Goal: Task Accomplishment & Management: Complete application form

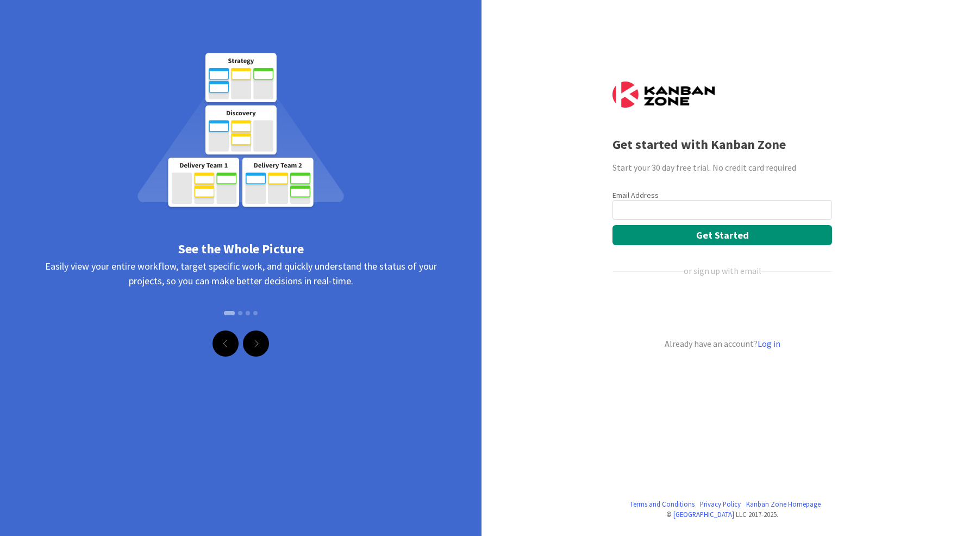
click at [691, 207] on input "email" at bounding box center [723, 210] width 220 height 20
type input "[PERSON_NAME][EMAIL_ADDRESS][DOMAIN_NAME]"
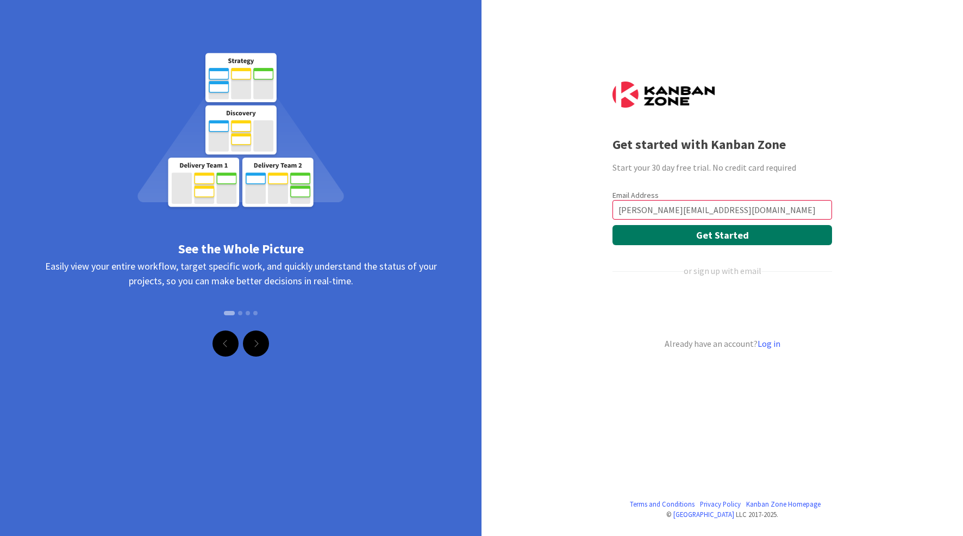
click at [732, 238] on button "Get Started" at bounding box center [723, 235] width 220 height 20
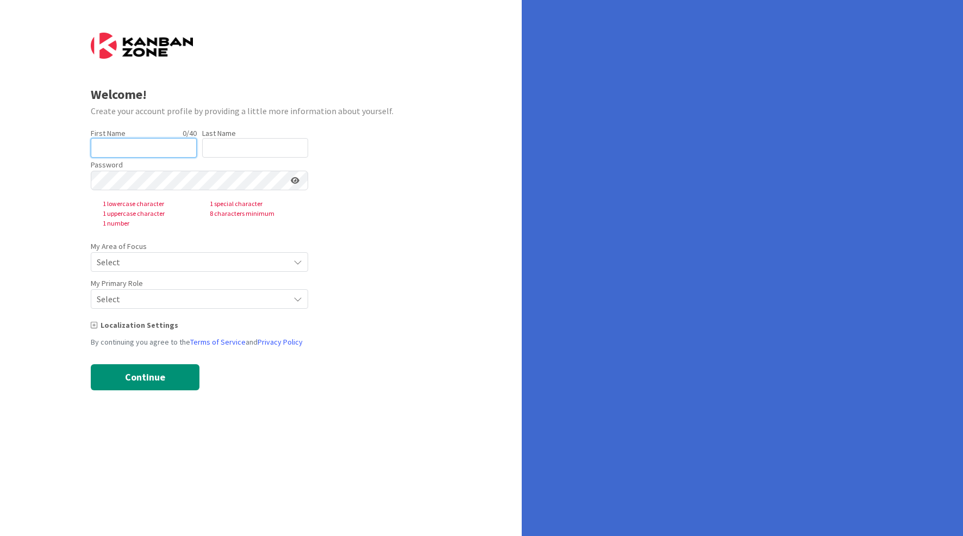
click at [113, 142] on input "text" at bounding box center [144, 148] width 106 height 20
type input "[PERSON_NAME]"
click at [228, 140] on input "text" at bounding box center [255, 148] width 106 height 20
type input "GUILLOIS"
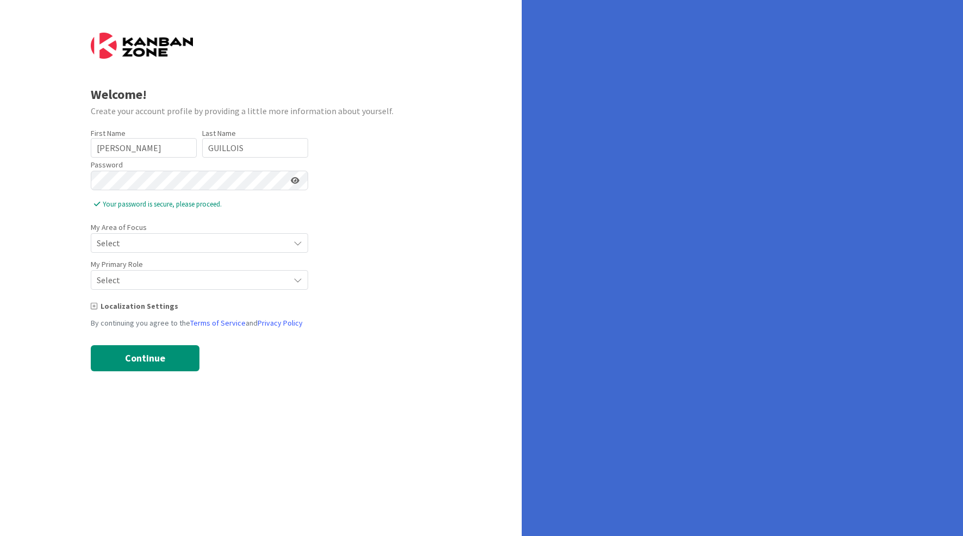
click at [160, 238] on span "Select" at bounding box center [190, 242] width 187 height 15
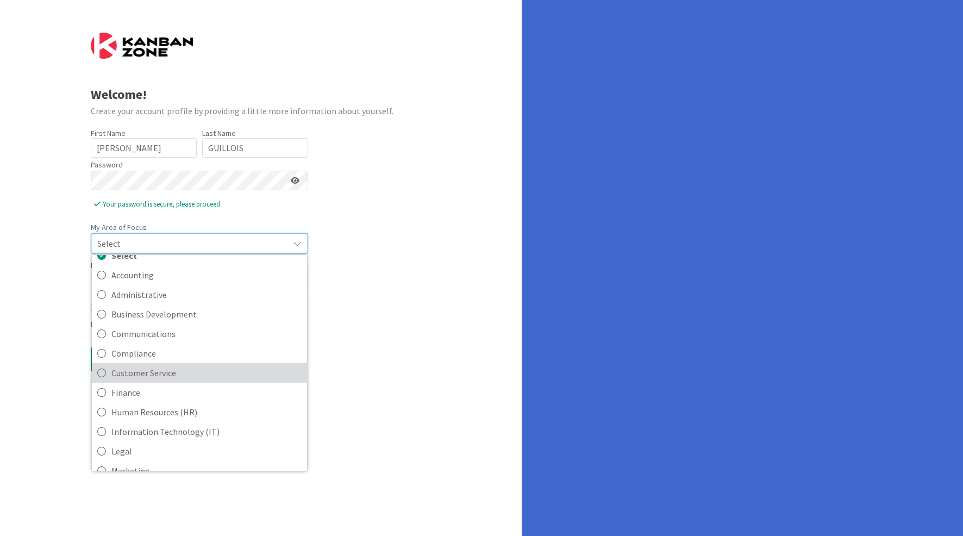
scroll to position [26, 0]
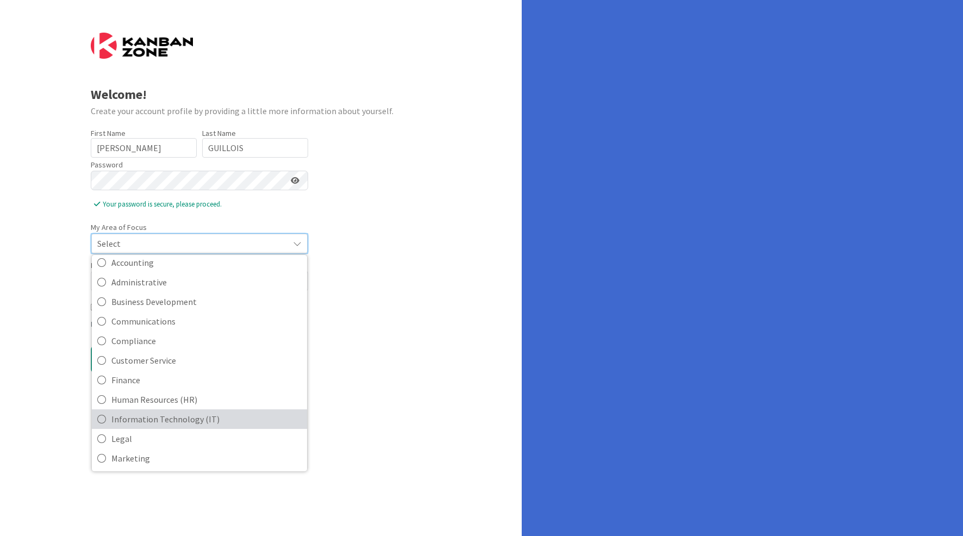
click at [173, 418] on span "Information Technology (IT)" at bounding box center [206, 419] width 190 height 16
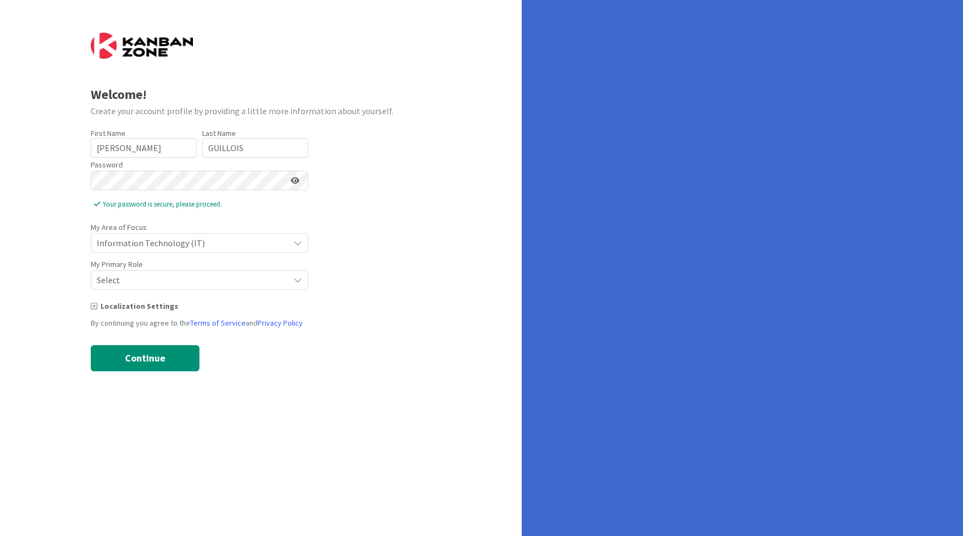
click at [160, 284] on span "Select" at bounding box center [190, 279] width 187 height 15
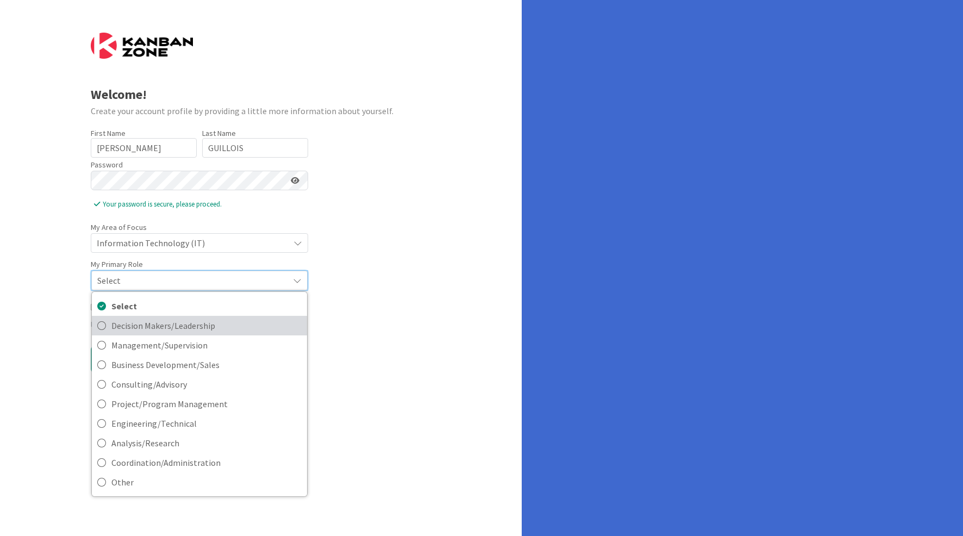
click at [200, 328] on span "Decision Makers/Leadership" at bounding box center [206, 325] width 190 height 16
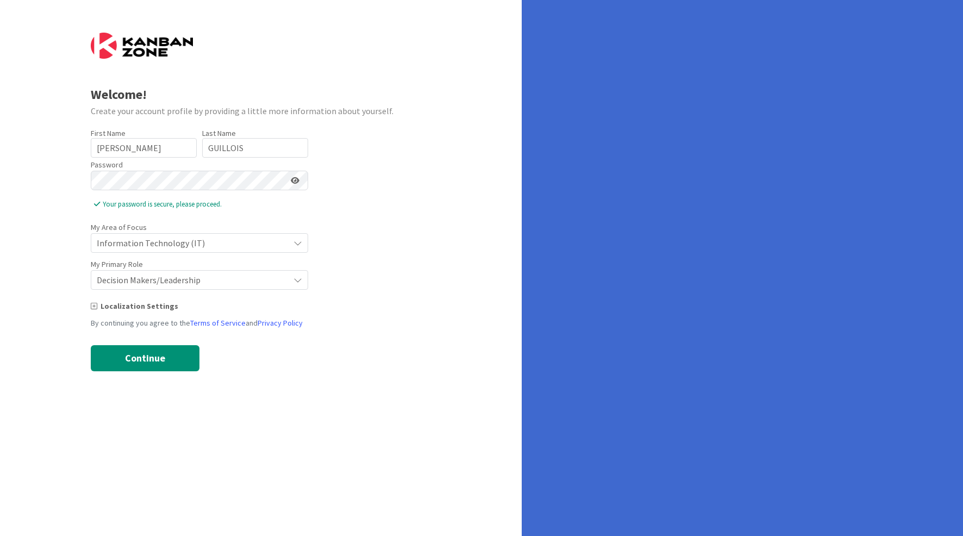
click at [141, 311] on div "Localization Settings" at bounding box center [261, 306] width 341 height 11
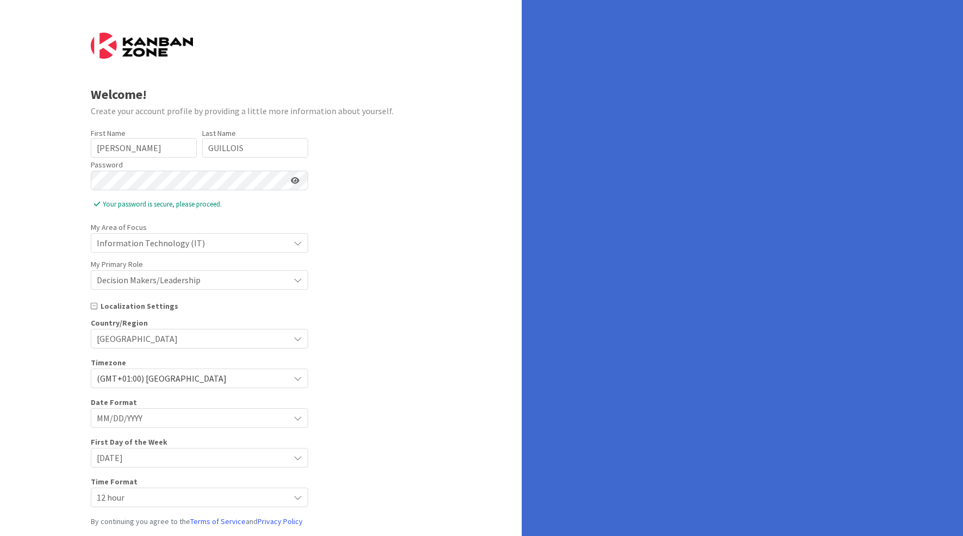
click at [142, 309] on div "Localization Settings" at bounding box center [261, 306] width 341 height 11
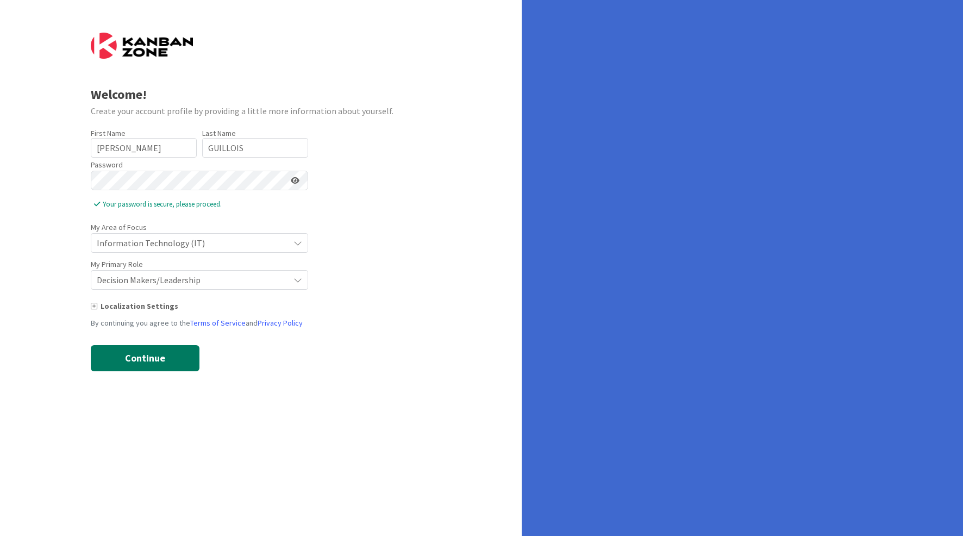
click at [157, 353] on button "Continue" at bounding box center [145, 358] width 109 height 26
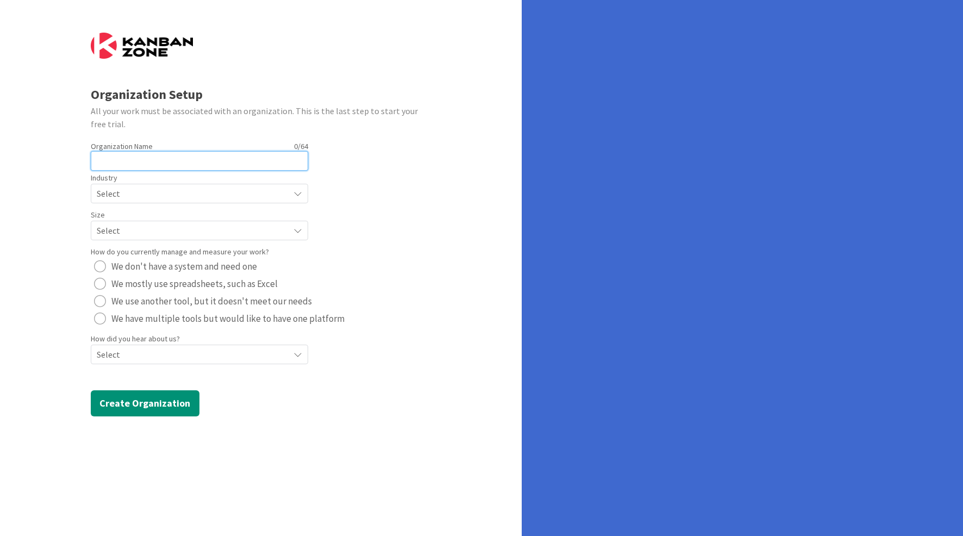
click at [141, 158] on input "text" at bounding box center [199, 161] width 217 height 20
type input "LE MANS UNIVERSITÉ"
click at [138, 195] on span "Select" at bounding box center [190, 193] width 187 height 15
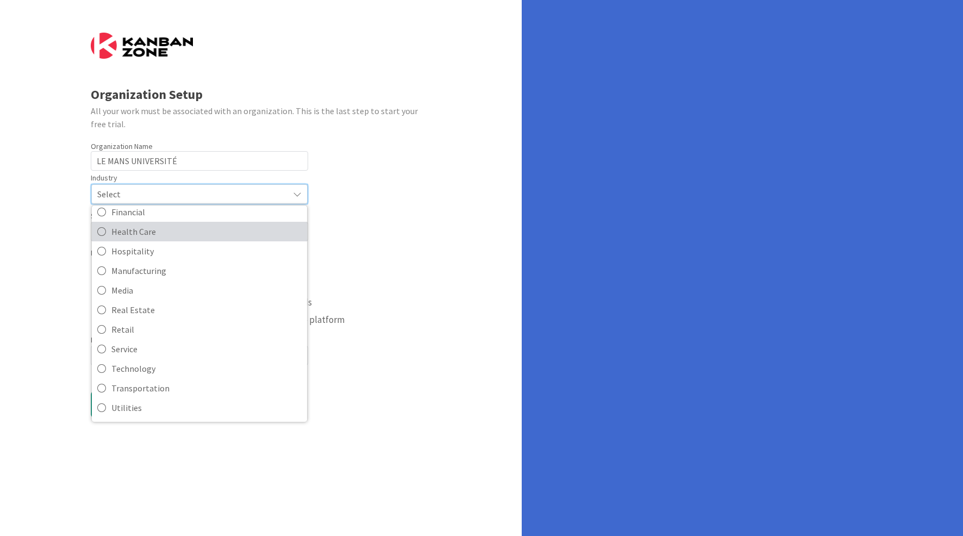
scroll to position [0, 0]
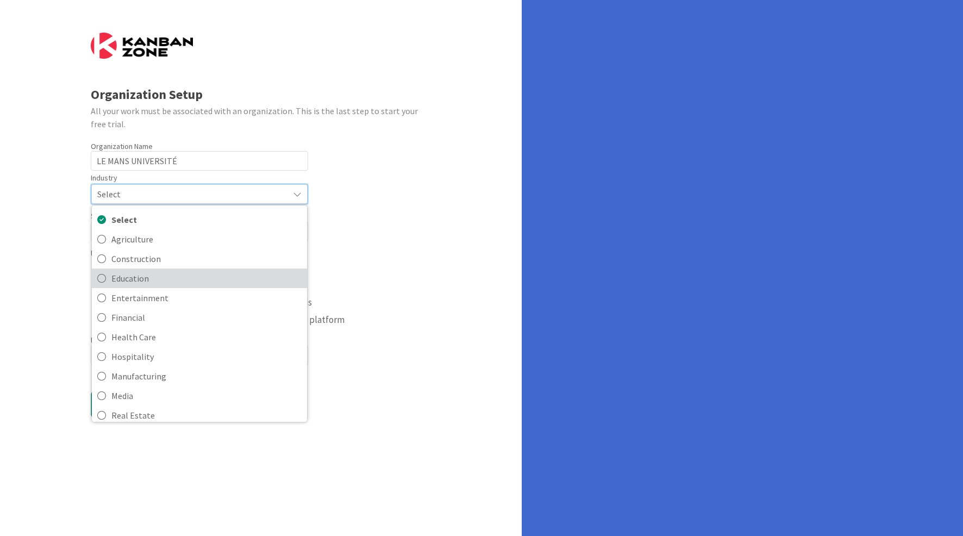
click at [174, 283] on span "Education" at bounding box center [206, 278] width 190 height 16
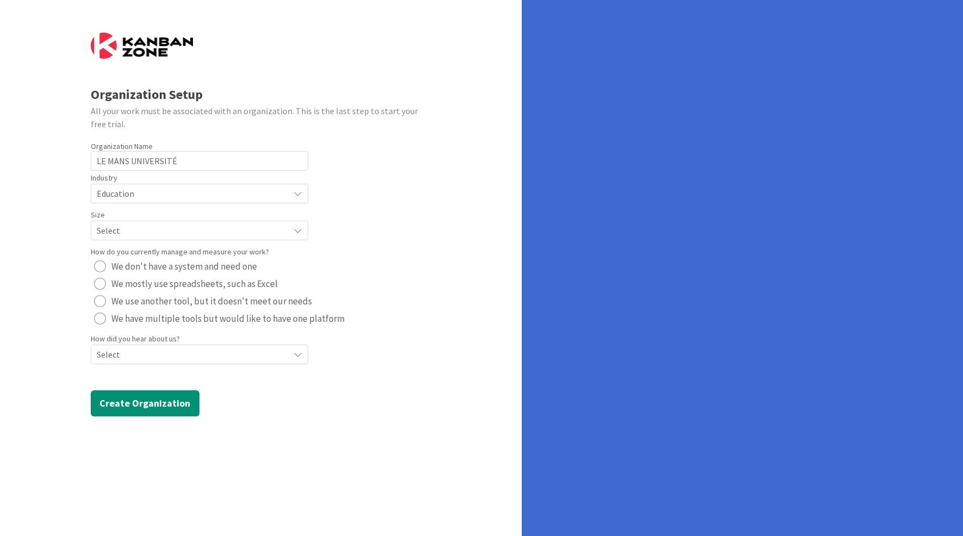
click at [159, 237] on span "Select" at bounding box center [190, 230] width 187 height 15
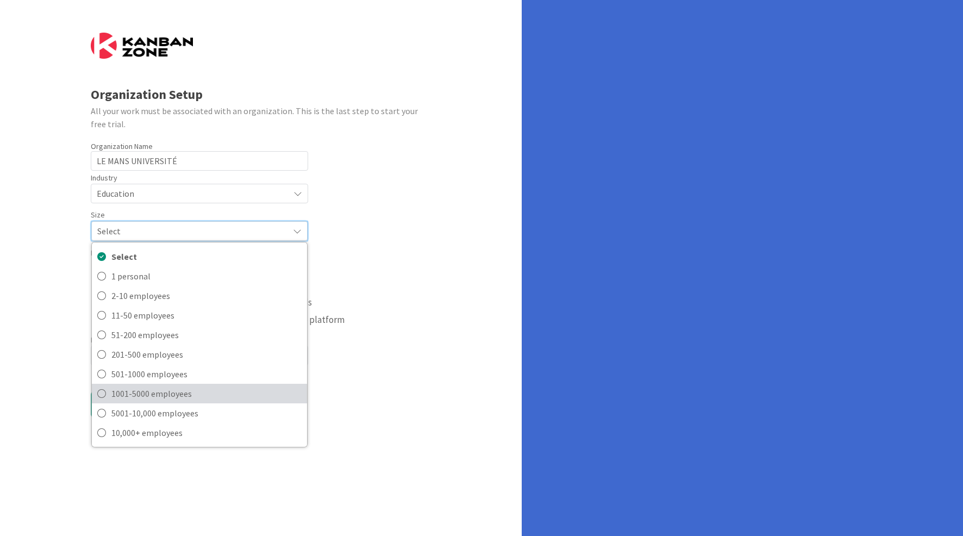
click at [175, 398] on span "1001-5000 employees" at bounding box center [206, 393] width 190 height 16
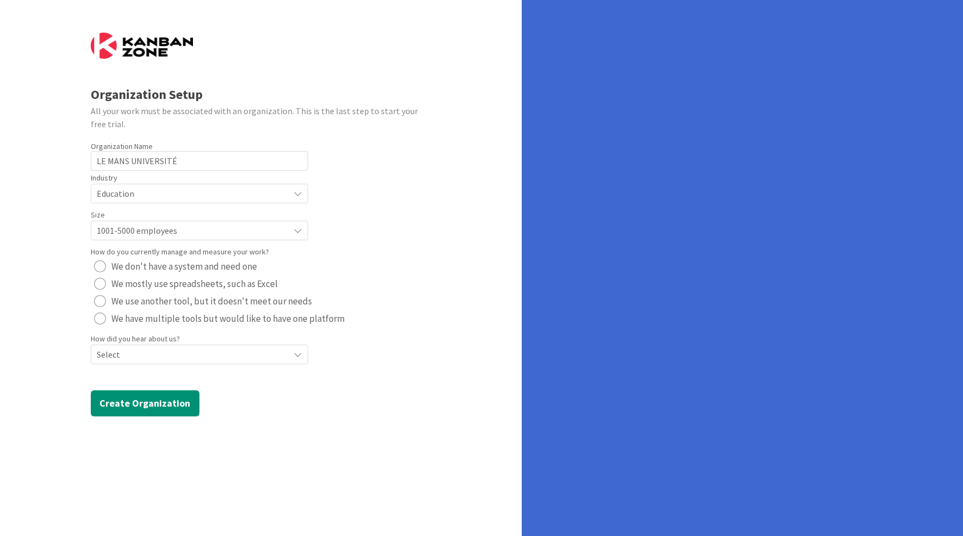
click at [128, 357] on span "Select" at bounding box center [190, 354] width 187 height 15
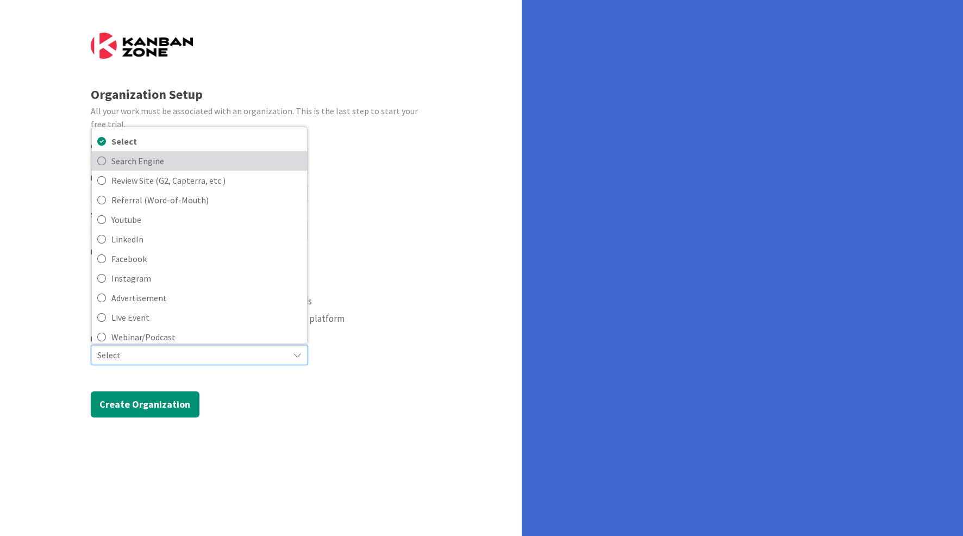
click at [127, 169] on span "Search Engine" at bounding box center [206, 161] width 190 height 16
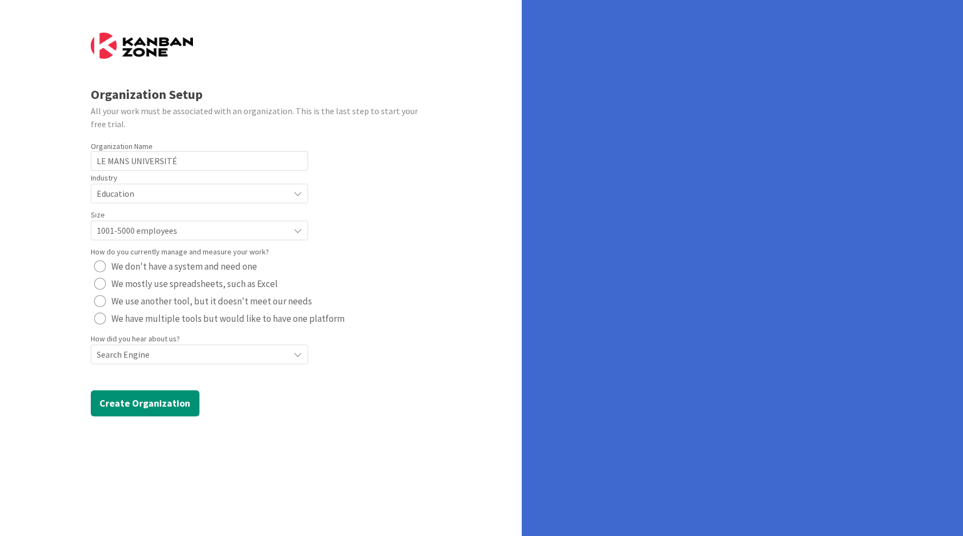
click at [99, 285] on div "radio" at bounding box center [100, 284] width 12 height 12
click at [160, 412] on button "Create Organization" at bounding box center [145, 403] width 109 height 26
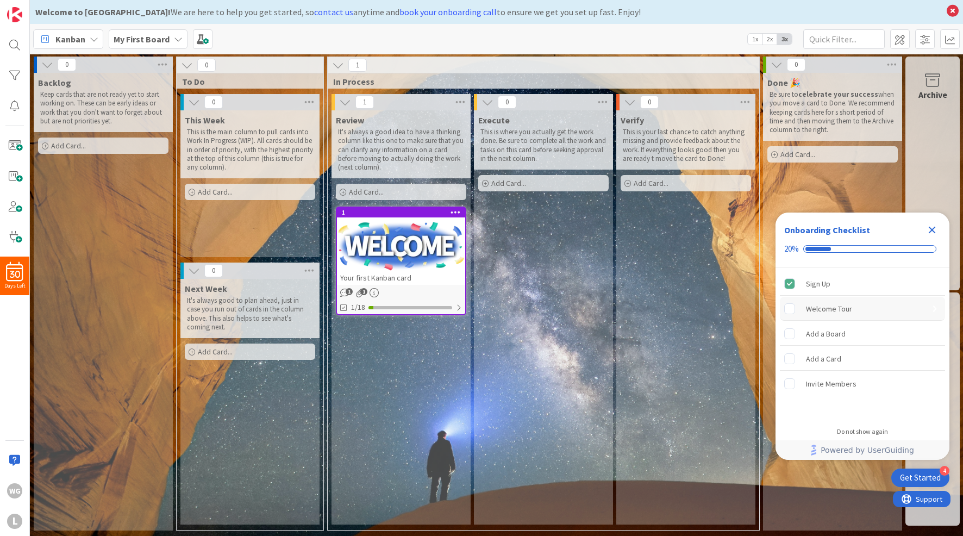
click at [815, 312] on div "Welcome Tour" at bounding box center [829, 308] width 46 height 13
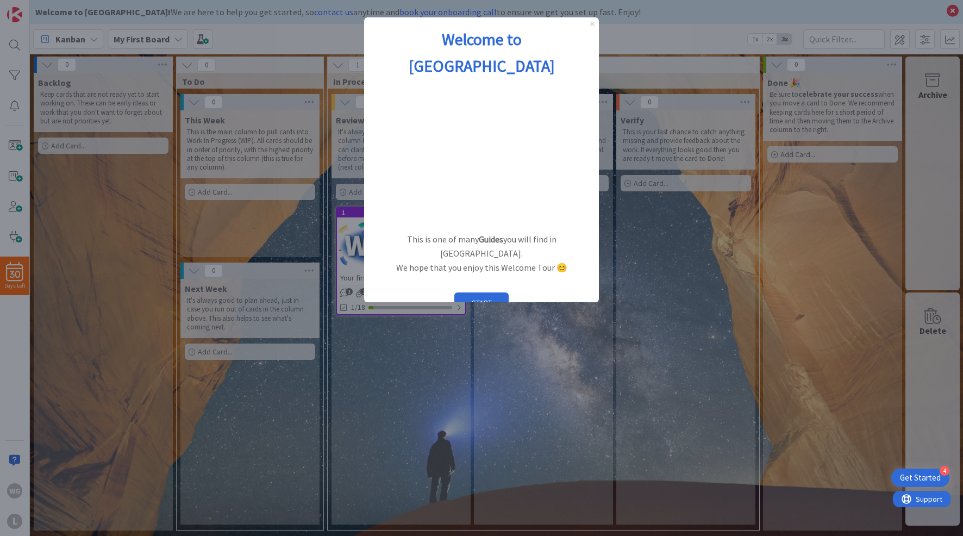
drag, startPoint x: 594, startPoint y: 24, endPoint x: 958, endPoint y: 42, distance: 364.7
click at [594, 24] on icon "Close Preview" at bounding box center [592, 24] width 4 height 4
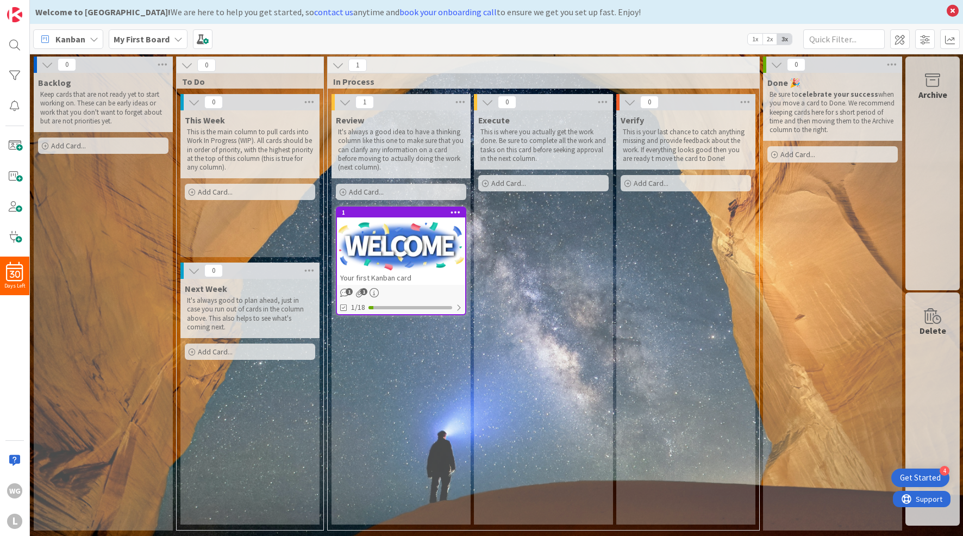
click at [87, 39] on div "Kanban" at bounding box center [68, 39] width 70 height 20
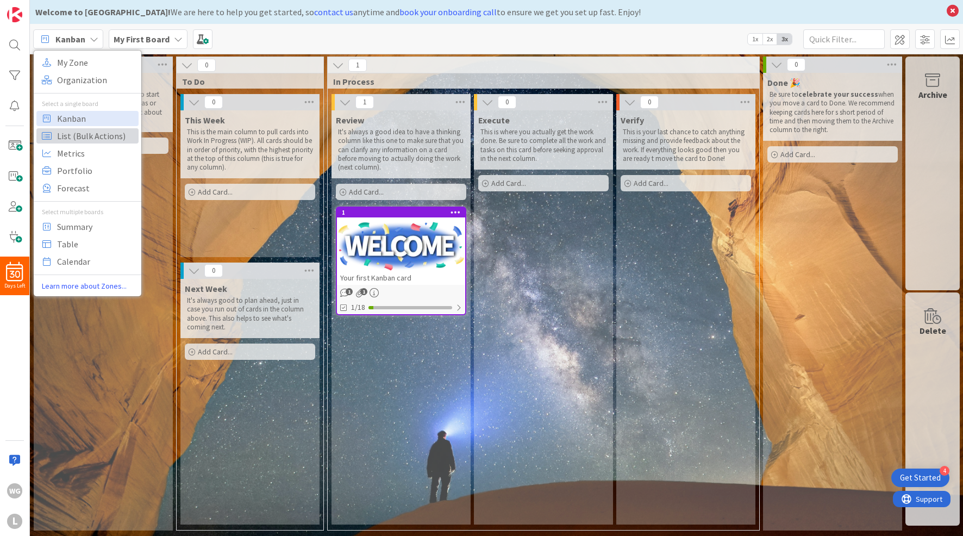
click at [101, 136] on span "List (Bulk Actions)" at bounding box center [96, 136] width 78 height 16
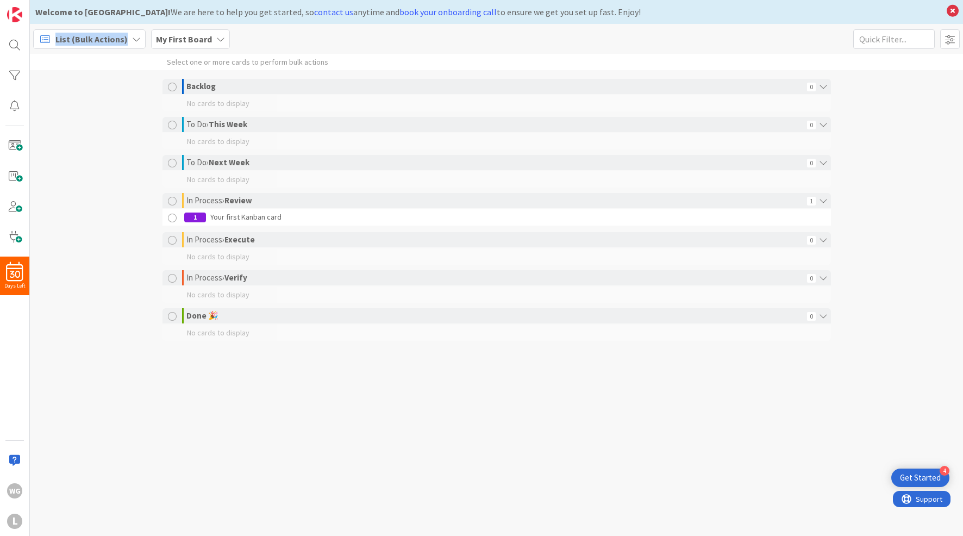
click at [110, 40] on span "List (Bulk Actions)" at bounding box center [91, 39] width 72 height 13
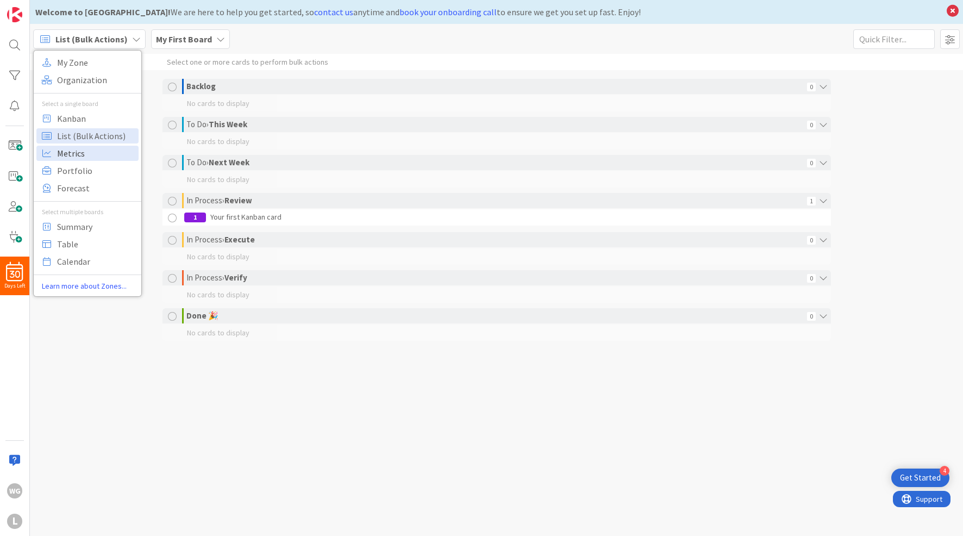
click at [87, 151] on span "Metrics" at bounding box center [96, 153] width 78 height 16
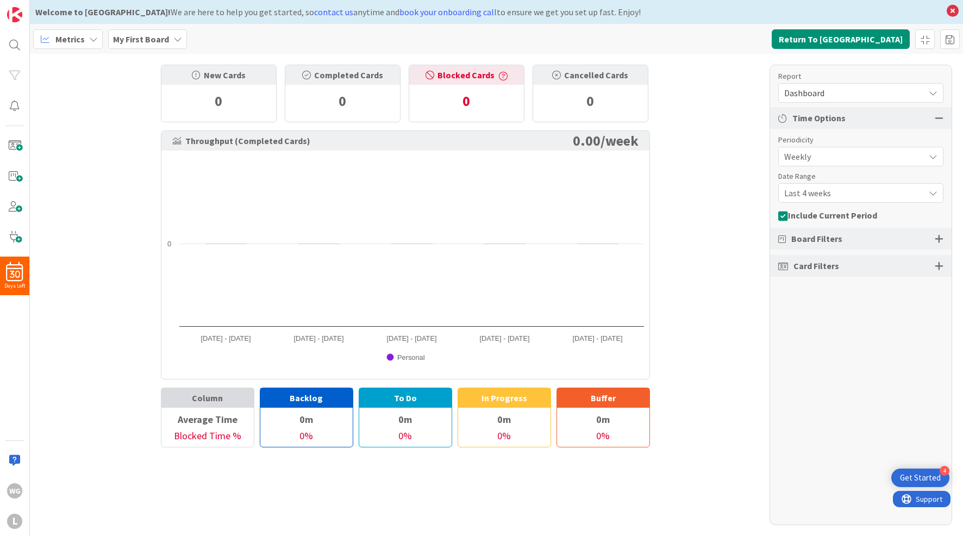
click at [96, 39] on icon at bounding box center [93, 39] width 9 height 9
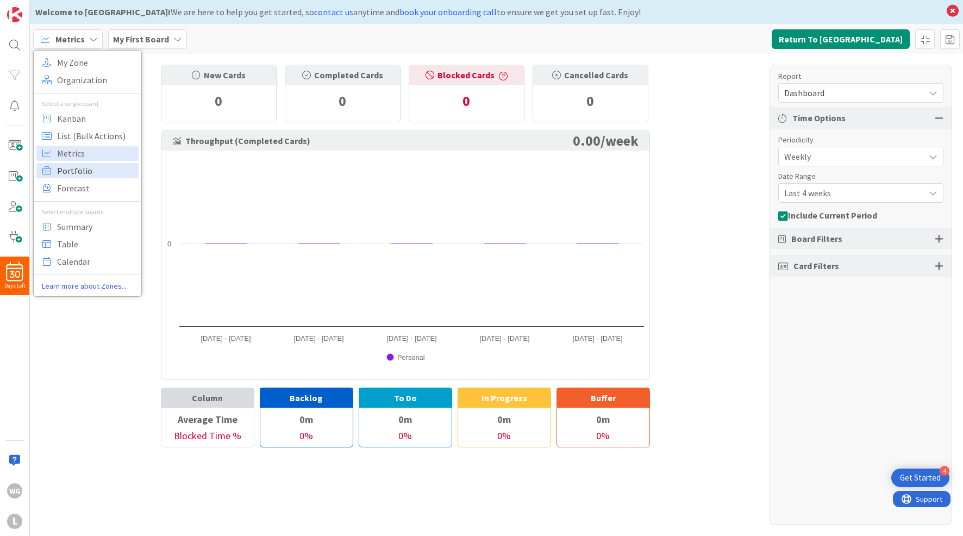
click at [74, 170] on span "Portfolio" at bounding box center [96, 171] width 78 height 16
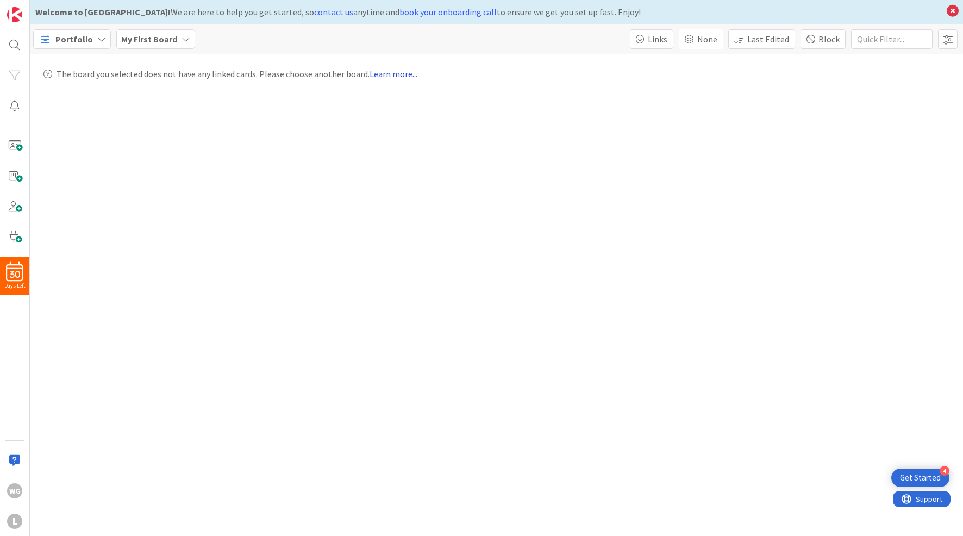
click at [392, 74] on link "Learn more..." at bounding box center [394, 74] width 48 height 11
drag, startPoint x: 223, startPoint y: 117, endPoint x: 208, endPoint y: 116, distance: 15.3
click at [222, 117] on div "Portfolio My First Board Links None Last Edited Block The board you selected do…" at bounding box center [496, 280] width 933 height 512
click at [935, 479] on div "Get Started" at bounding box center [920, 477] width 41 height 11
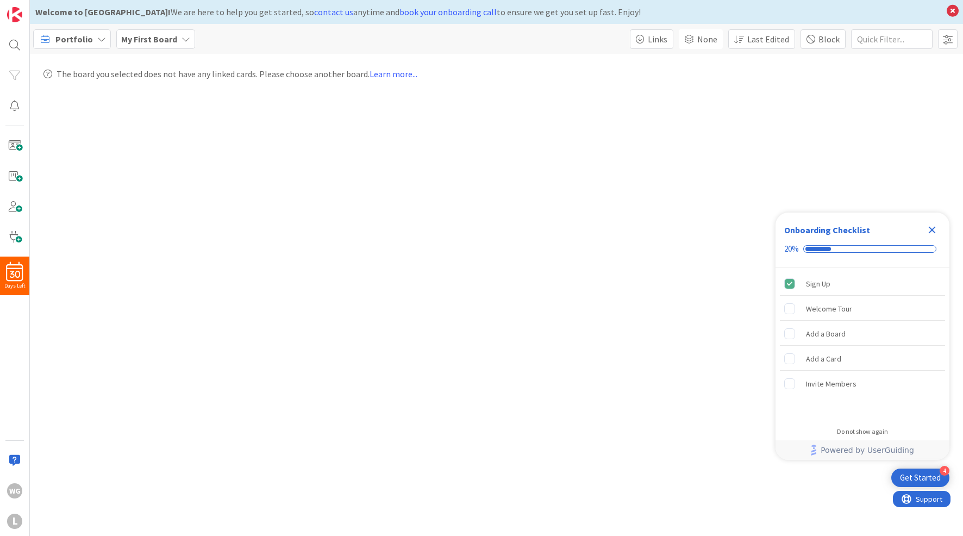
click at [936, 480] on div "Get Started" at bounding box center [920, 477] width 41 height 11
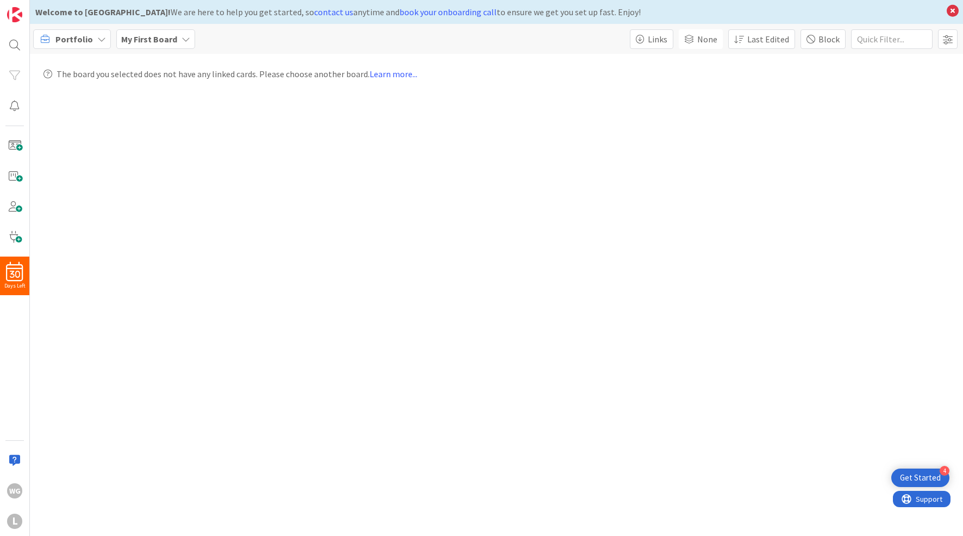
click at [174, 56] on div "The board you selected does not have any linked cards. Please choose another bo…" at bounding box center [496, 78] width 933 height 49
click at [64, 36] on span "Portfolio" at bounding box center [74, 39] width 38 height 13
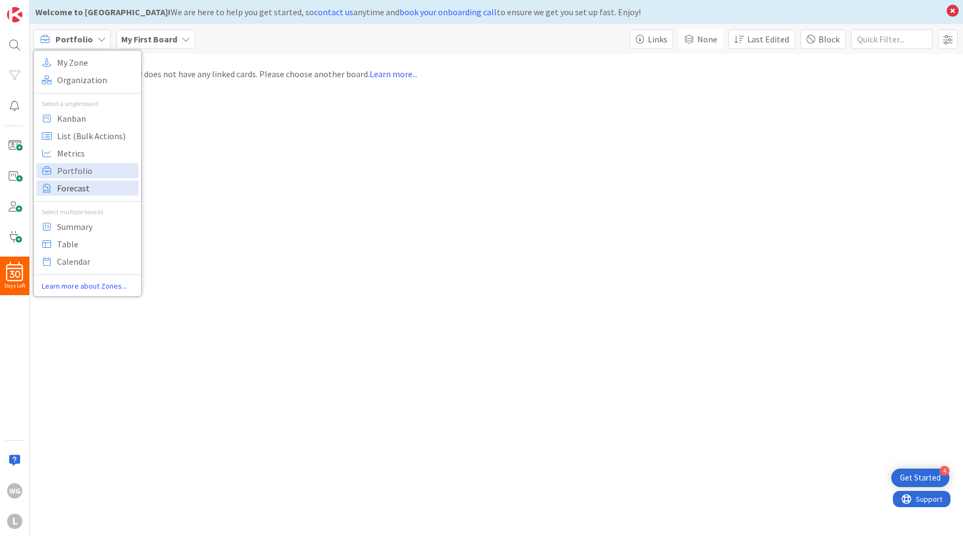
click at [89, 191] on span "Forecast" at bounding box center [96, 188] width 78 height 16
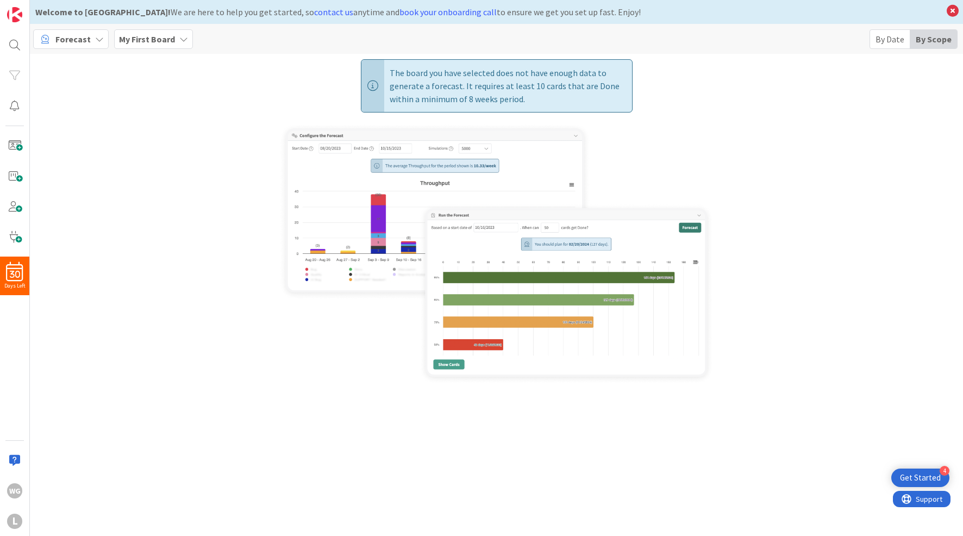
click at [77, 38] on span "Forecast" at bounding box center [72, 39] width 35 height 13
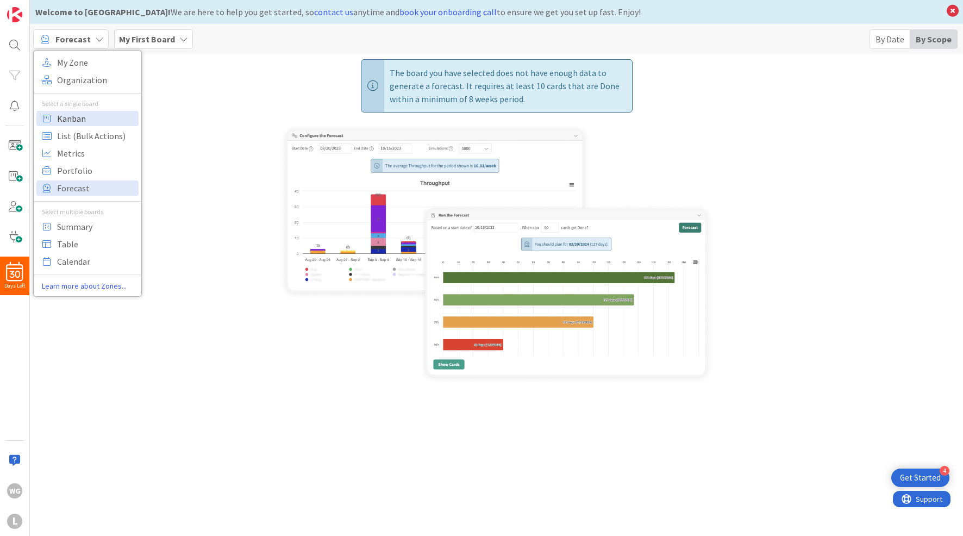
click at [91, 115] on span "Kanban" at bounding box center [96, 118] width 78 height 16
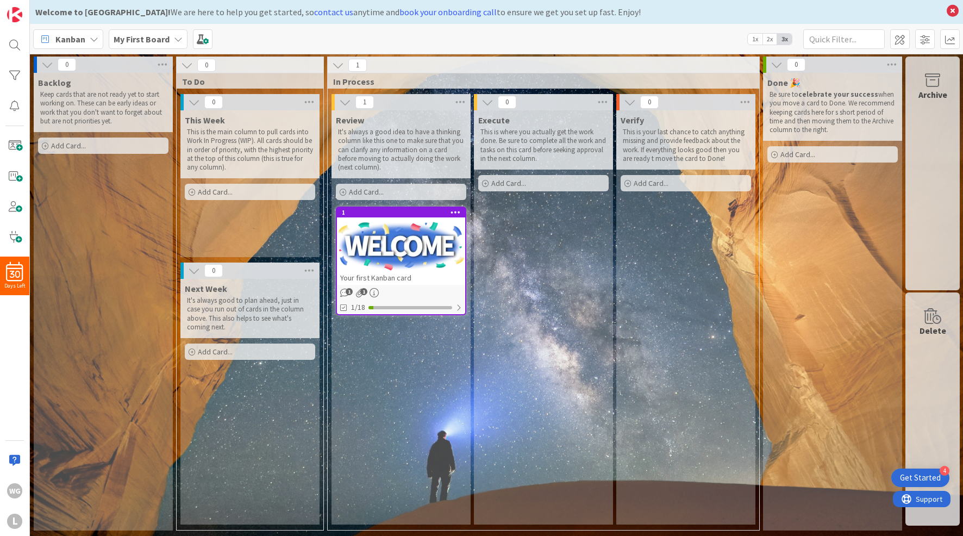
click at [278, 133] on p "This is the main column to pull cards into Work In Progress (WIP). All cards sh…" at bounding box center [250, 150] width 126 height 44
click at [279, 133] on p "This is the main column to pull cards into Work In Progress (WIP). All cards sh…" at bounding box center [250, 150] width 126 height 44
click at [16, 146] on span at bounding box center [15, 146] width 22 height 22
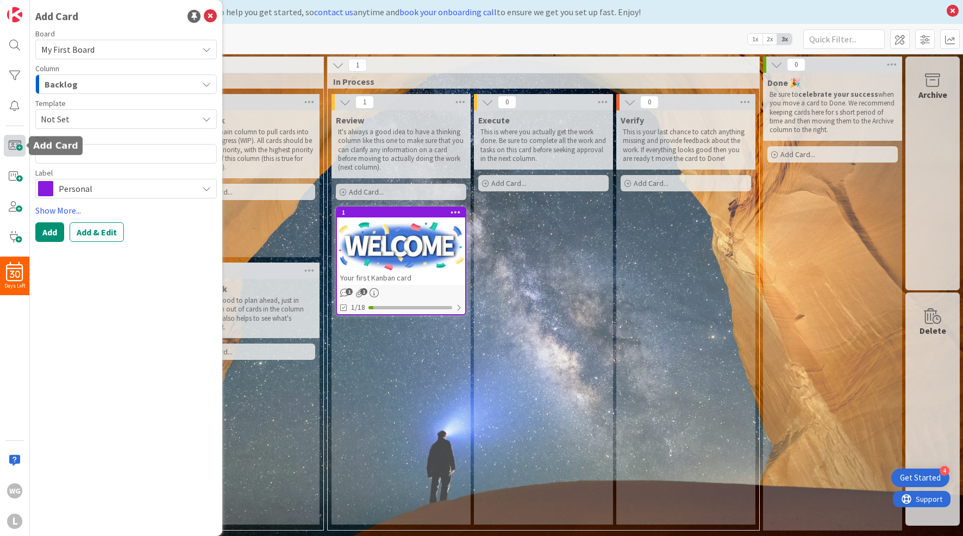
click at [16, 146] on span at bounding box center [15, 146] width 22 height 22
click at [521, 269] on div "Execute This is where you actually get the work done. Be sure to complete all t…" at bounding box center [543, 317] width 139 height 414
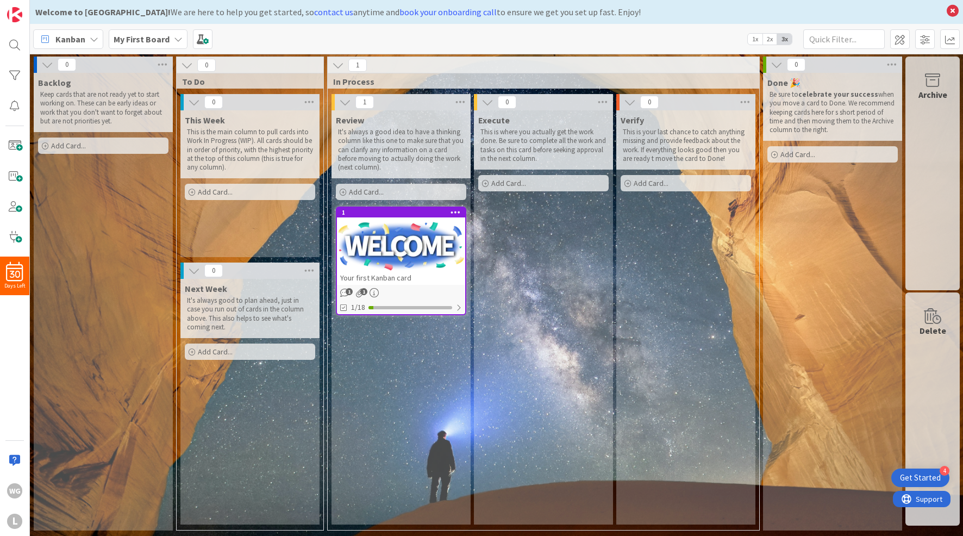
click at [637, 115] on span "Verify" at bounding box center [632, 120] width 23 height 11
click at [534, 128] on p "This is where you actually get the work done. Be sure to complete all the work …" at bounding box center [544, 145] width 126 height 35
click at [954, 9] on icon at bounding box center [953, 10] width 14 height 15
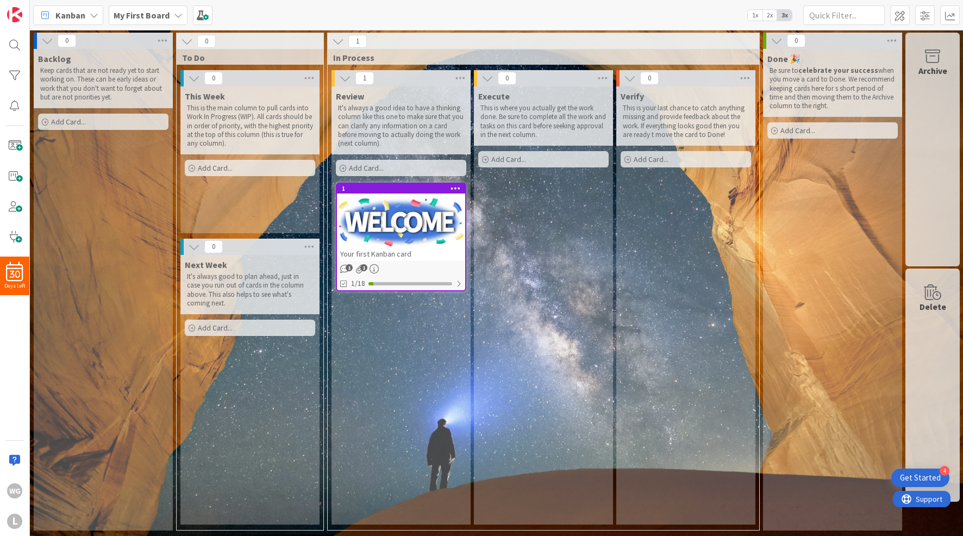
click at [251, 120] on p "This is the main column to pull cards into Work In Progress (WIP). All cards sh…" at bounding box center [250, 126] width 126 height 44
drag, startPoint x: 391, startPoint y: 116, endPoint x: 432, endPoint y: 115, distance: 40.8
click at [392, 116] on p "It's always a good idea to have a thinking column like this one to make sure th…" at bounding box center [401, 126] width 126 height 44
click at [515, 107] on p "This is where you actually get the work done. Be sure to complete all the work …" at bounding box center [544, 121] width 126 height 35
click at [13, 180] on span at bounding box center [15, 176] width 22 height 22
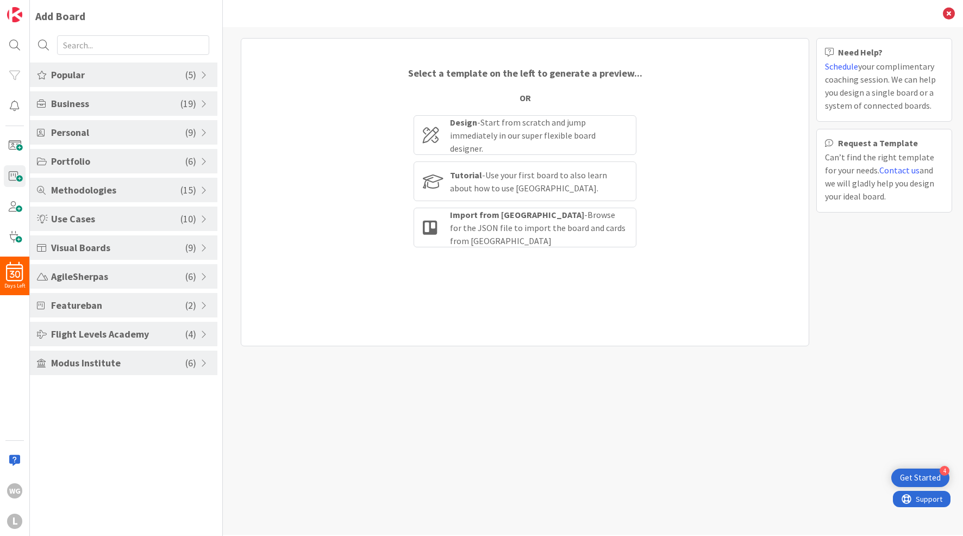
click at [84, 248] on span "Visual Boards" at bounding box center [118, 247] width 134 height 15
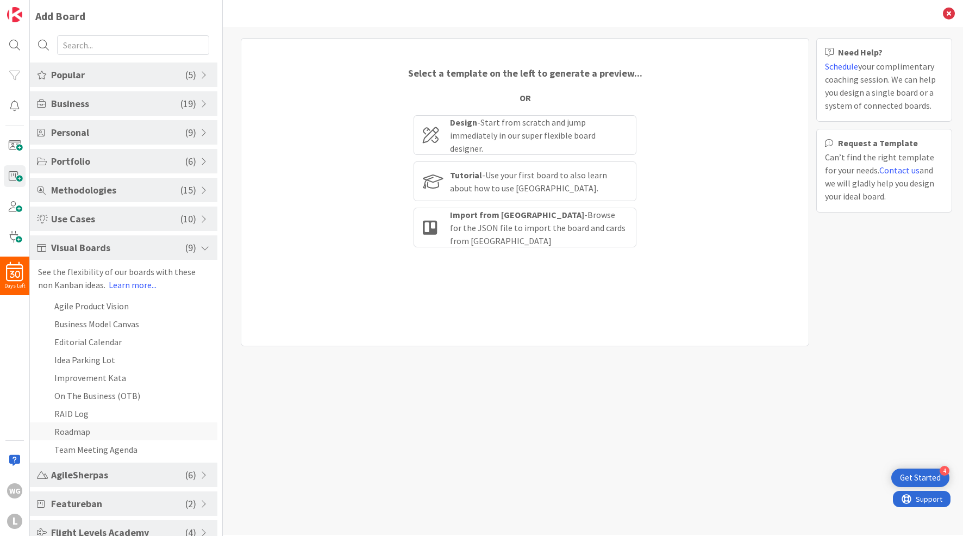
click at [72, 431] on li "Roadmap" at bounding box center [124, 431] width 188 height 18
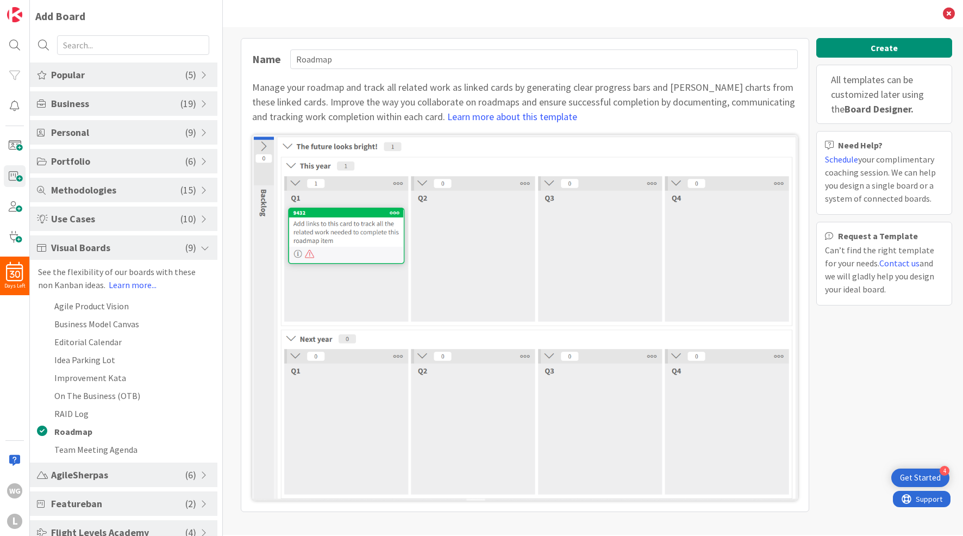
click at [60, 247] on span "Visual Boards" at bounding box center [118, 247] width 134 height 15
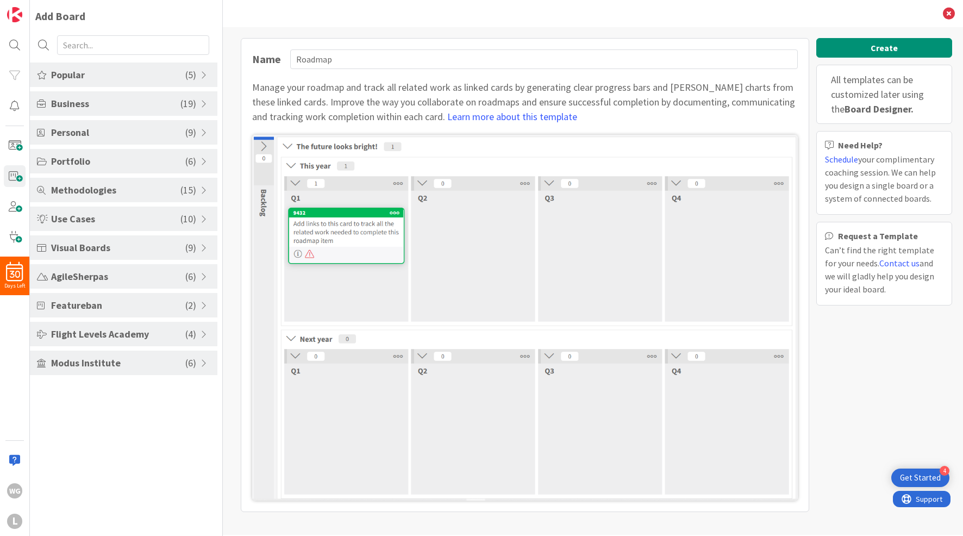
click at [76, 228] on div "Use Cases ( 10 )" at bounding box center [124, 219] width 188 height 24
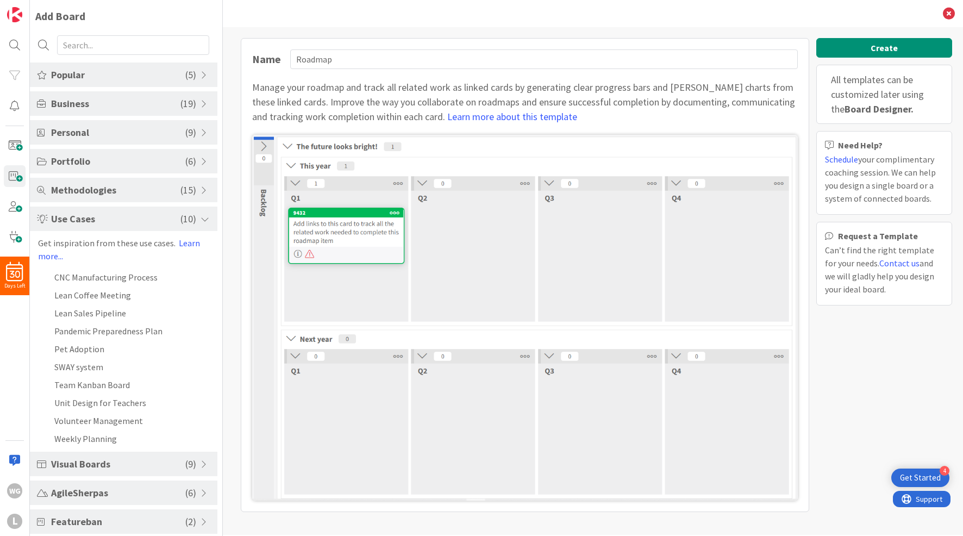
click at [76, 221] on span "Use Cases" at bounding box center [115, 218] width 129 height 15
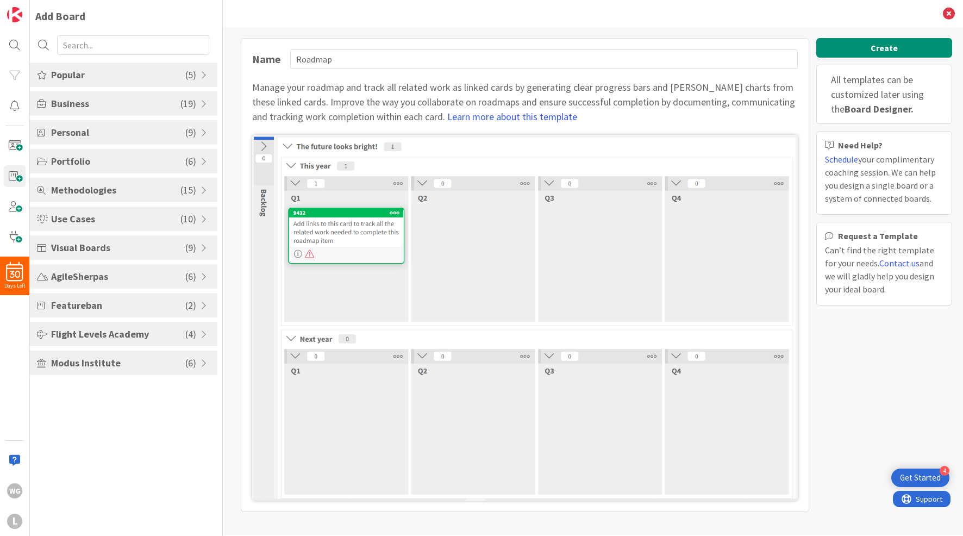
click at [74, 201] on div "Methodologies ( 15 )" at bounding box center [124, 190] width 188 height 24
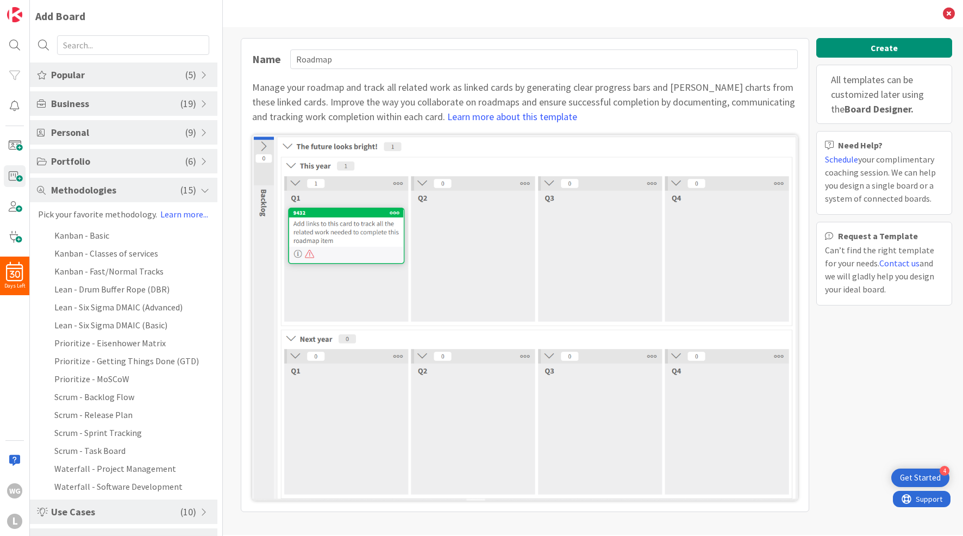
click at [66, 188] on span "Methodologies" at bounding box center [115, 190] width 129 height 15
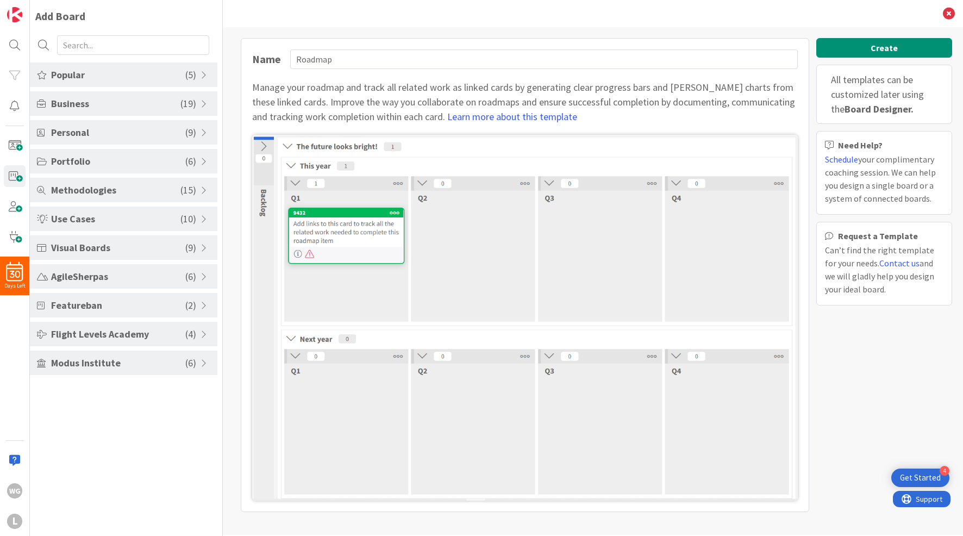
click at [73, 157] on span "Portfolio" at bounding box center [118, 161] width 134 height 15
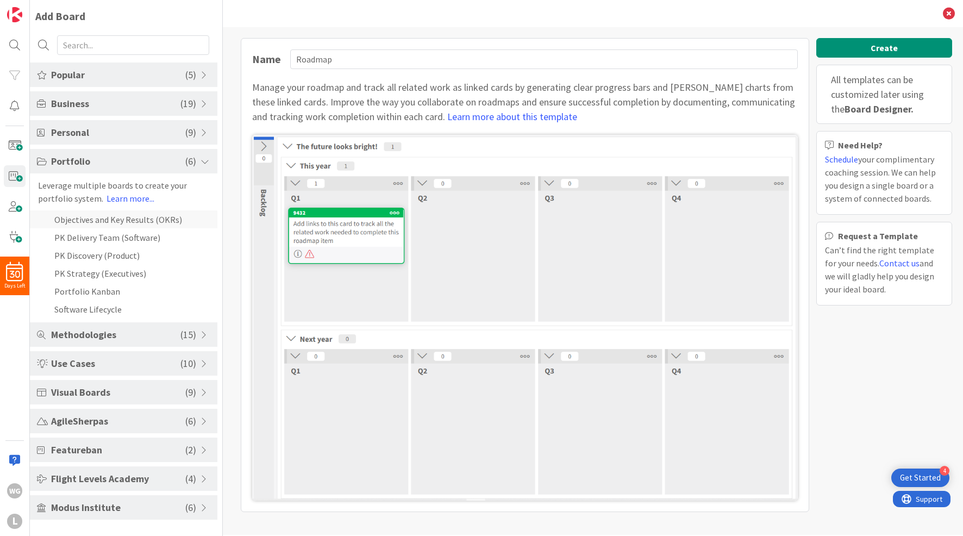
click at [86, 223] on li "Objectives and Key Results (OKRs)" at bounding box center [124, 219] width 188 height 18
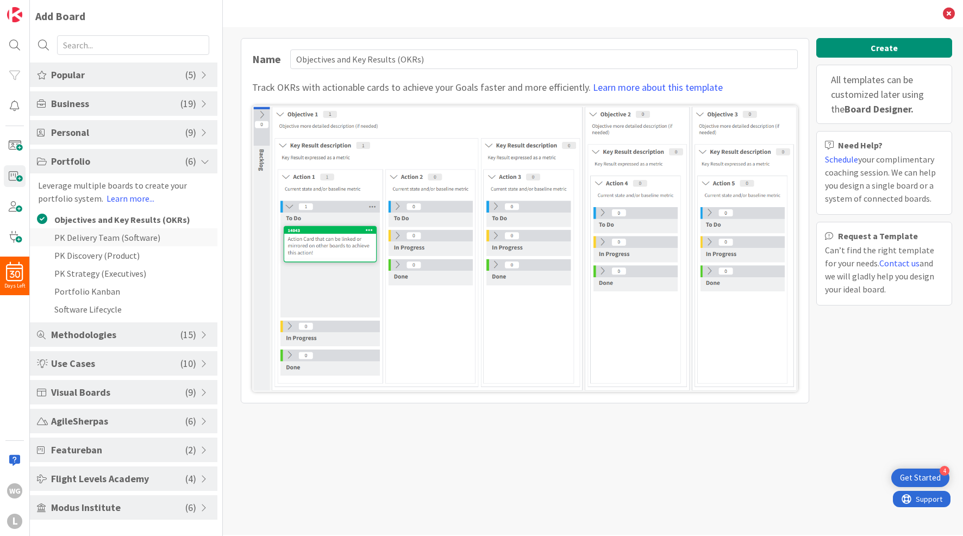
click at [84, 239] on li "PK Delivery Team (Software)" at bounding box center [124, 237] width 188 height 18
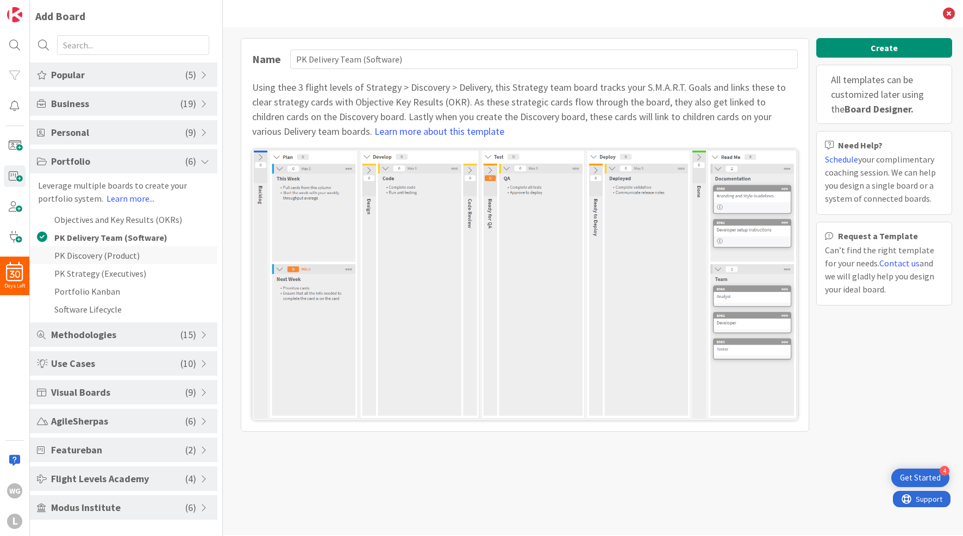
click at [83, 252] on li "PK Discovery (Product)" at bounding box center [124, 255] width 188 height 18
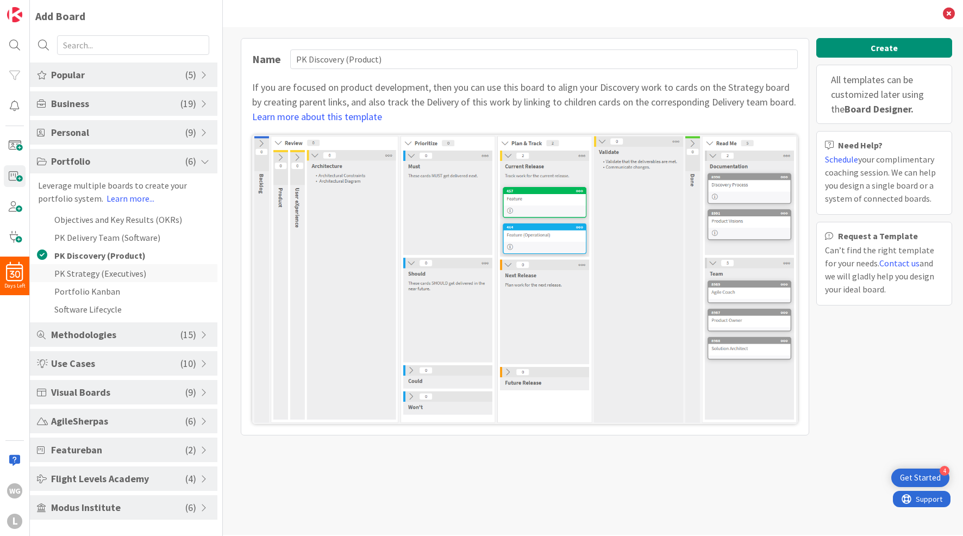
click at [85, 273] on li "PK Strategy (Executives)" at bounding box center [124, 273] width 188 height 18
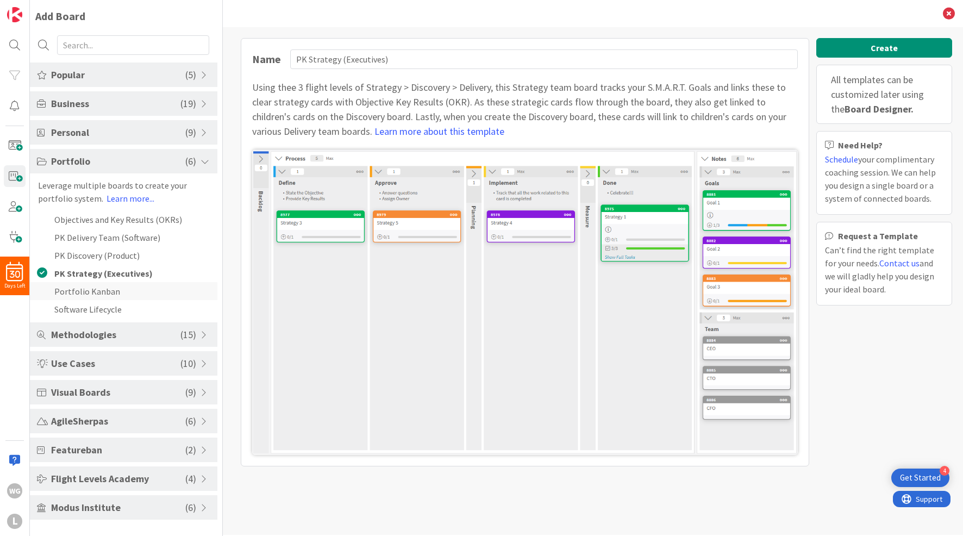
click at [89, 293] on li "Portfolio Kanban" at bounding box center [124, 291] width 188 height 18
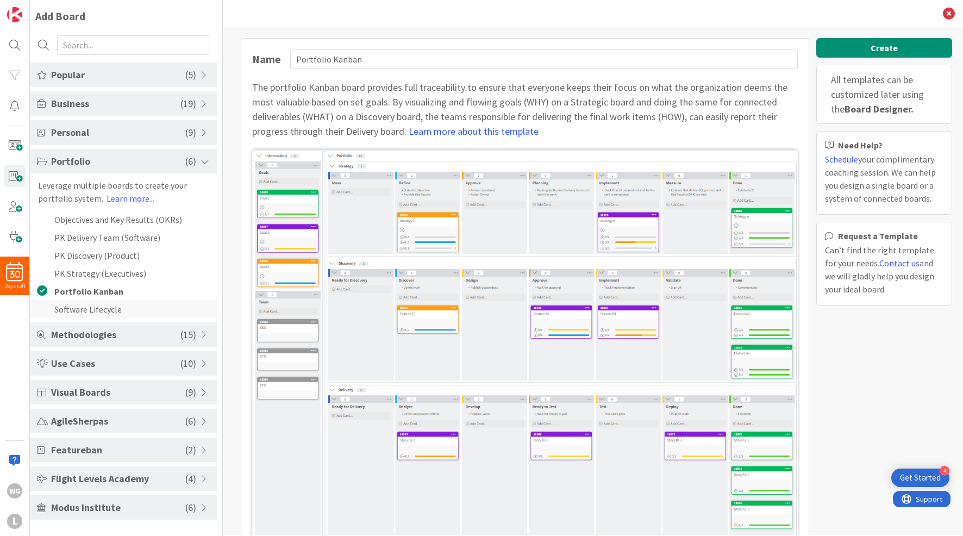
click at [88, 305] on li "Software Lifecycle" at bounding box center [124, 309] width 188 height 18
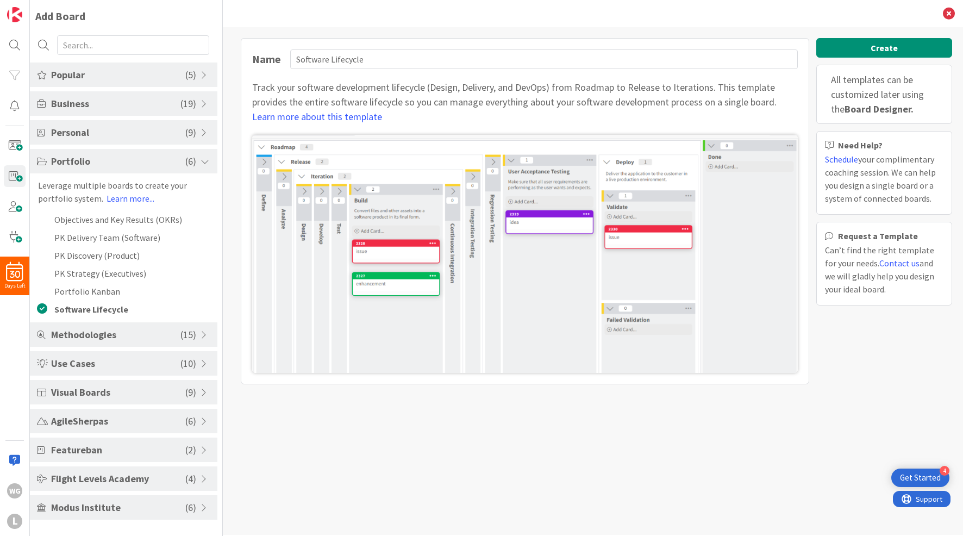
click at [83, 78] on span "Popular" at bounding box center [118, 74] width 134 height 15
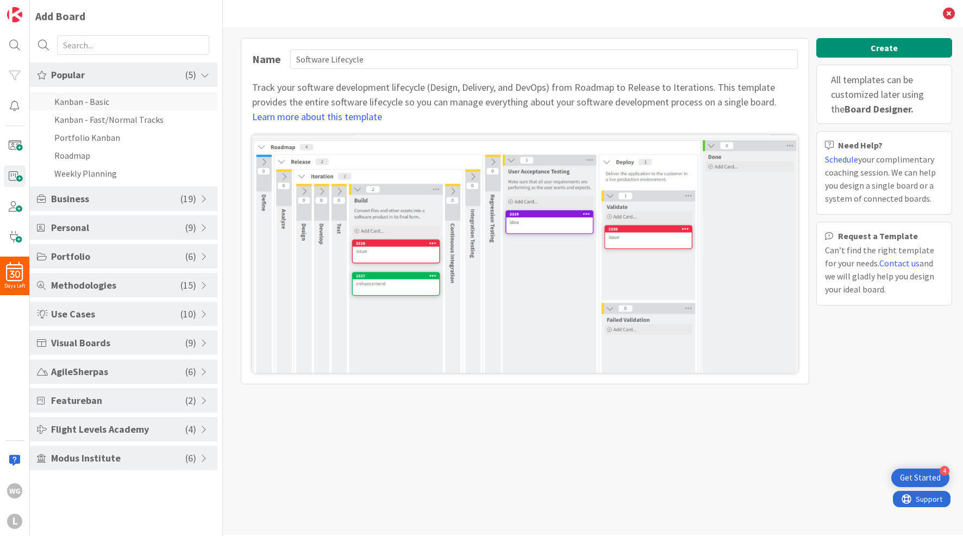
click at [85, 102] on li "Kanban - Basic" at bounding box center [124, 101] width 188 height 18
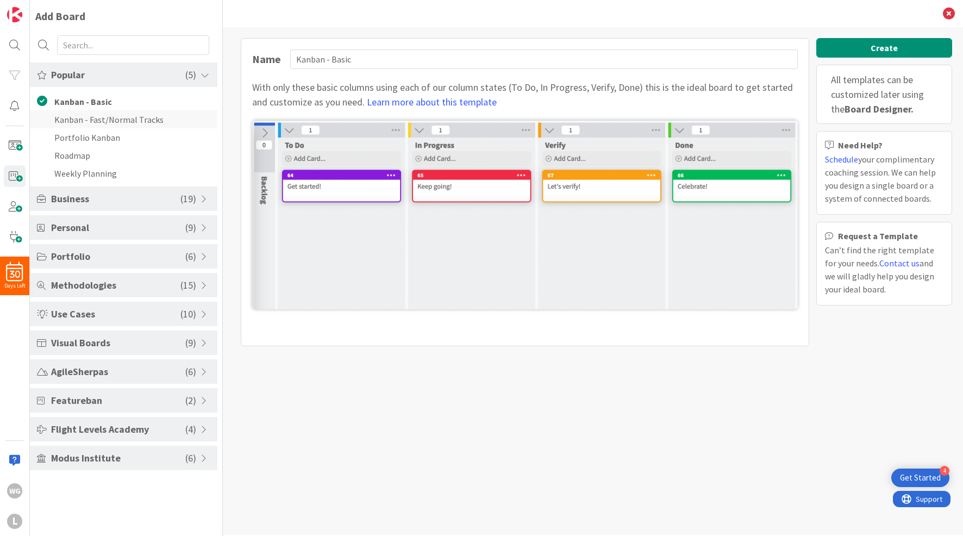
click at [86, 120] on li "Kanban - Fast/Normal Tracks" at bounding box center [124, 119] width 188 height 18
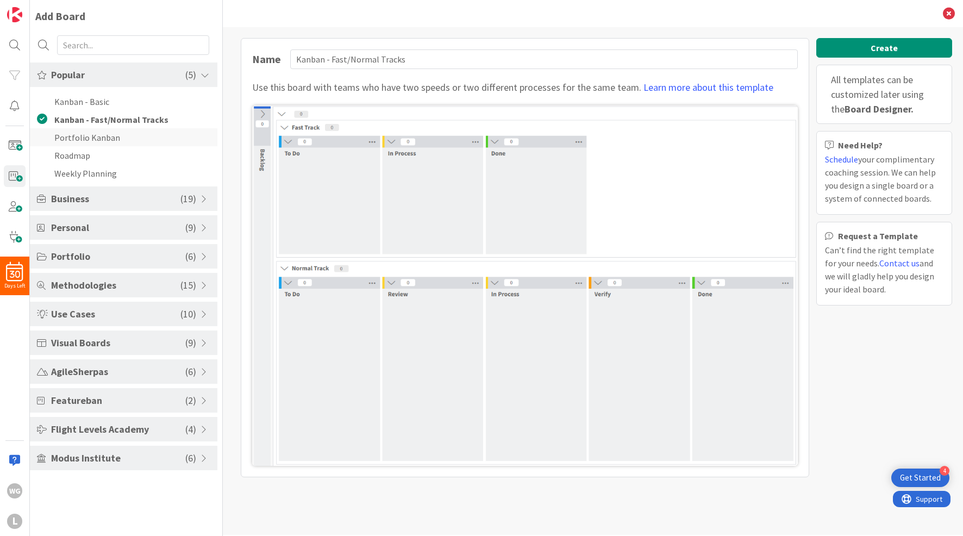
click at [86, 142] on li "Portfolio Kanban" at bounding box center [124, 137] width 188 height 18
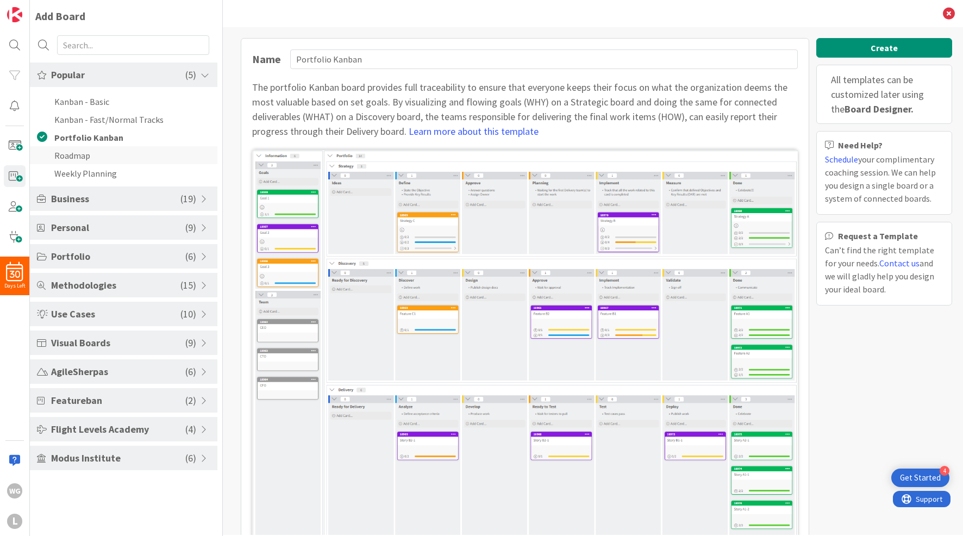
click at [67, 154] on li "Roadmap" at bounding box center [124, 155] width 188 height 18
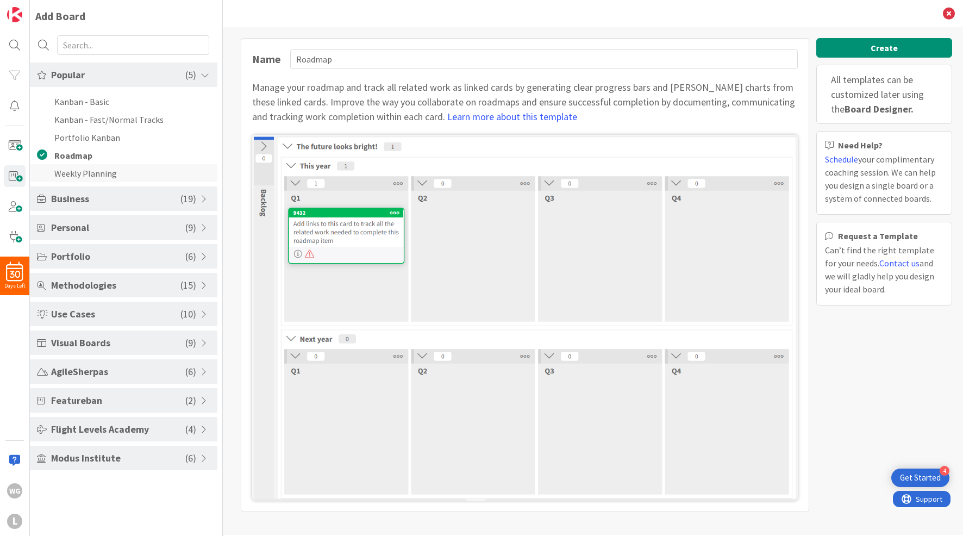
click at [71, 173] on li "Weekly Planning" at bounding box center [124, 173] width 188 height 18
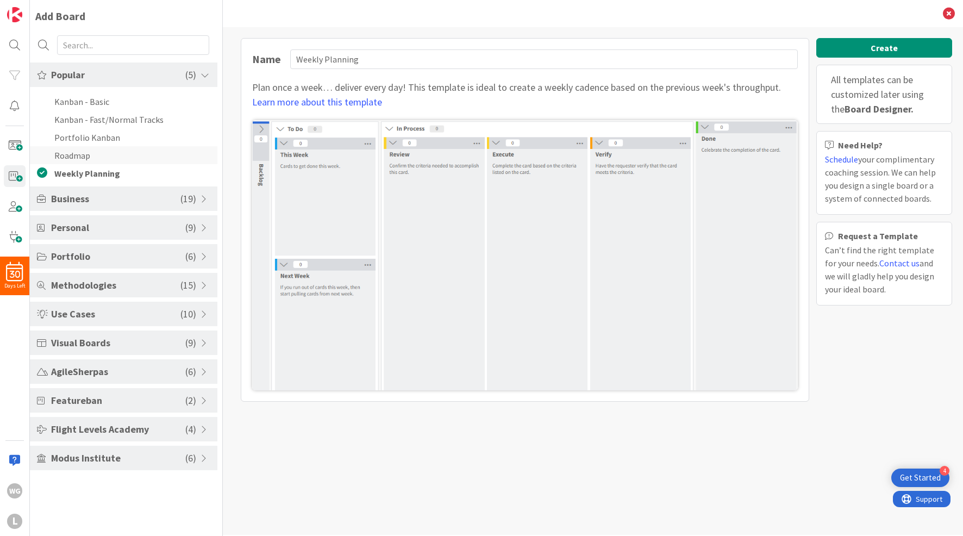
click at [72, 157] on li "Roadmap" at bounding box center [124, 155] width 188 height 18
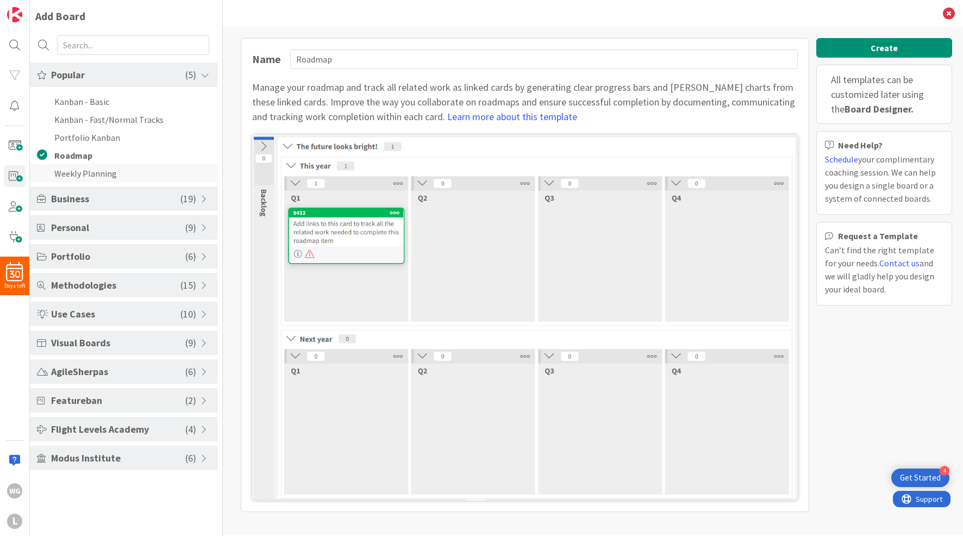
click at [73, 171] on li "Weekly Planning" at bounding box center [124, 173] width 188 height 18
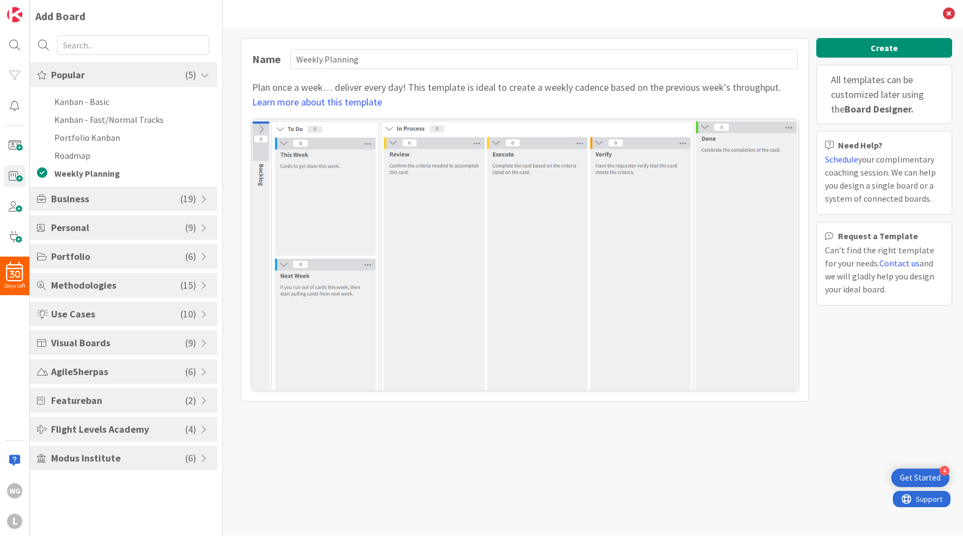
click at [66, 205] on span "Business" at bounding box center [115, 198] width 129 height 15
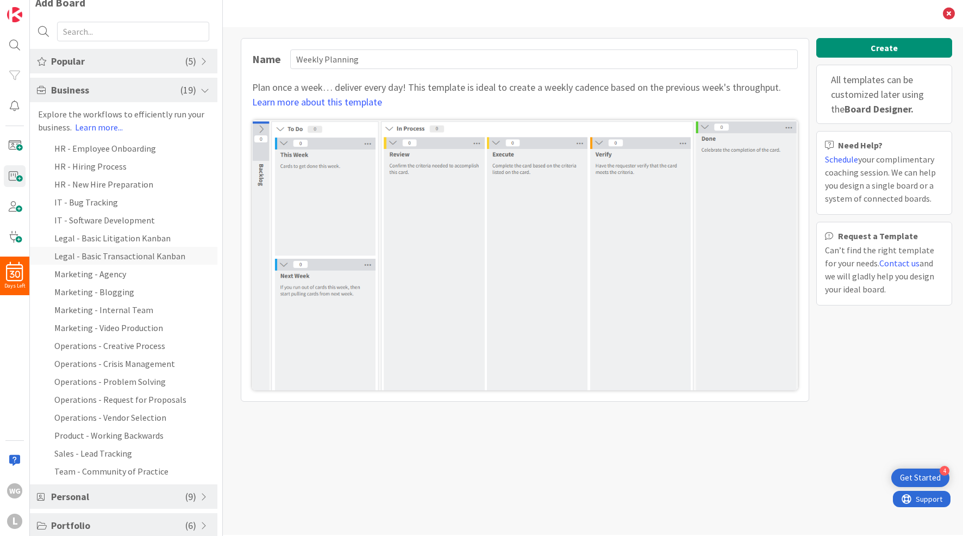
scroll to position [21, 0]
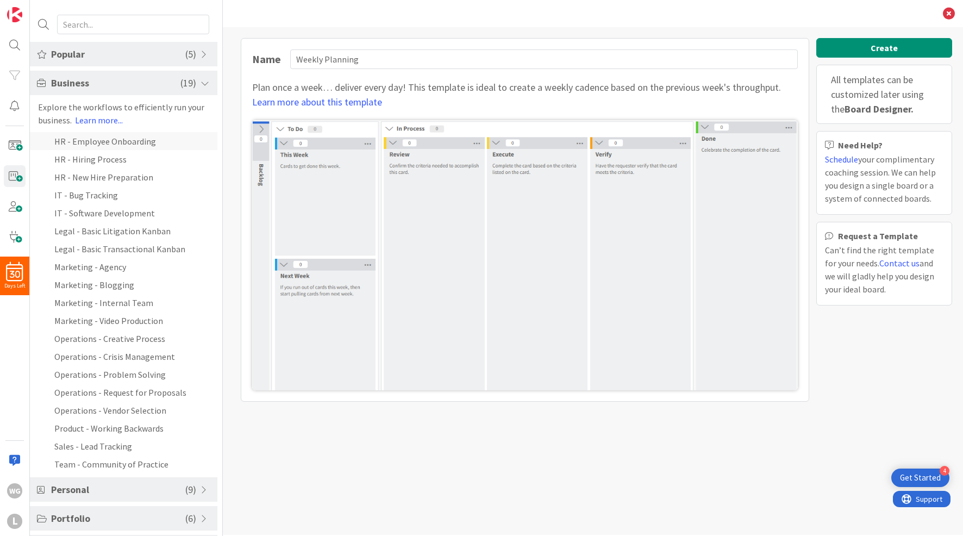
click at [110, 134] on li "HR - Employee Onboarding" at bounding box center [124, 141] width 188 height 18
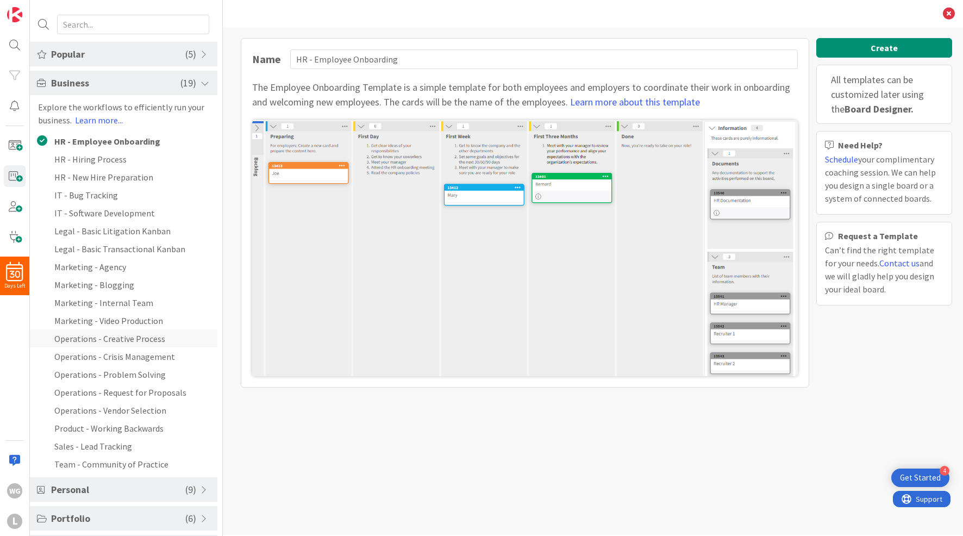
scroll to position [49, 0]
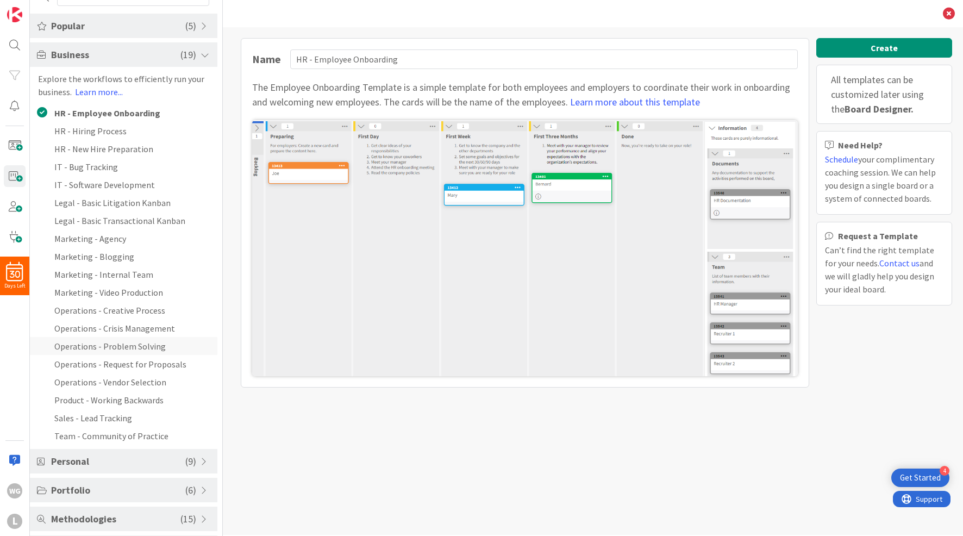
click at [120, 343] on li "Operations - Problem Solving" at bounding box center [124, 346] width 188 height 18
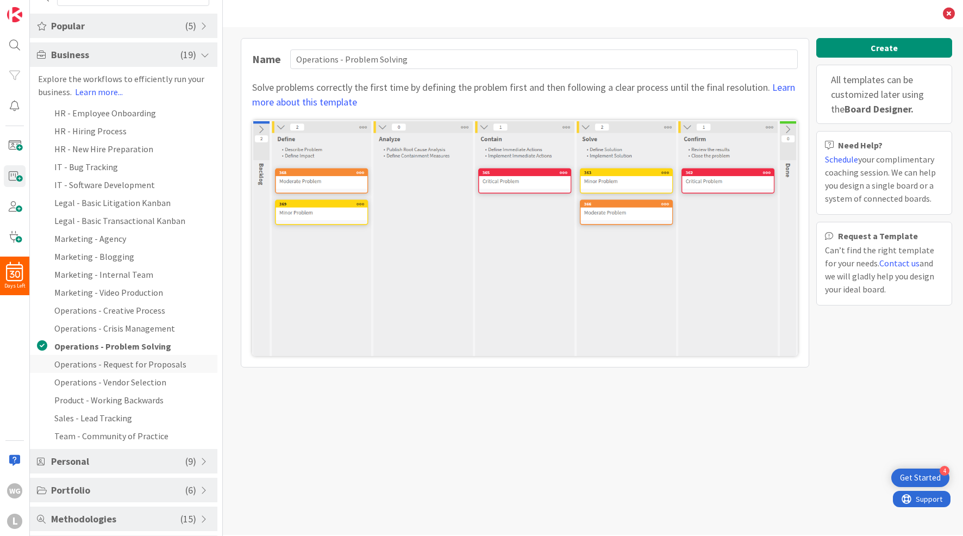
click at [123, 359] on li "Operations - Request for Proposals" at bounding box center [124, 364] width 188 height 18
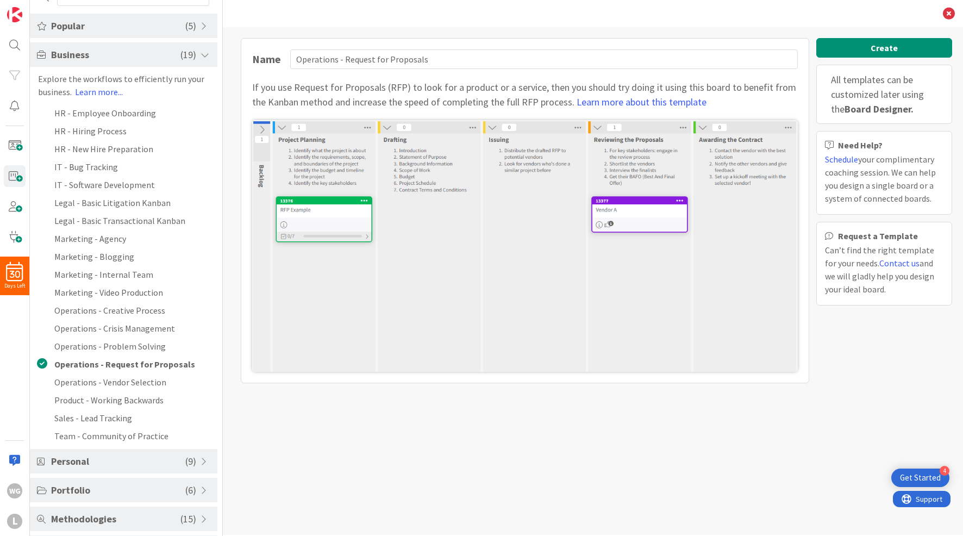
click at [66, 57] on span "Business" at bounding box center [115, 54] width 129 height 15
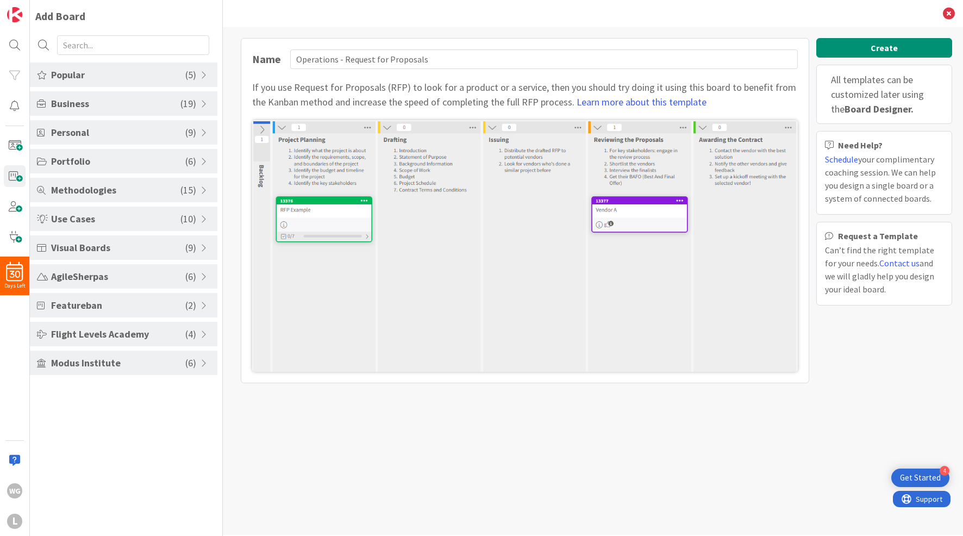
click at [83, 136] on span "Personal" at bounding box center [118, 132] width 134 height 15
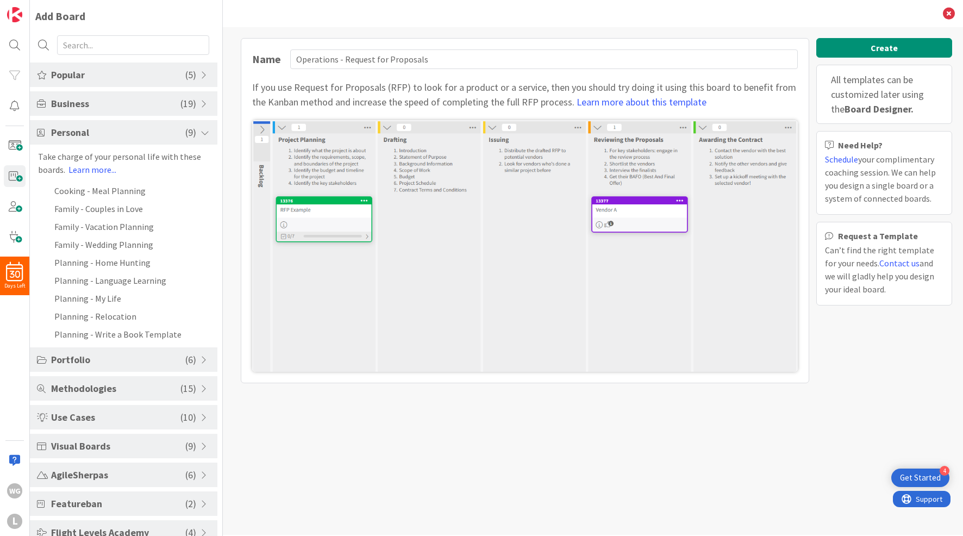
click at [84, 134] on span "Personal" at bounding box center [118, 132] width 134 height 15
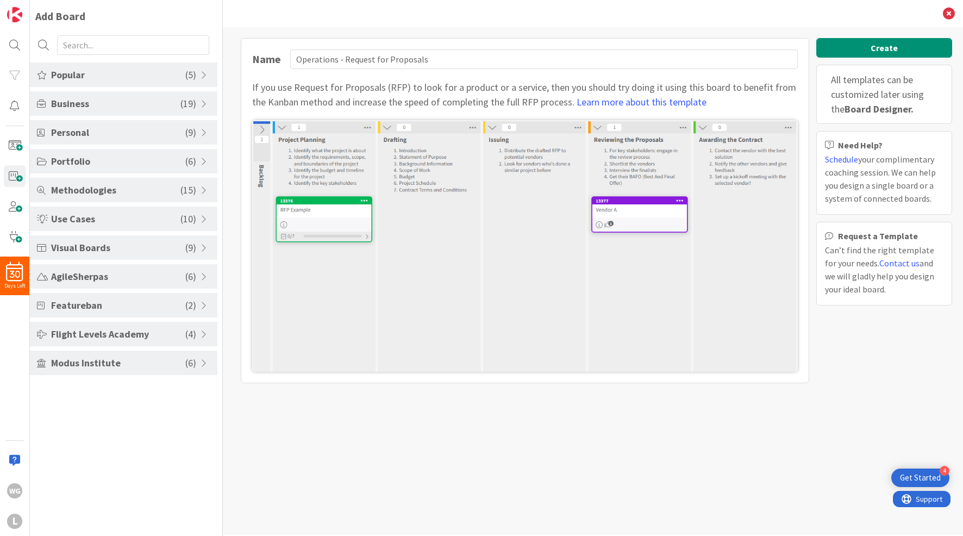
click at [81, 156] on span "Portfolio" at bounding box center [118, 161] width 134 height 15
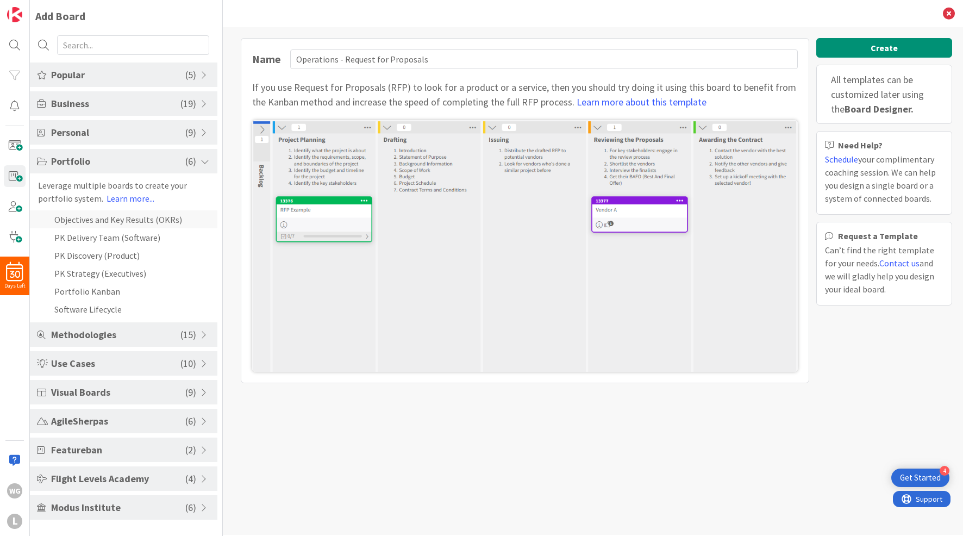
click at [93, 222] on li "Objectives and Key Results (OKRs)" at bounding box center [124, 219] width 188 height 18
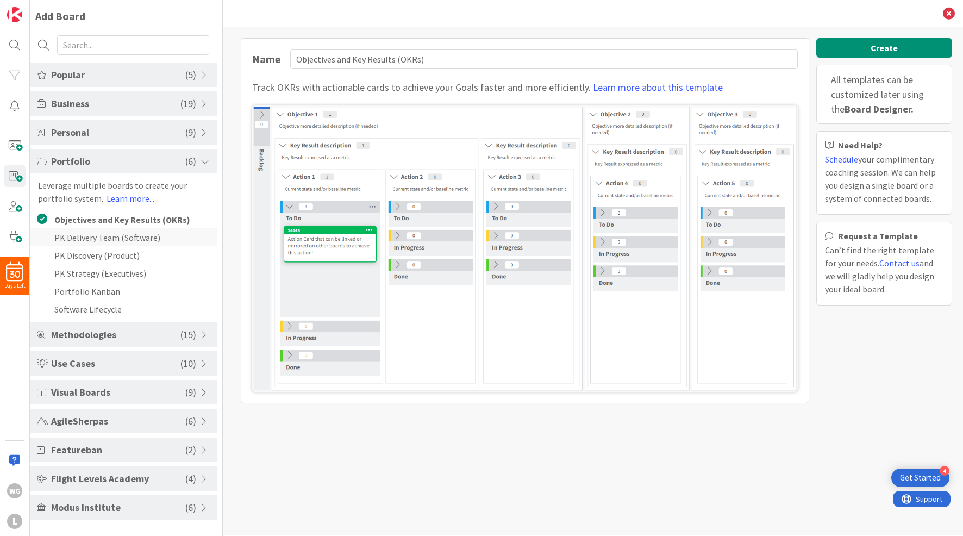
click at [92, 238] on li "PK Delivery Team (Software)" at bounding box center [124, 237] width 188 height 18
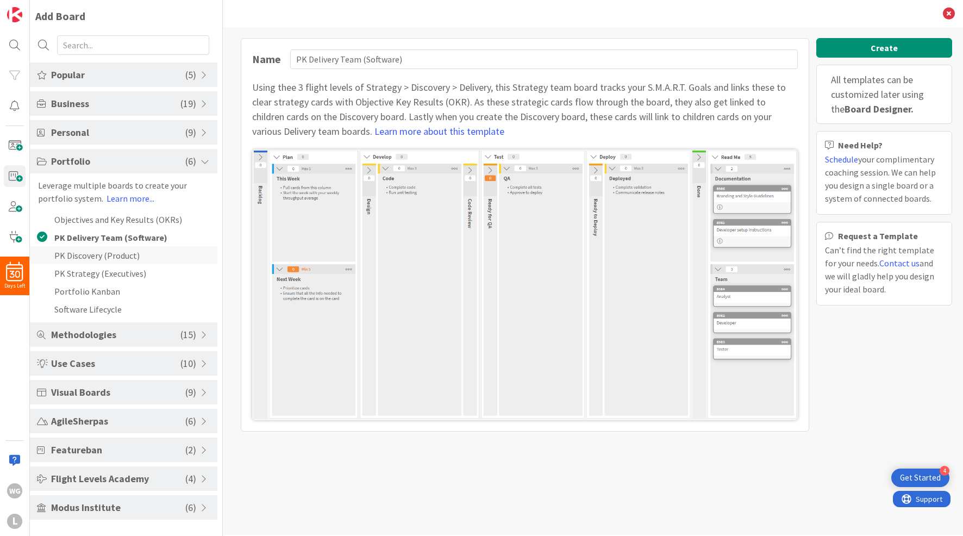
click at [91, 255] on li "PK Discovery (Product)" at bounding box center [124, 255] width 188 height 18
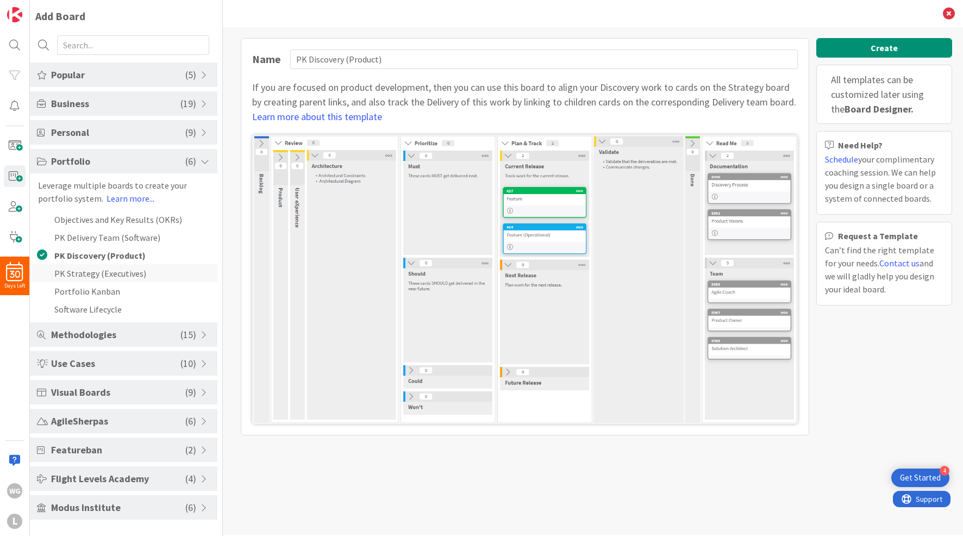
click at [92, 270] on li "PK Strategy (Executives)" at bounding box center [124, 273] width 188 height 18
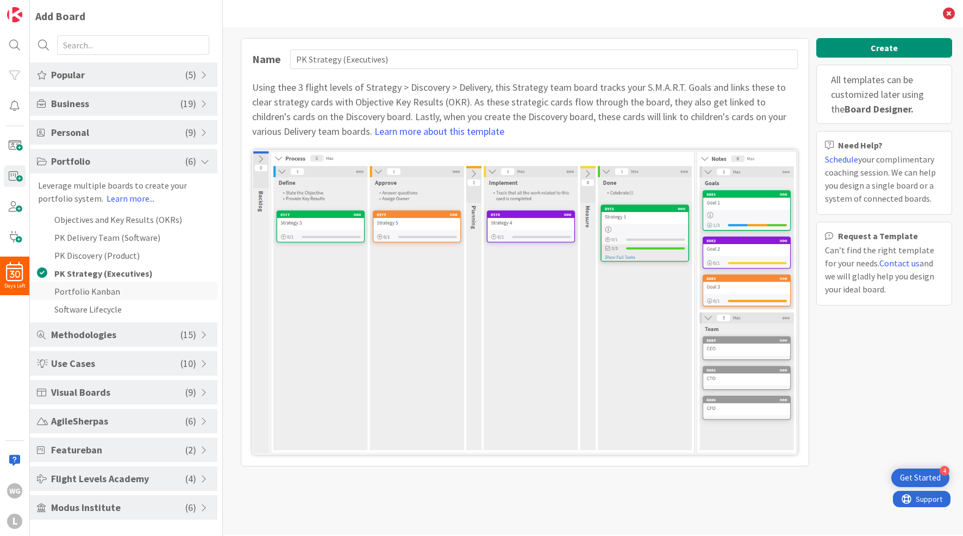
click at [89, 293] on li "Portfolio Kanban" at bounding box center [124, 291] width 188 height 18
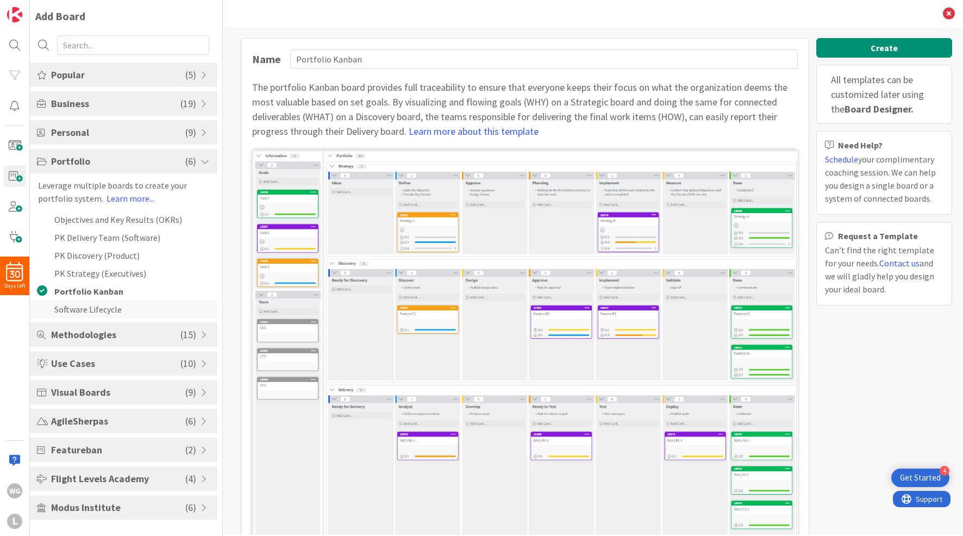
click at [90, 307] on li "Software Lifecycle" at bounding box center [124, 309] width 188 height 18
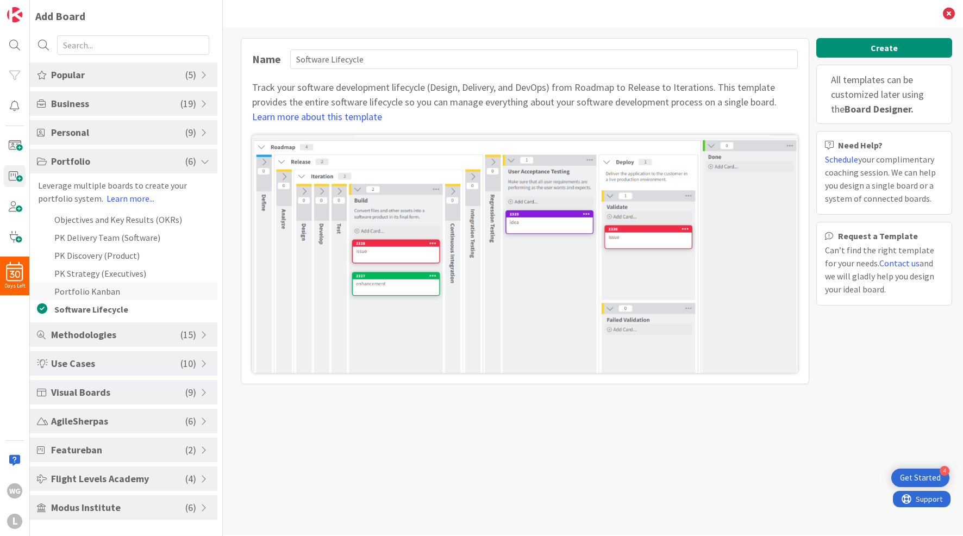
click at [89, 285] on li "Portfolio Kanban" at bounding box center [124, 291] width 188 height 18
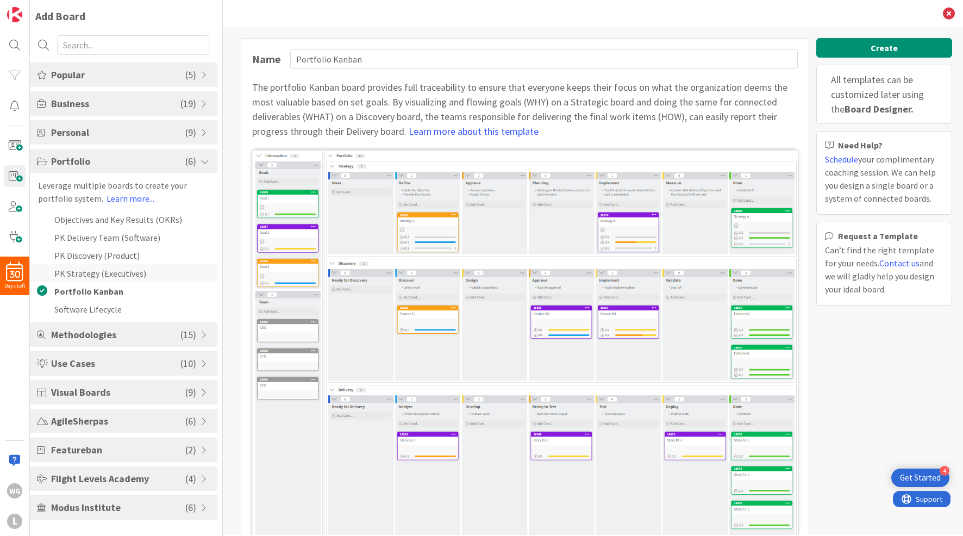
click at [89, 279] on li "PK Strategy (Executives)" at bounding box center [124, 273] width 188 height 18
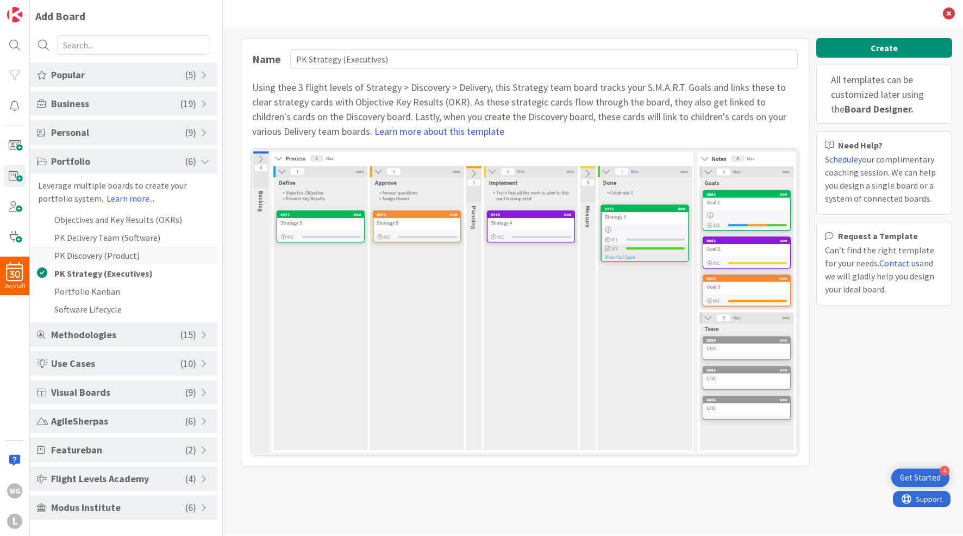
click at [89, 254] on li "PK Discovery (Product)" at bounding box center [124, 255] width 188 height 18
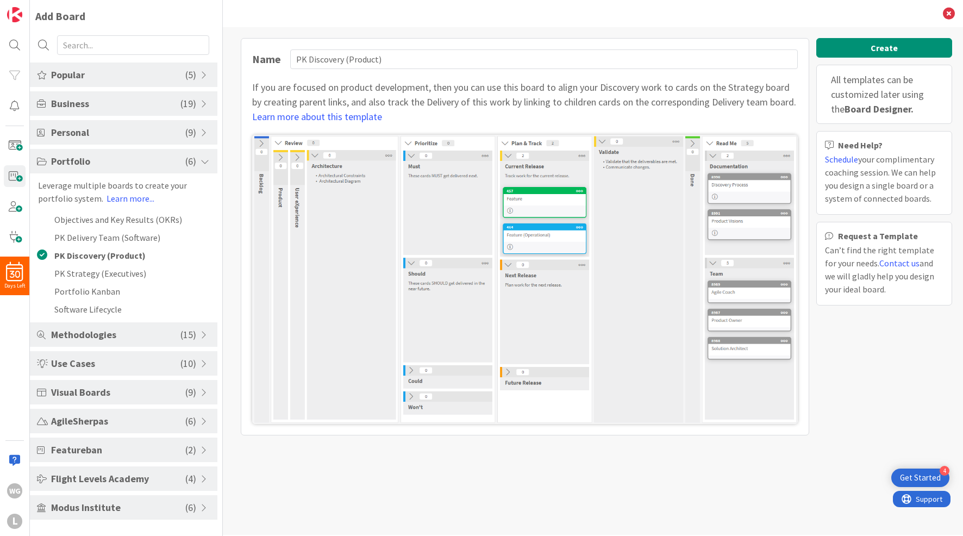
click at [85, 327] on span "Methodologies" at bounding box center [115, 334] width 129 height 15
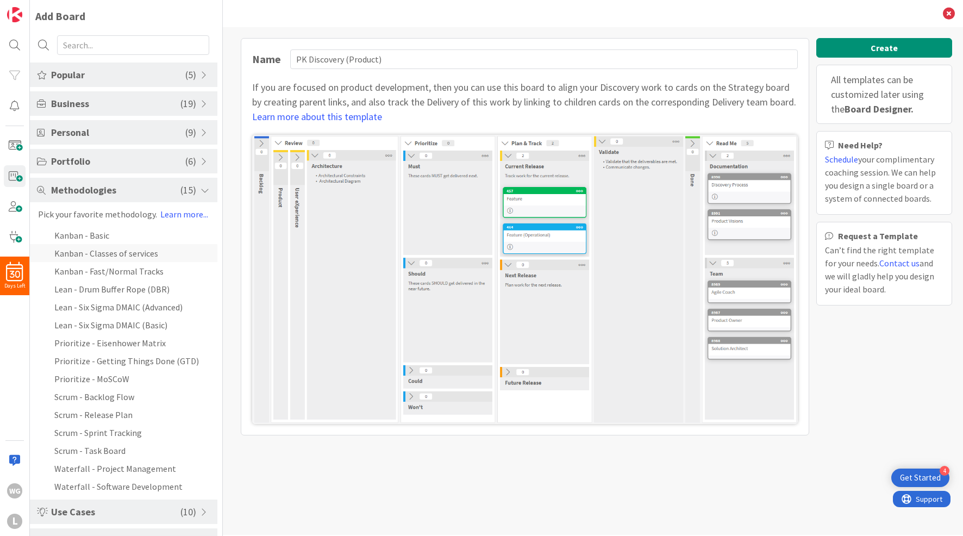
click at [123, 259] on li "Kanban - Classes of services" at bounding box center [124, 253] width 188 height 18
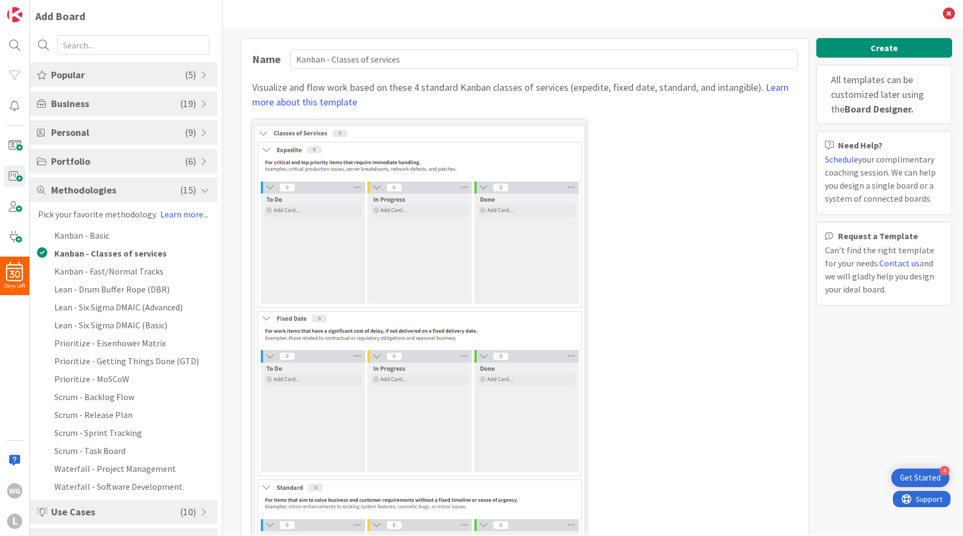
click at [57, 194] on span "Methodologies" at bounding box center [115, 190] width 129 height 15
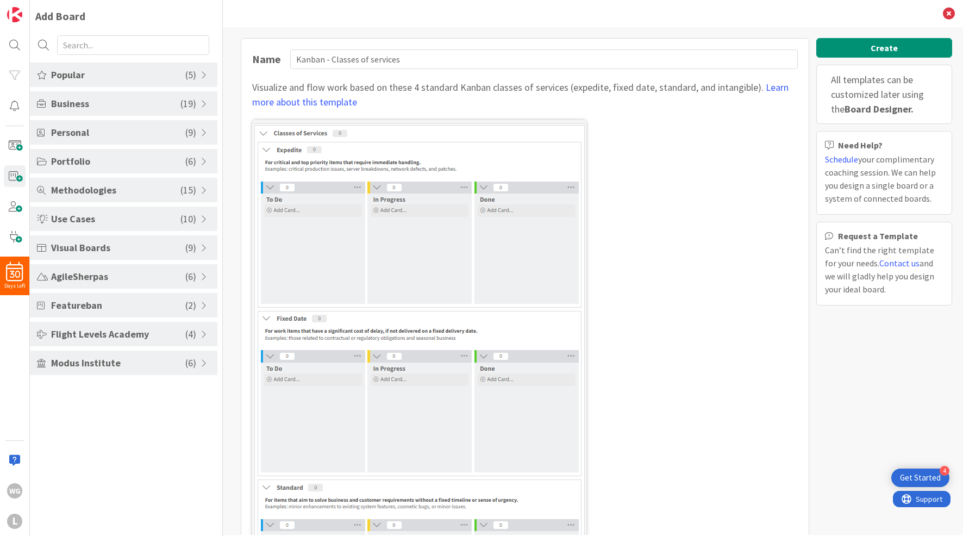
click at [71, 223] on span "Use Cases" at bounding box center [115, 218] width 129 height 15
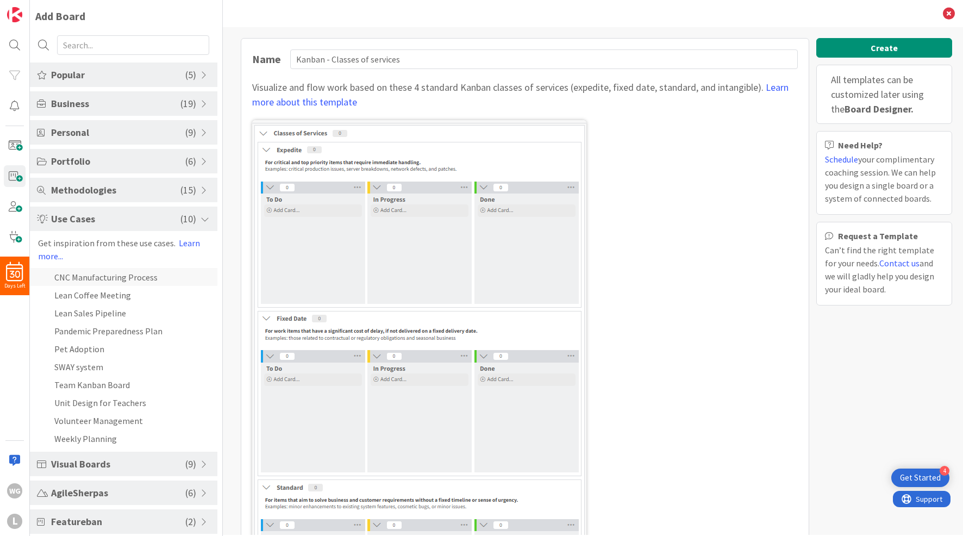
click at [88, 284] on li "CNC Manufacturing Process" at bounding box center [124, 277] width 188 height 18
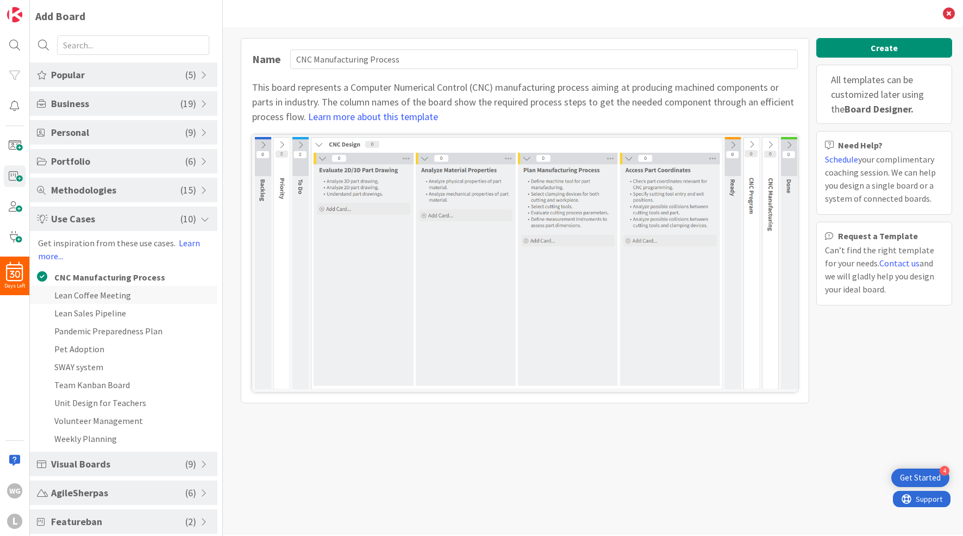
click at [88, 294] on li "Lean Coffee Meeting" at bounding box center [124, 295] width 188 height 18
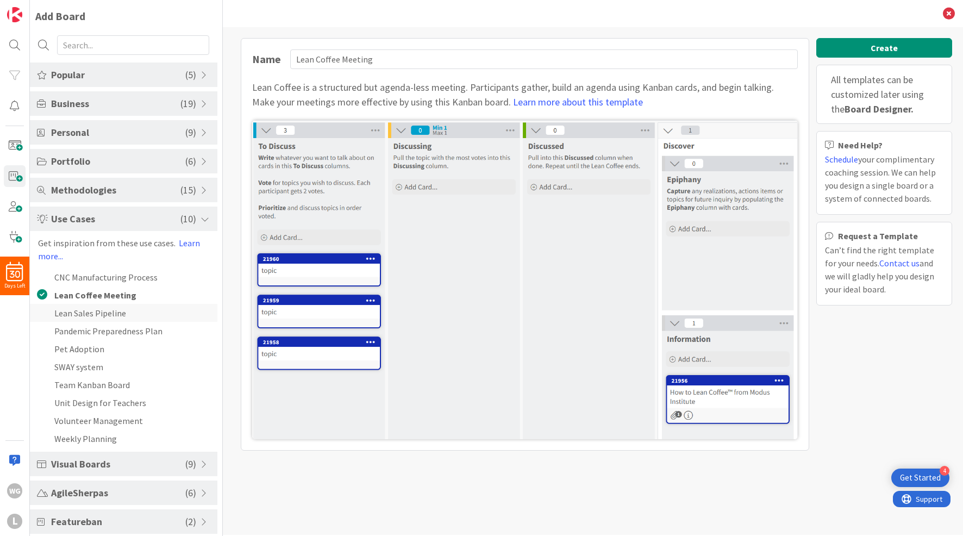
click at [95, 312] on li "Lean Sales Pipeline" at bounding box center [124, 313] width 188 height 18
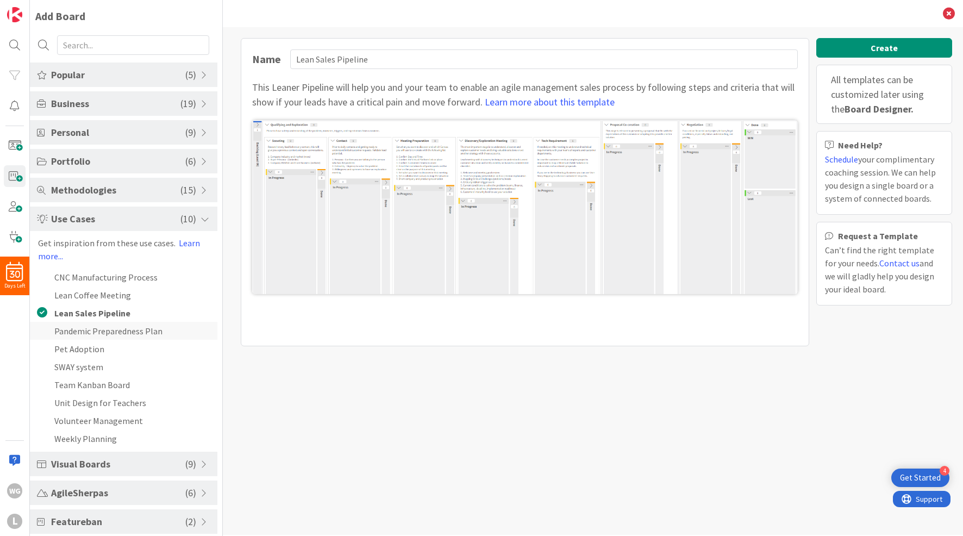
drag, startPoint x: 94, startPoint y: 329, endPoint x: 97, endPoint y: 335, distance: 6.6
click at [95, 329] on li "Pandemic Preparedness Plan" at bounding box center [124, 331] width 188 height 18
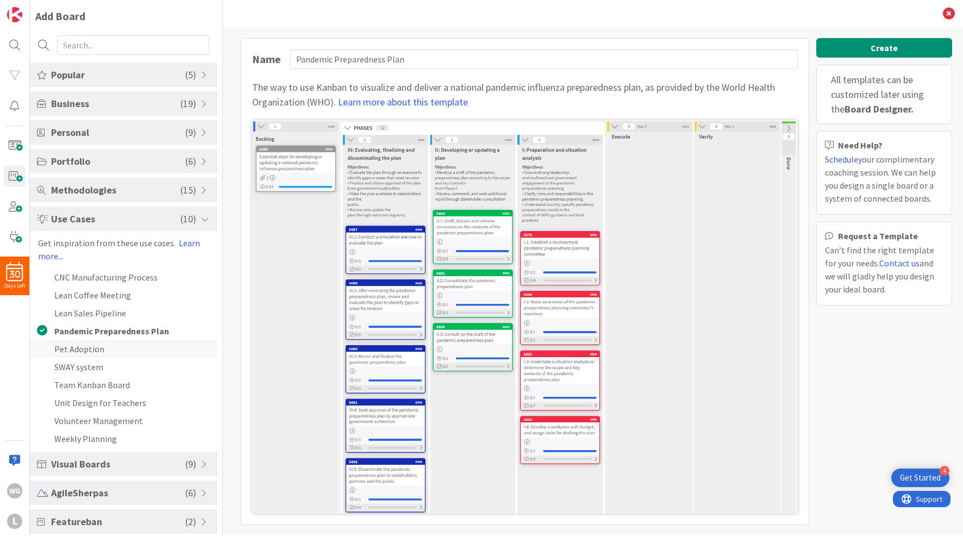
click at [96, 347] on li "Pet Adoption" at bounding box center [124, 349] width 188 height 18
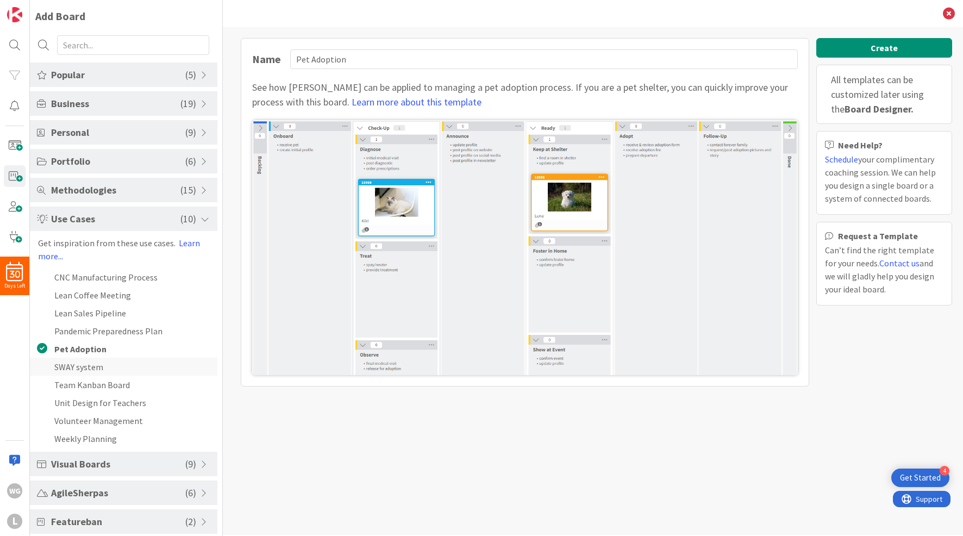
click at [95, 365] on li "SWAY system" at bounding box center [124, 367] width 188 height 18
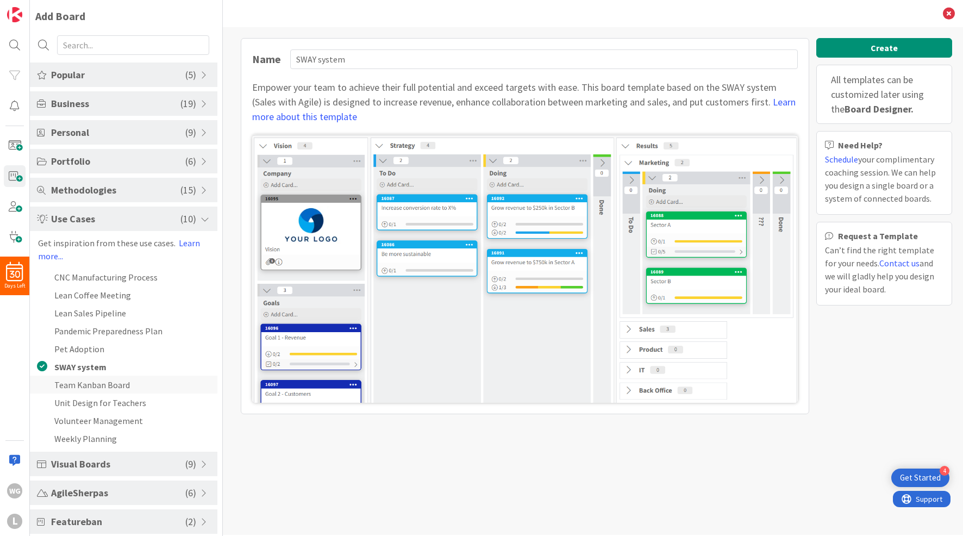
click at [99, 388] on li "Team Kanban Board" at bounding box center [124, 385] width 188 height 18
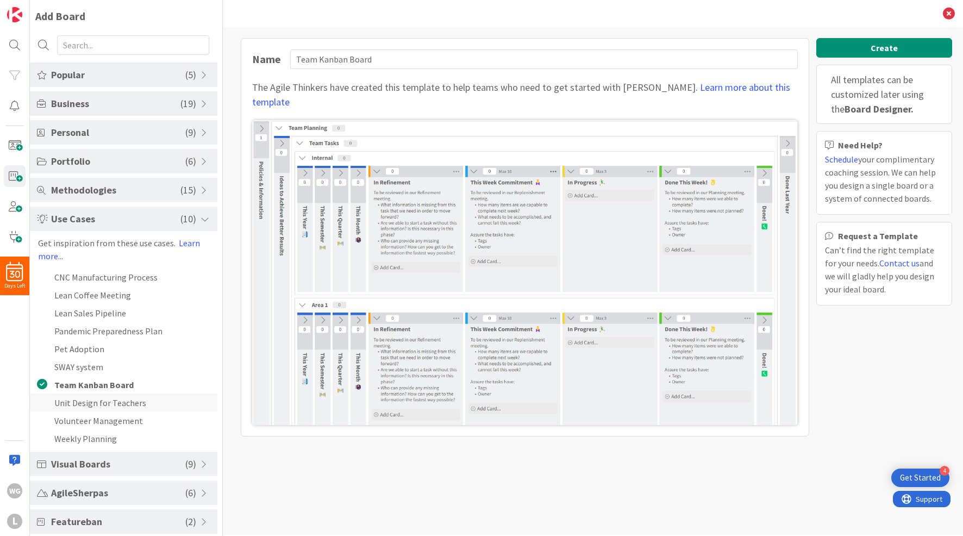
click at [106, 401] on li "Unit Design for Teachers" at bounding box center [124, 403] width 188 height 18
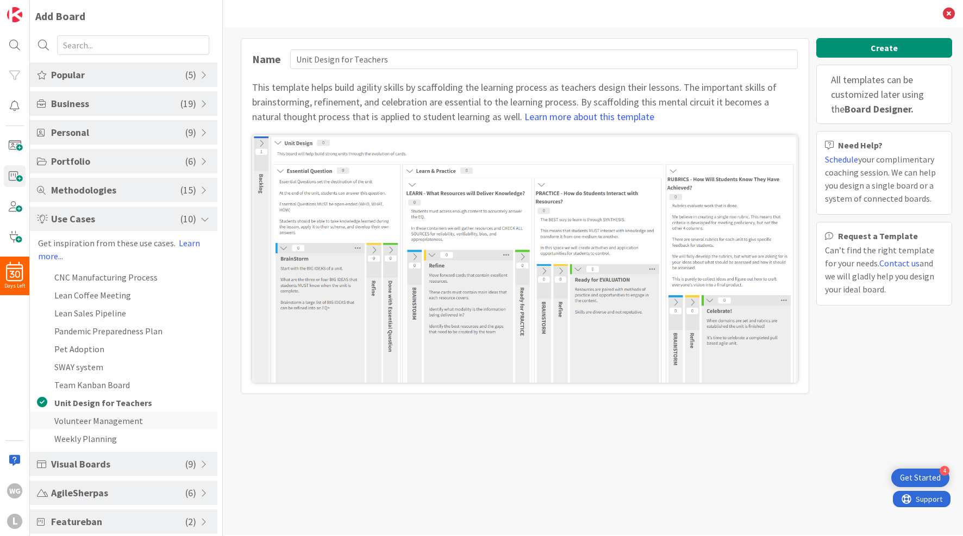
click at [106, 417] on li "Volunteer Management" at bounding box center [124, 421] width 188 height 18
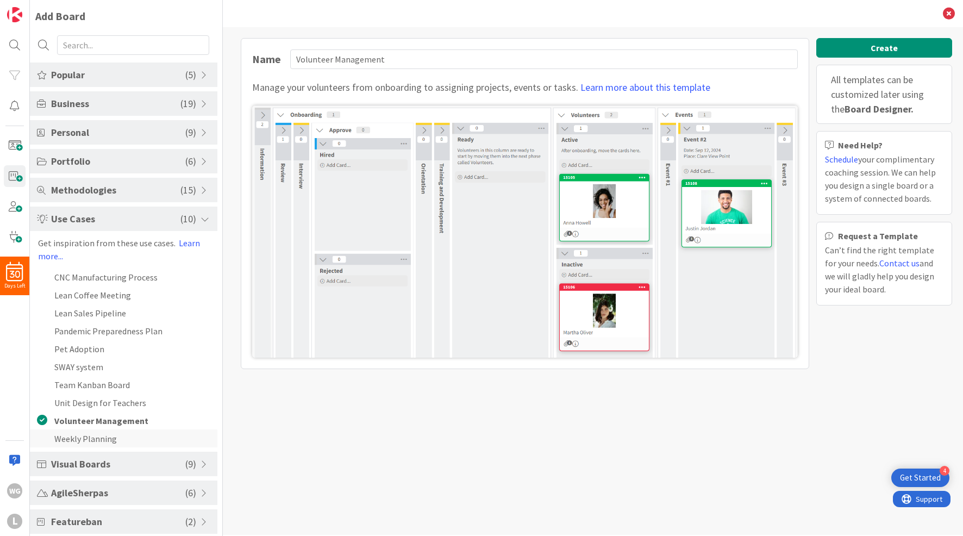
click at [105, 435] on li "Weekly Planning" at bounding box center [124, 438] width 188 height 18
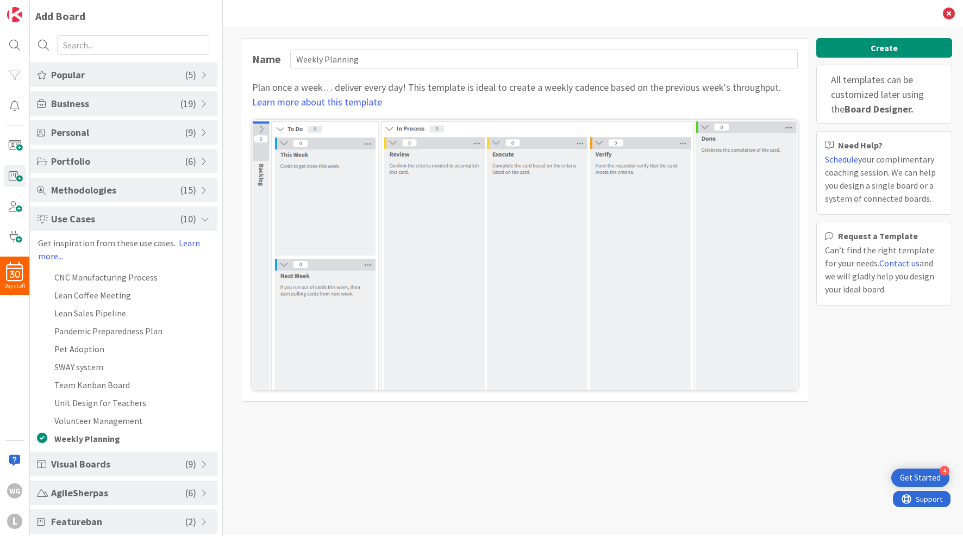
click at [69, 227] on div "Use Cases ( 10 )" at bounding box center [124, 219] width 188 height 24
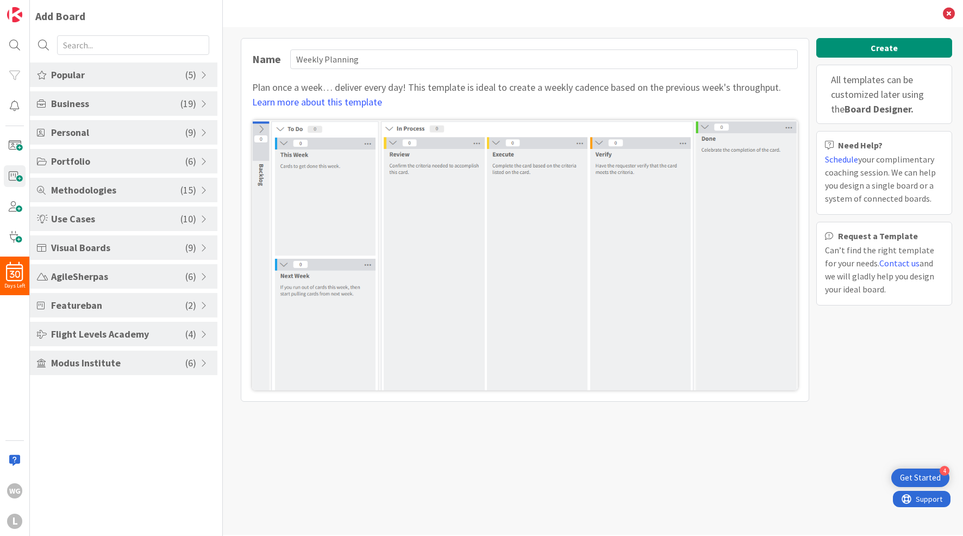
click at [71, 225] on span "Use Cases" at bounding box center [115, 218] width 129 height 15
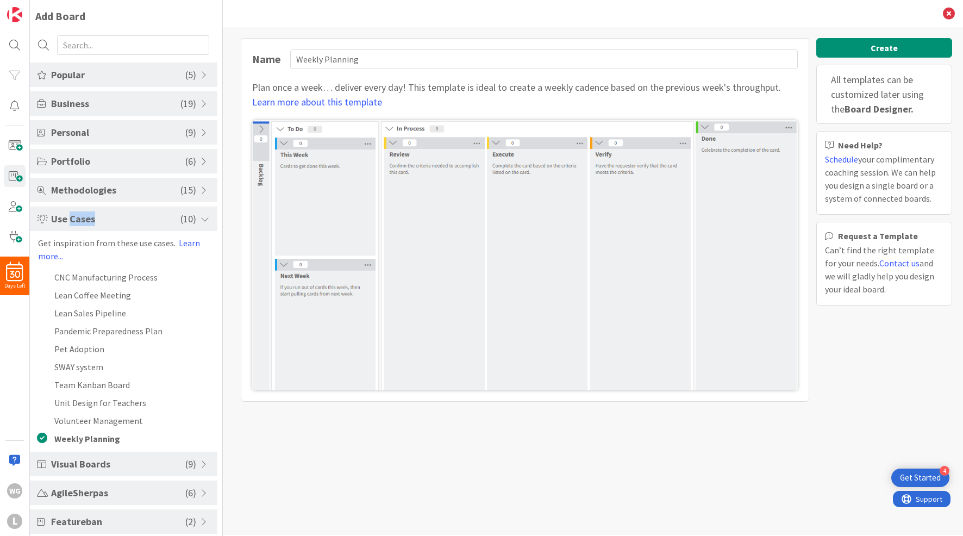
click at [71, 225] on span "Use Cases" at bounding box center [115, 218] width 129 height 15
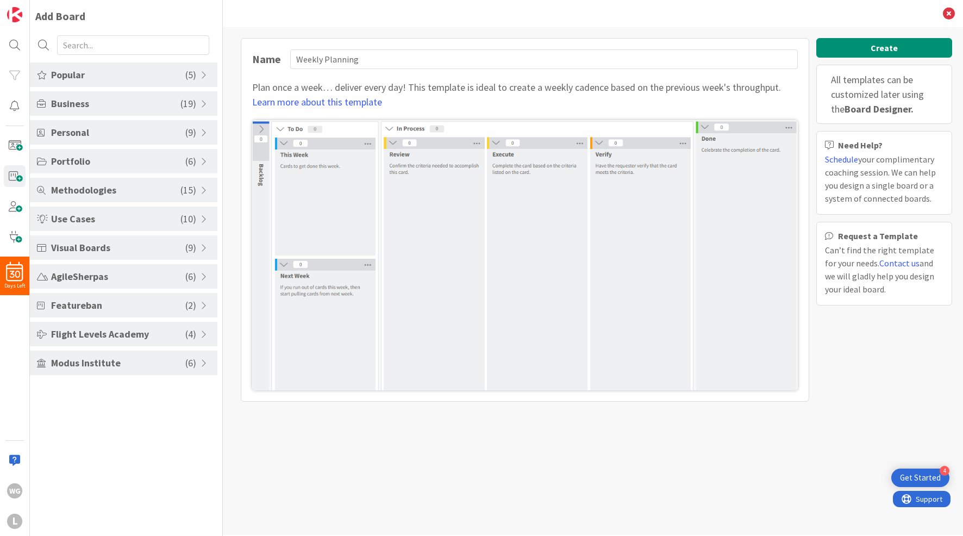
click at [75, 247] on span "Visual Boards" at bounding box center [118, 247] width 134 height 15
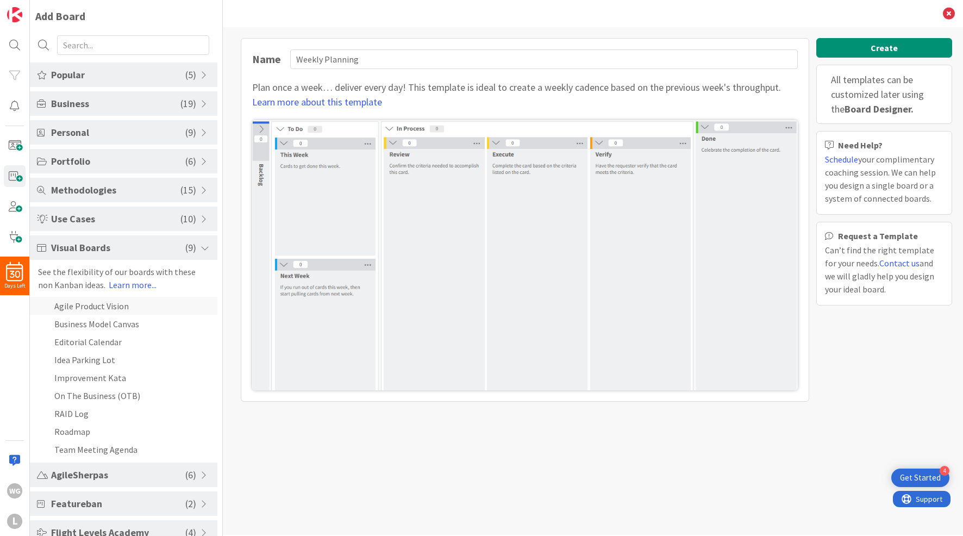
click at [85, 306] on li "Agile Product Vision" at bounding box center [124, 306] width 188 height 18
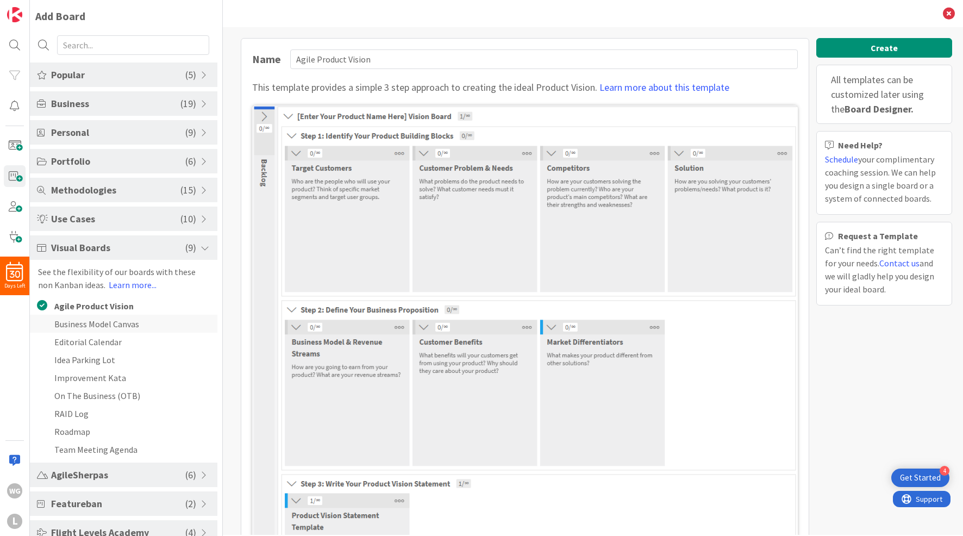
click at [90, 322] on li "Business Model Canvas" at bounding box center [124, 324] width 188 height 18
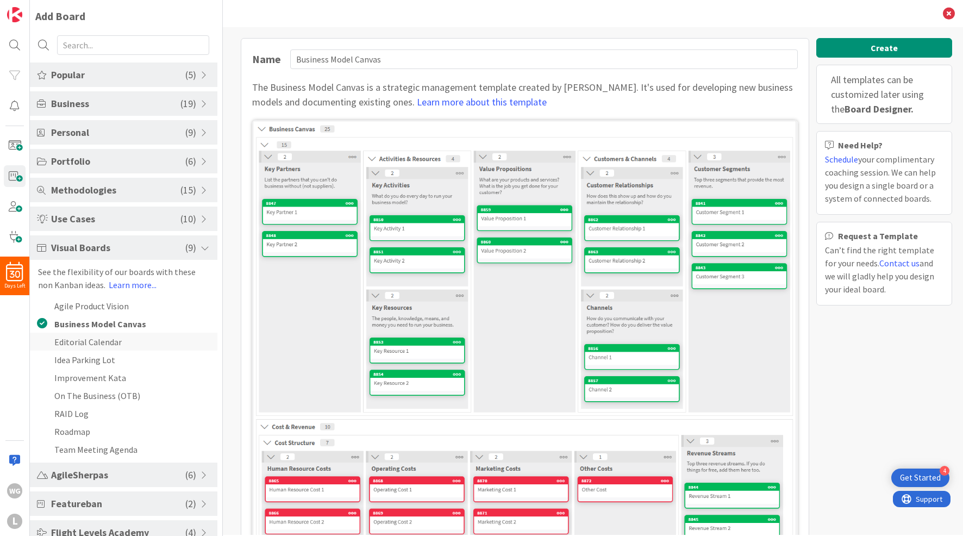
click at [93, 342] on li "Editorial Calendar" at bounding box center [124, 342] width 188 height 18
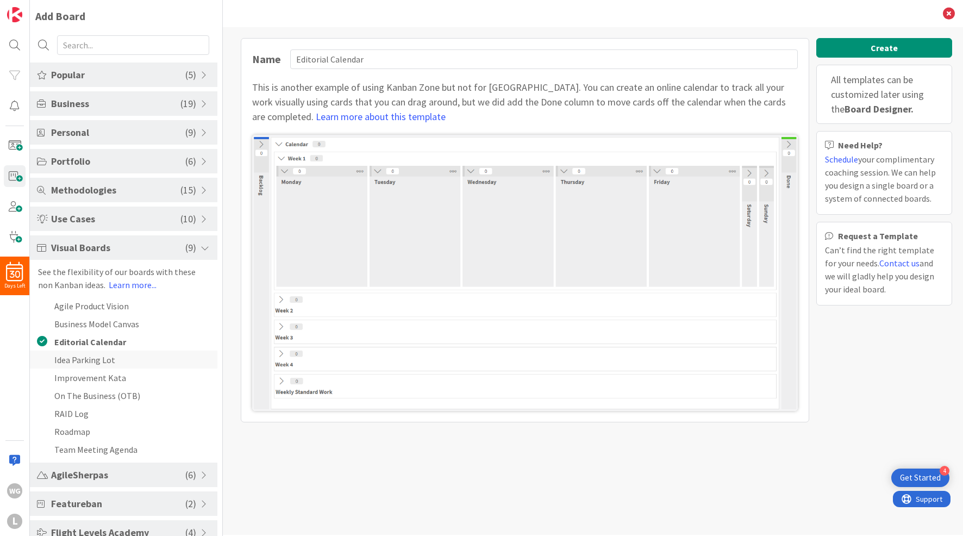
click at [94, 359] on li "Idea Parking Lot" at bounding box center [124, 360] width 188 height 18
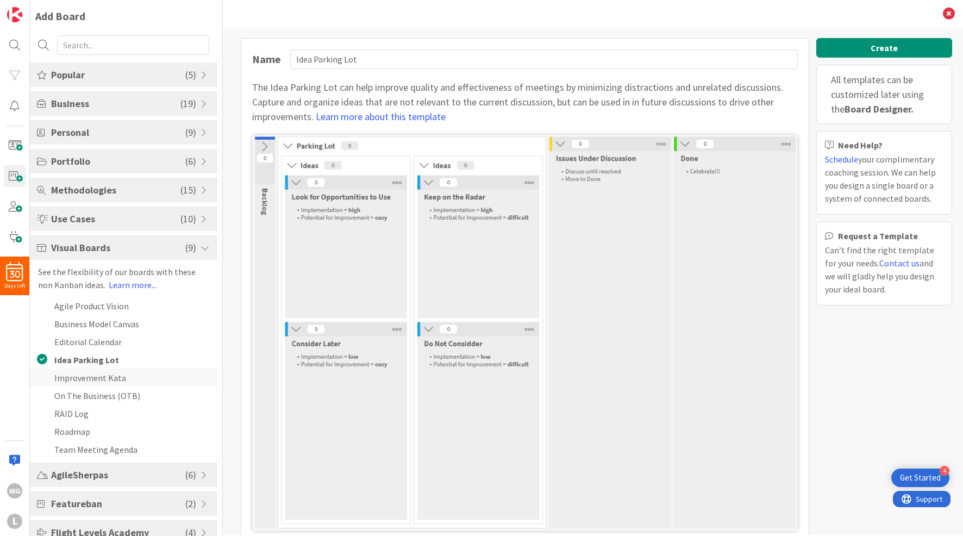
click at [96, 373] on li "Improvement Kata" at bounding box center [124, 378] width 188 height 18
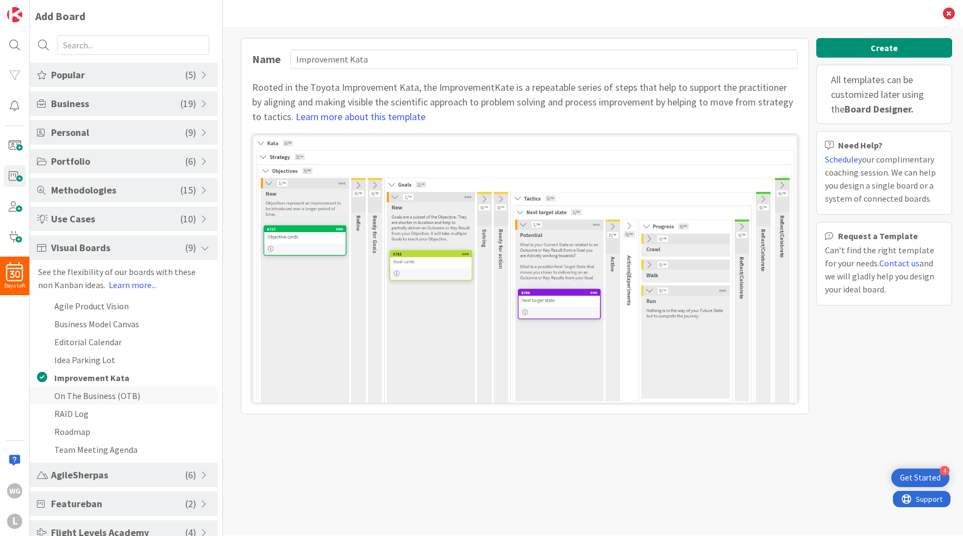
click at [102, 397] on li "On The Business (OTB)" at bounding box center [124, 396] width 188 height 18
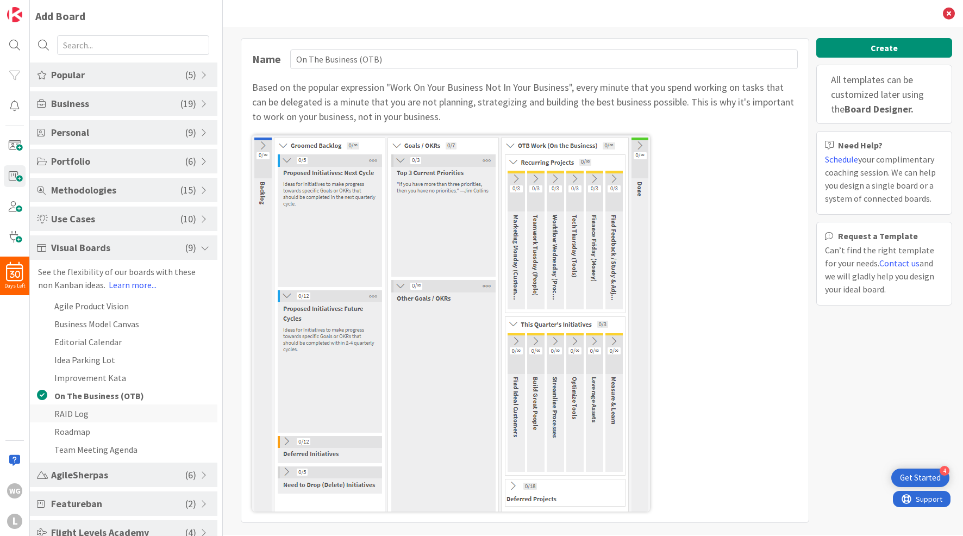
click at [87, 411] on li "RAID Log" at bounding box center [124, 413] width 188 height 18
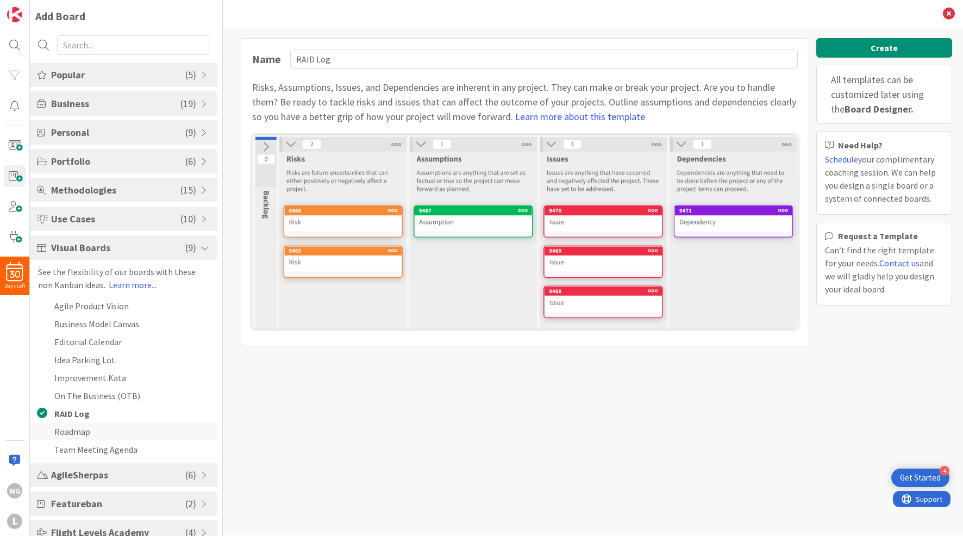
click at [85, 433] on li "Roadmap" at bounding box center [124, 431] width 188 height 18
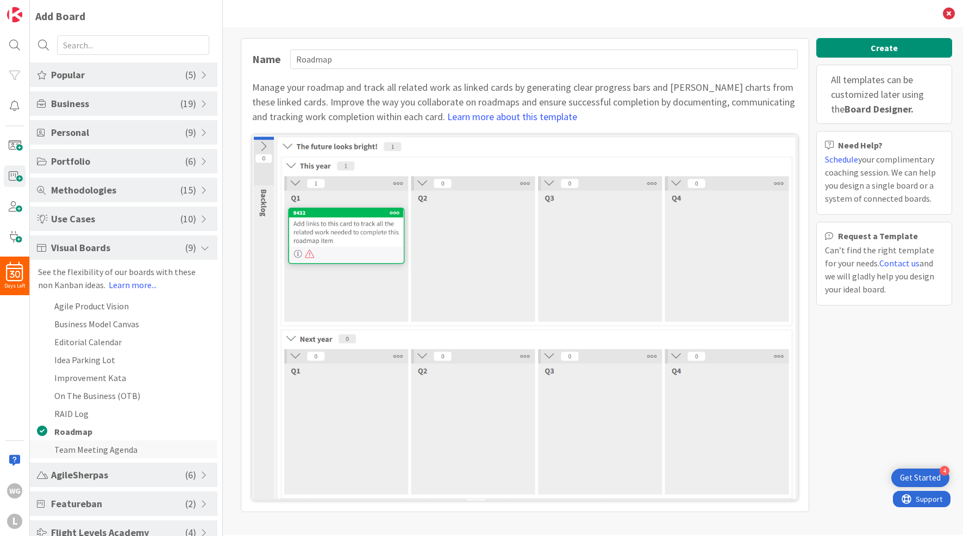
click at [90, 444] on li "Team Meeting Agenda" at bounding box center [124, 449] width 188 height 18
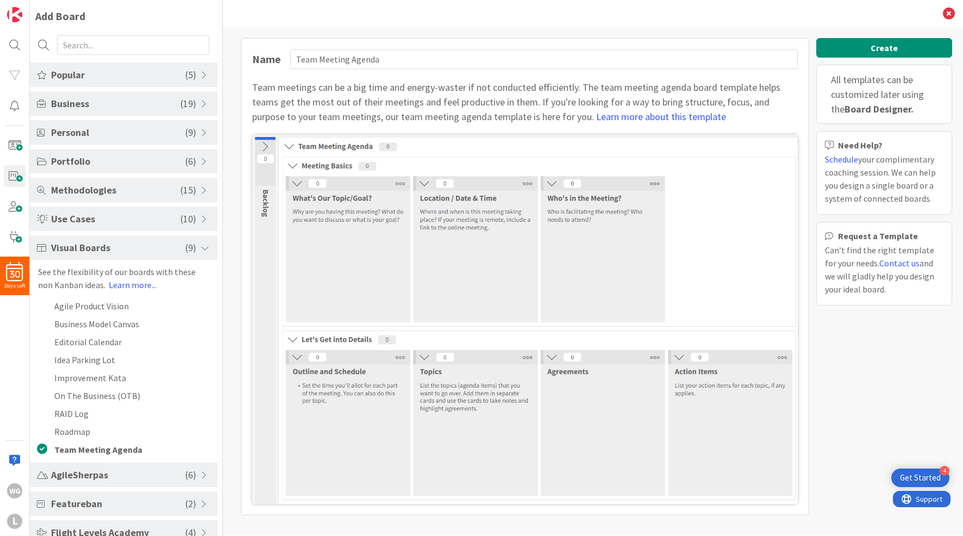
click at [40, 251] on span at bounding box center [42, 248] width 10 height 9
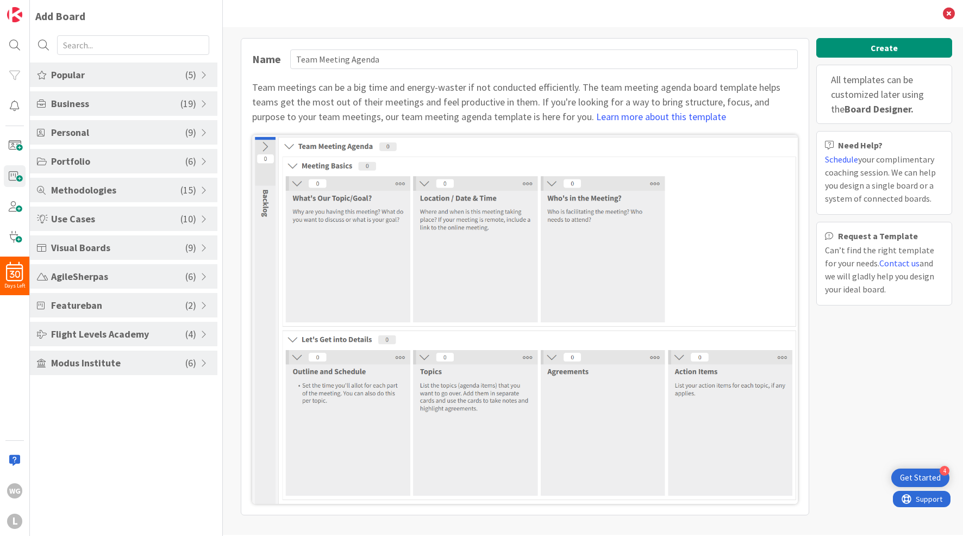
click at [78, 282] on span "AgileSherpas" at bounding box center [118, 276] width 134 height 15
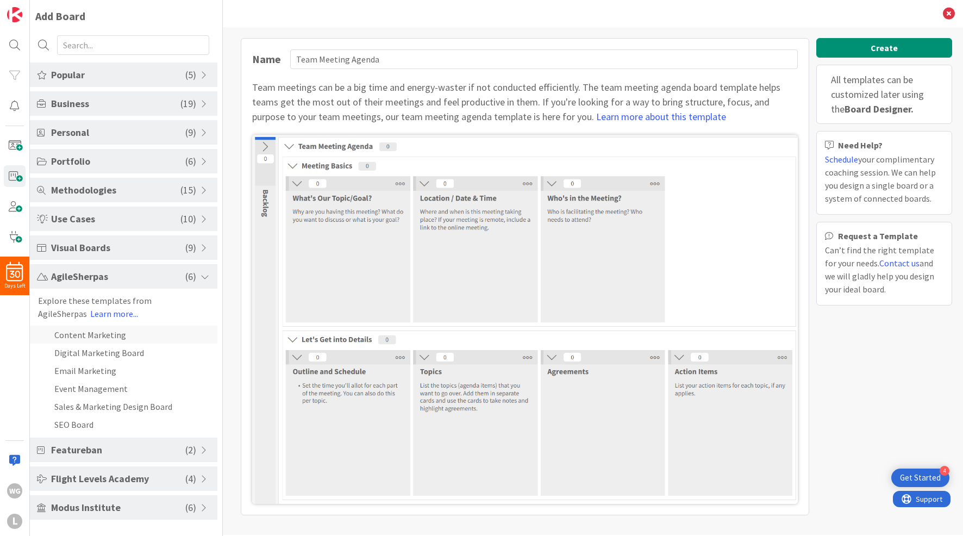
click at [94, 338] on li "Content Marketing" at bounding box center [124, 335] width 188 height 18
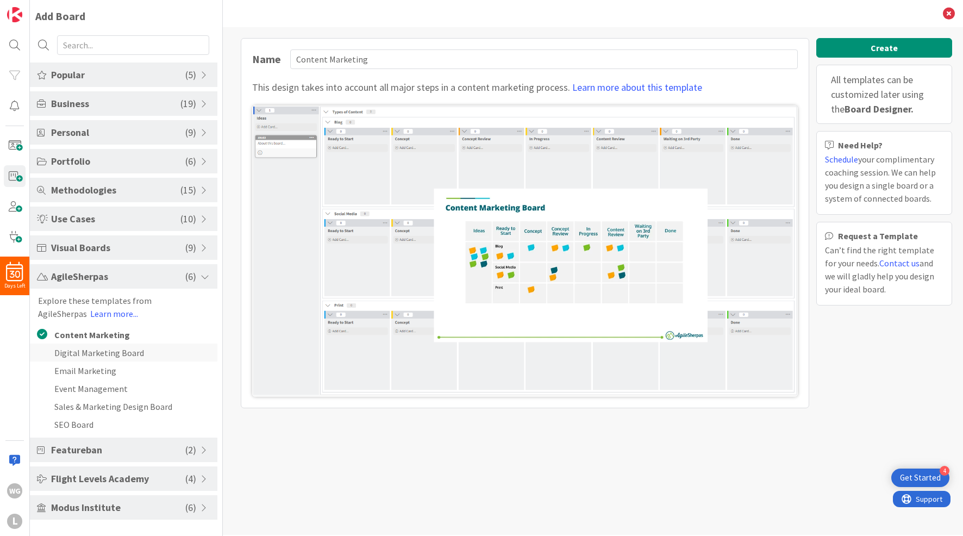
click at [93, 354] on li "Digital Marketing Board" at bounding box center [124, 353] width 188 height 18
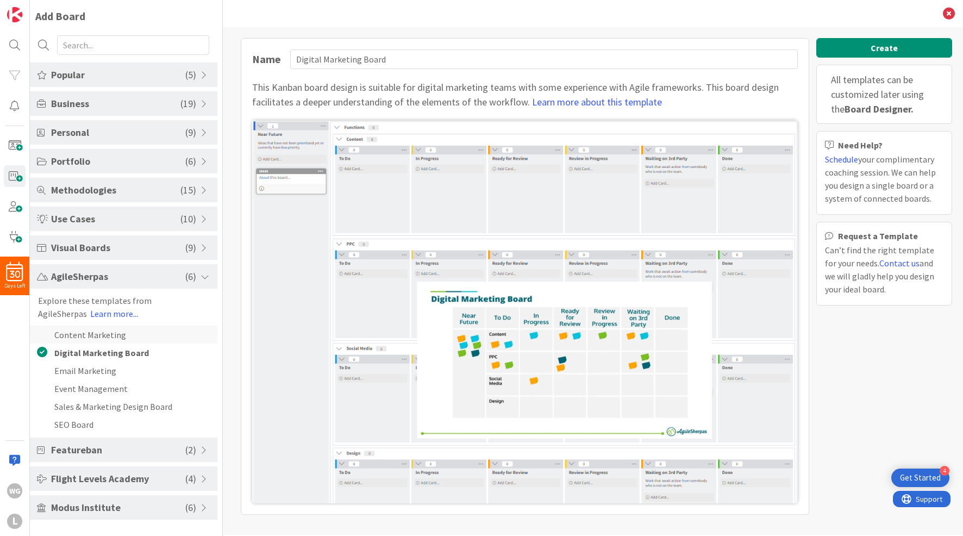
click at [92, 335] on li "Content Marketing" at bounding box center [124, 335] width 188 height 18
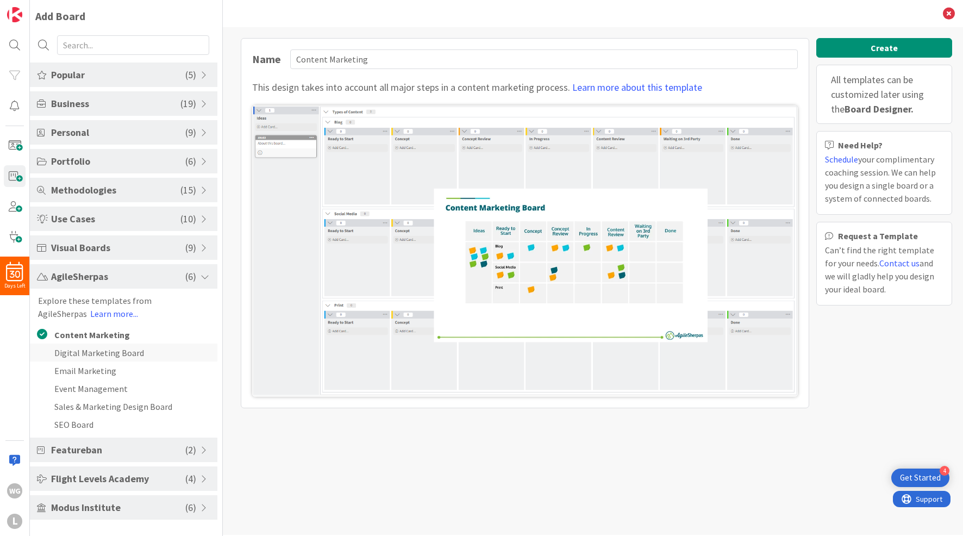
click at [94, 353] on li "Digital Marketing Board" at bounding box center [124, 353] width 188 height 18
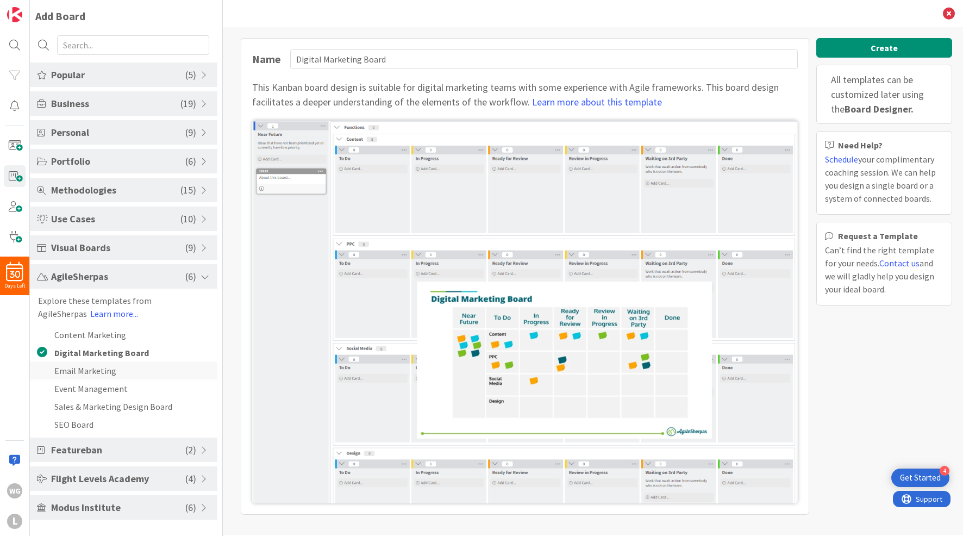
click at [95, 368] on li "Email Marketing" at bounding box center [124, 371] width 188 height 18
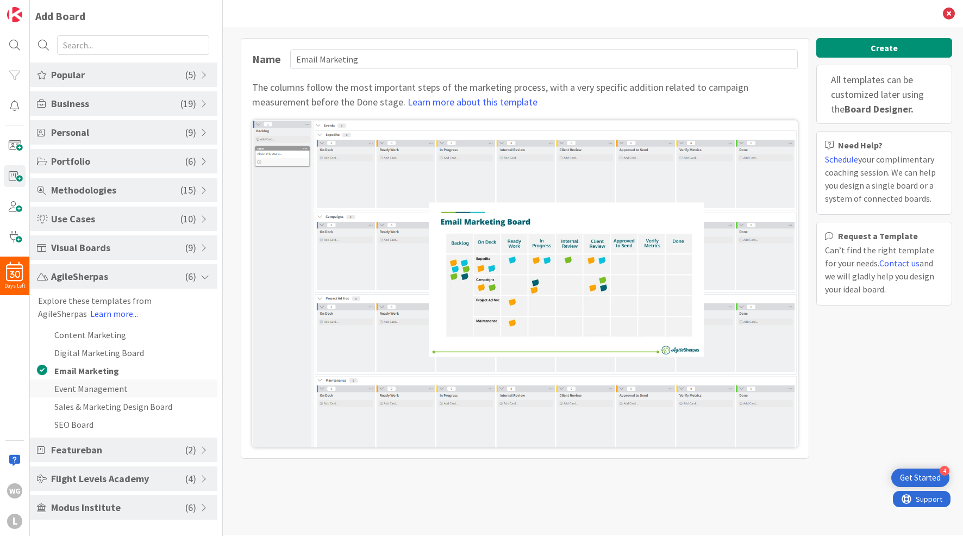
click at [92, 384] on li "Event Management" at bounding box center [124, 388] width 188 height 18
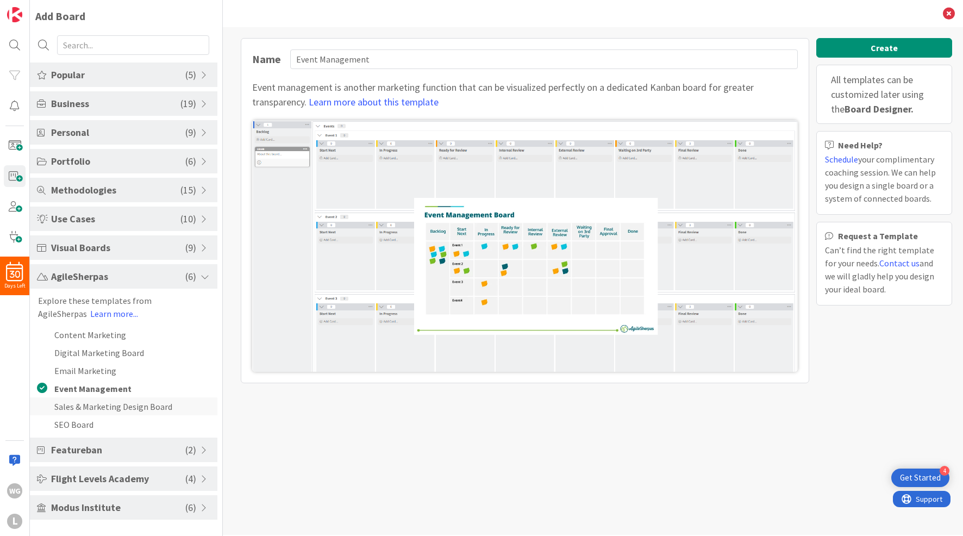
click at [93, 401] on li "Sales & Marketing Design Board" at bounding box center [124, 406] width 188 height 18
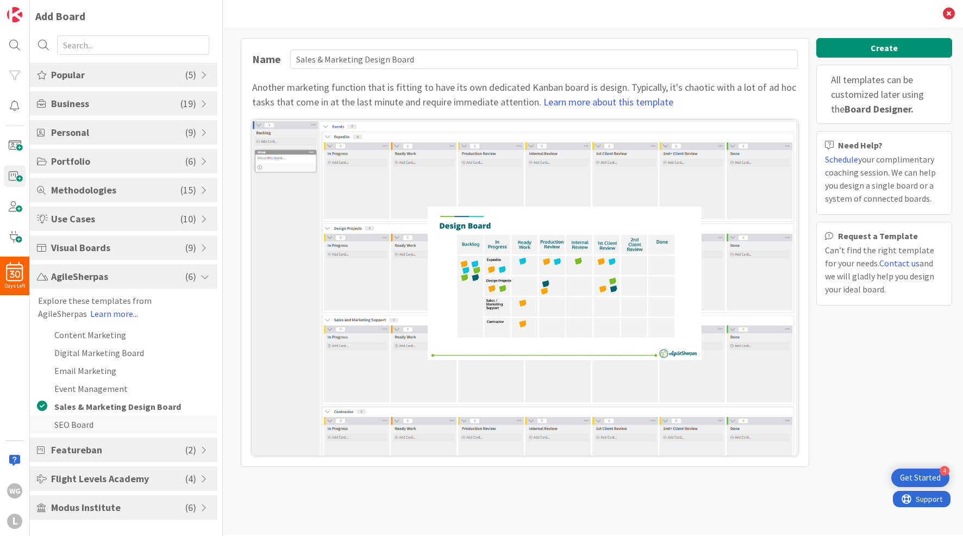
click at [91, 424] on li "SEO Board" at bounding box center [124, 424] width 188 height 18
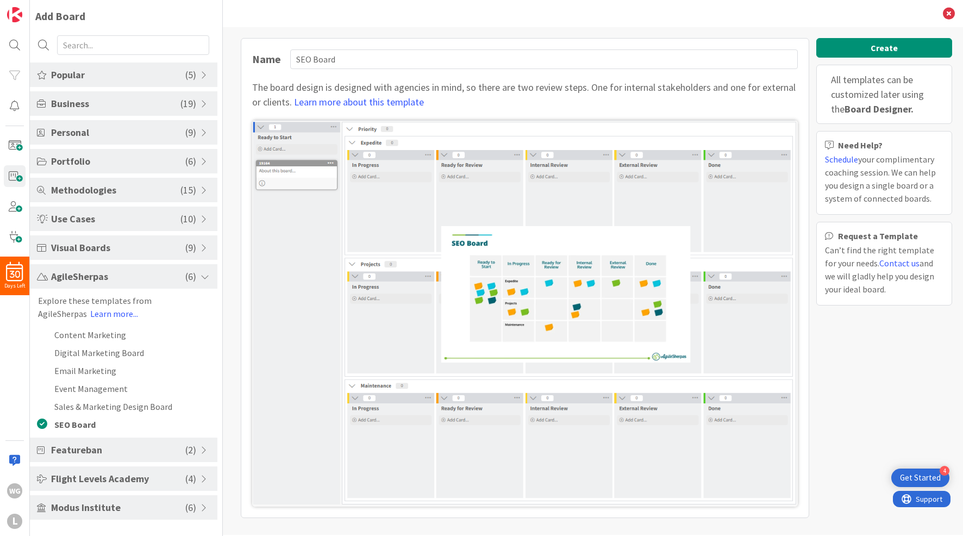
click at [59, 275] on span "AgileSherpas" at bounding box center [118, 276] width 134 height 15
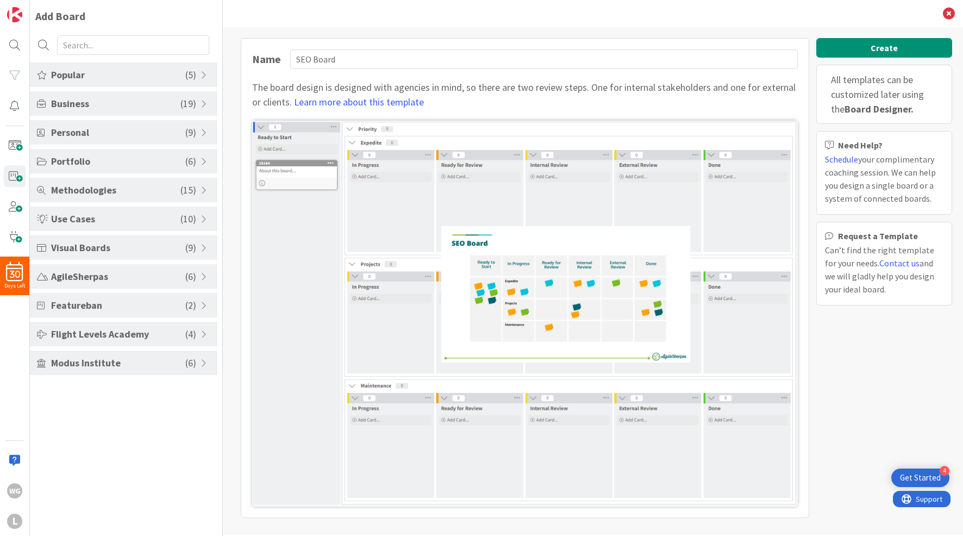
click at [88, 307] on span "Featureban" at bounding box center [118, 305] width 134 height 15
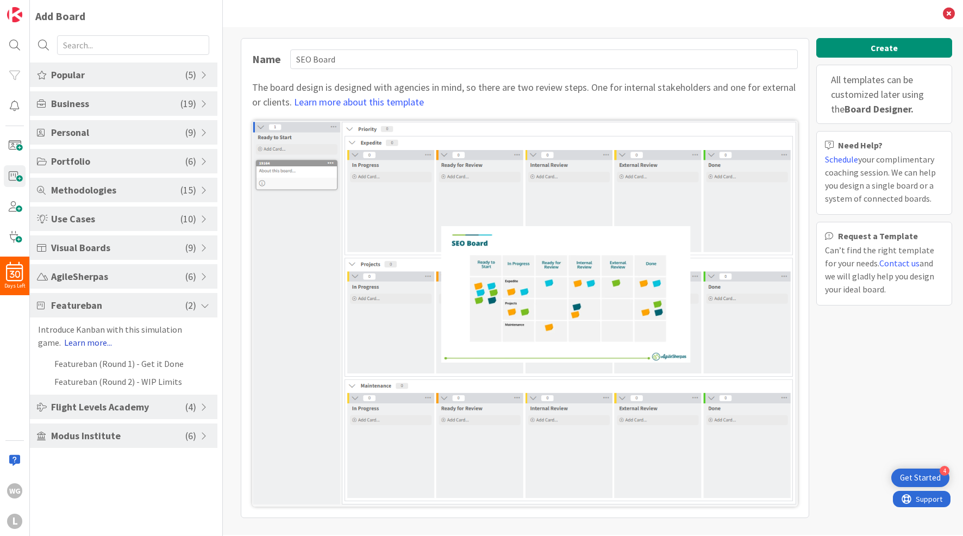
click at [90, 341] on link "Learn more..." at bounding box center [88, 342] width 48 height 11
click at [95, 363] on li "Featureban (Round 1) - Get it Done" at bounding box center [124, 363] width 188 height 18
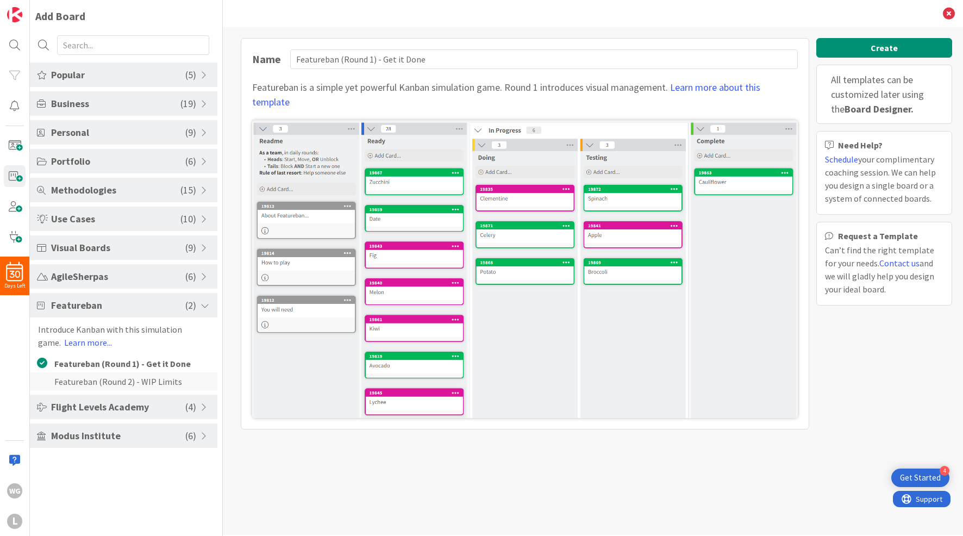
click at [99, 381] on li "Featureban (Round 2) - WIP Limits" at bounding box center [124, 381] width 188 height 18
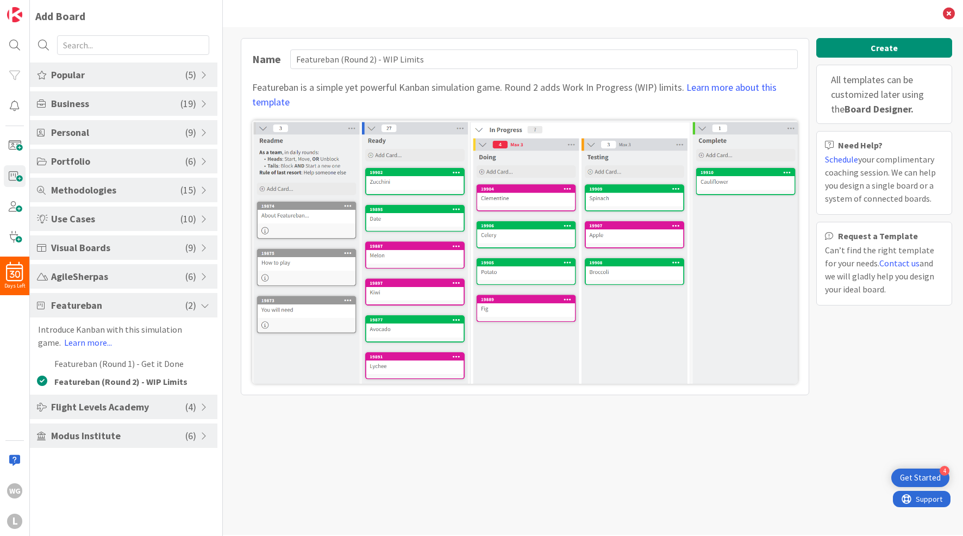
click at [40, 306] on span at bounding box center [42, 305] width 10 height 9
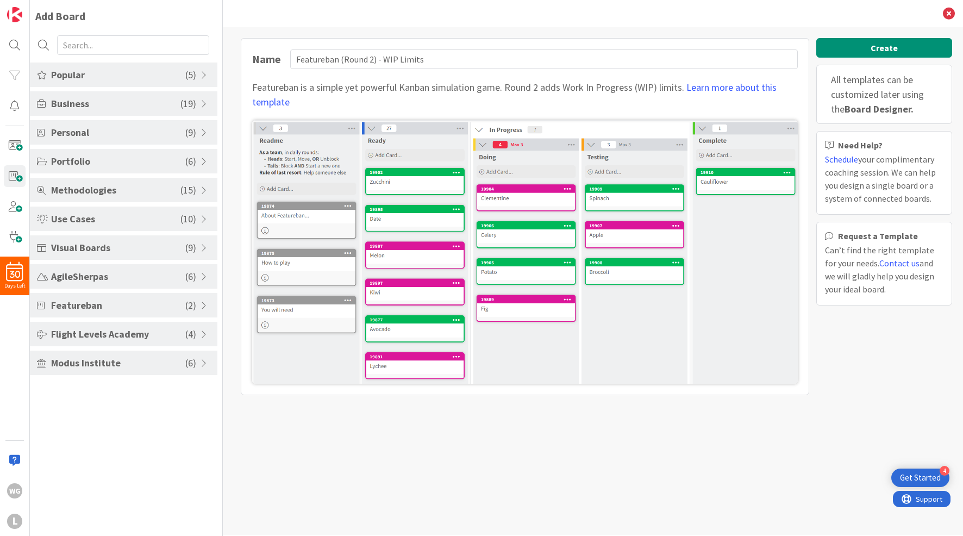
click at [78, 338] on span "Flight Levels Academy" at bounding box center [118, 334] width 134 height 15
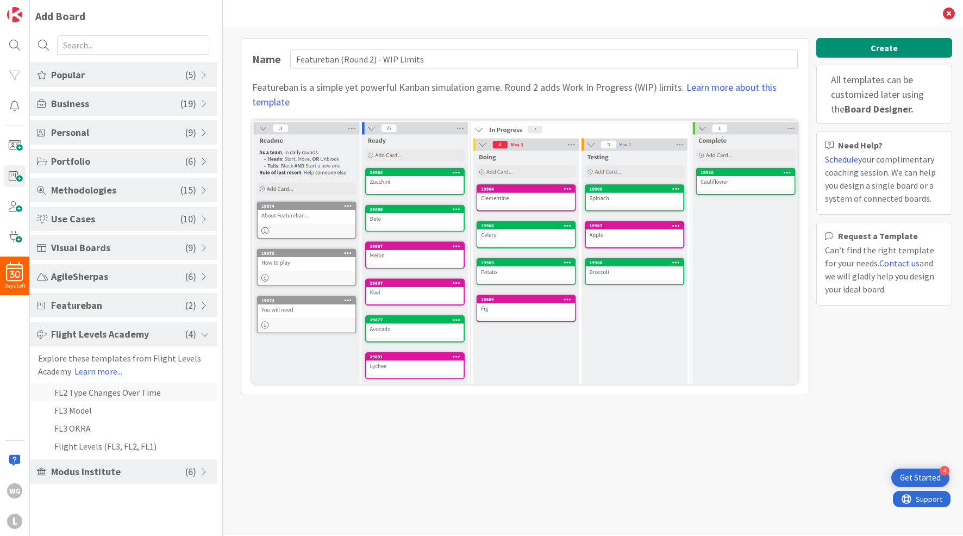
click at [86, 394] on li "FL2 Type Changes Over Time" at bounding box center [124, 392] width 188 height 18
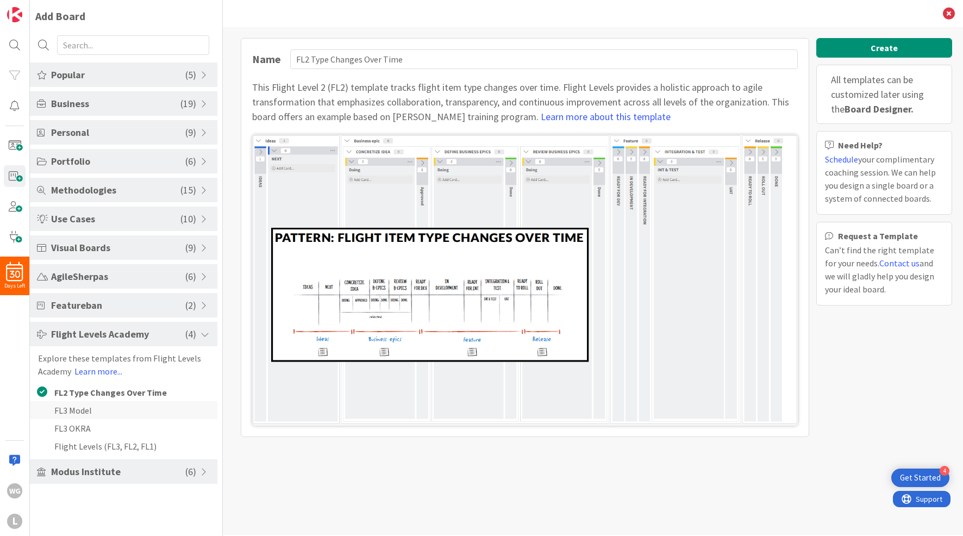
click at [82, 407] on li "FL3 Model" at bounding box center [124, 410] width 188 height 18
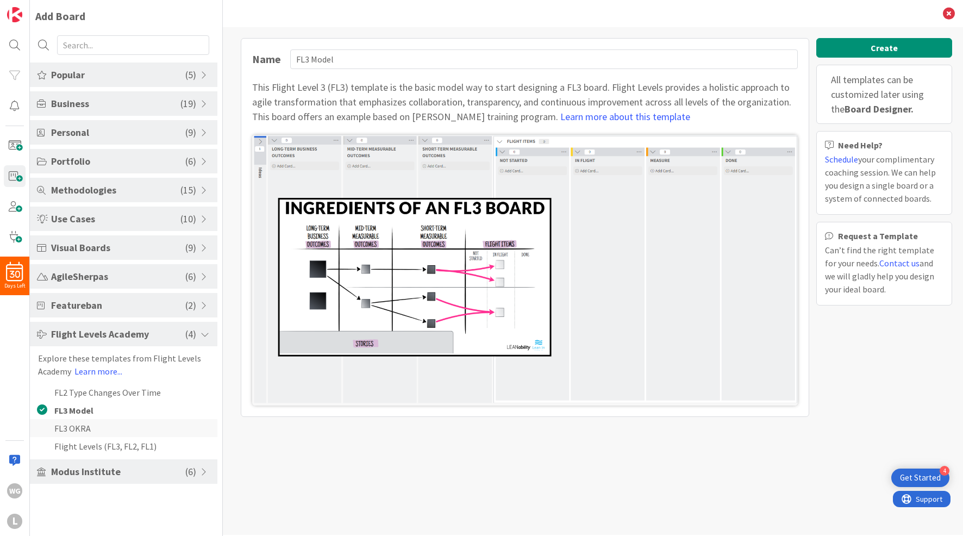
click at [82, 431] on li "FL3 OKRA" at bounding box center [124, 428] width 188 height 18
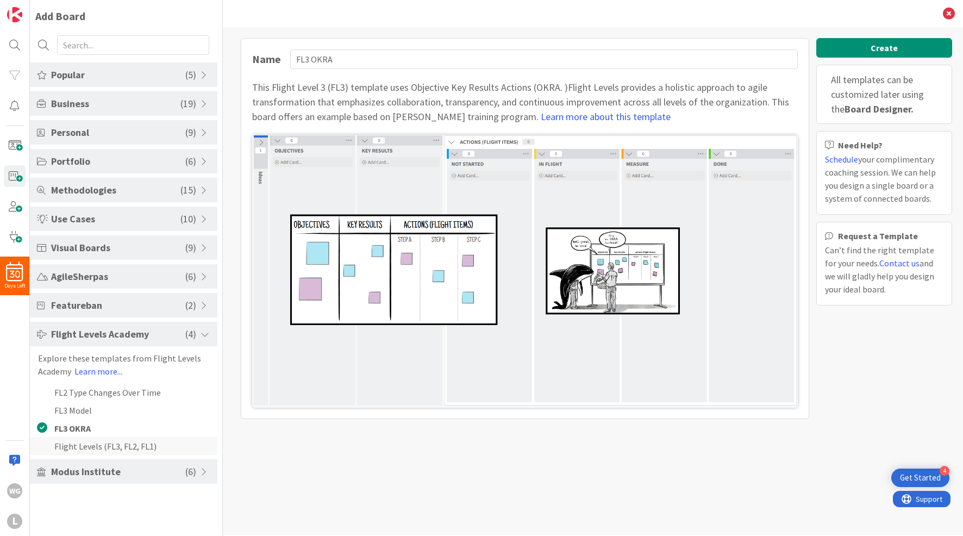
click at [84, 447] on li "Flight Levels (FL3, FL2, FL1)" at bounding box center [124, 446] width 188 height 18
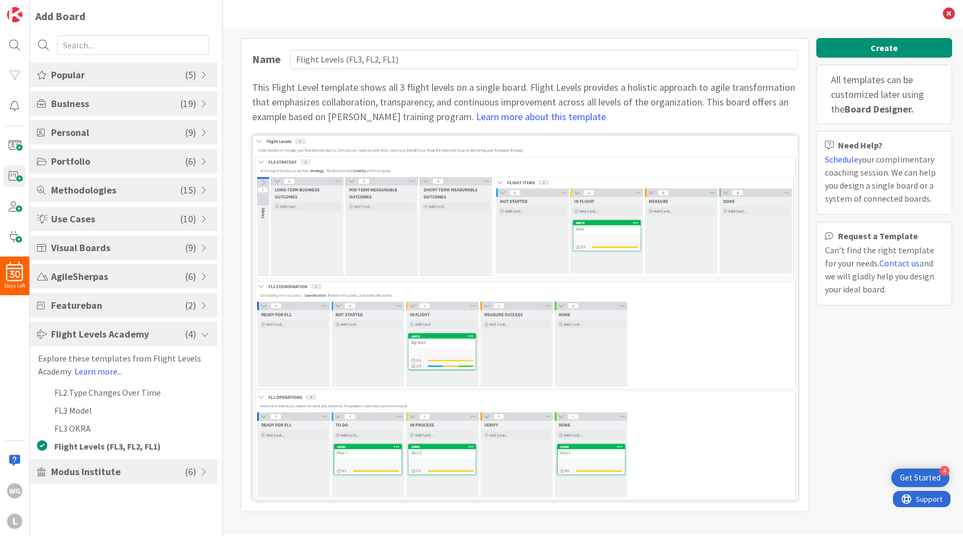
click at [84, 471] on span "Modus Institute" at bounding box center [118, 471] width 134 height 15
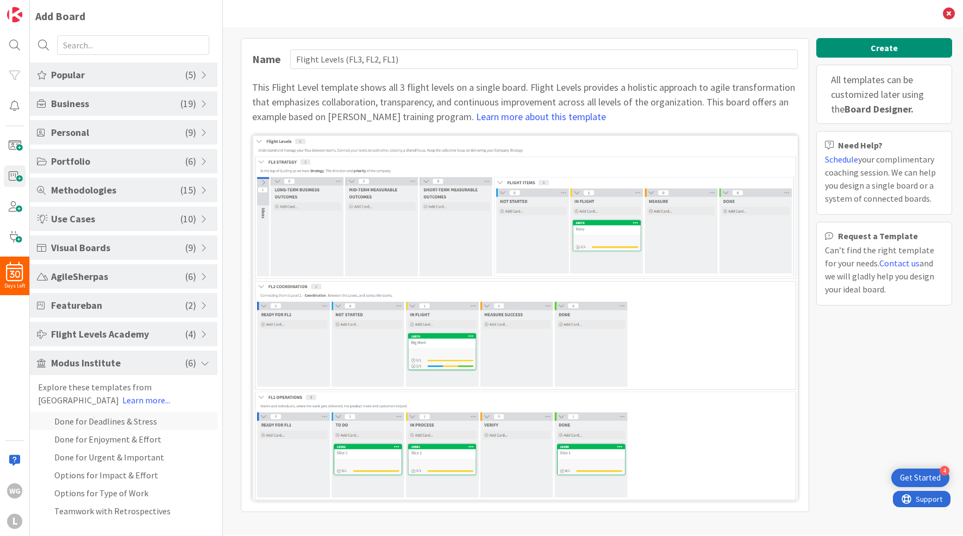
click at [87, 422] on li "Done for Deadlines & Stress" at bounding box center [124, 421] width 188 height 18
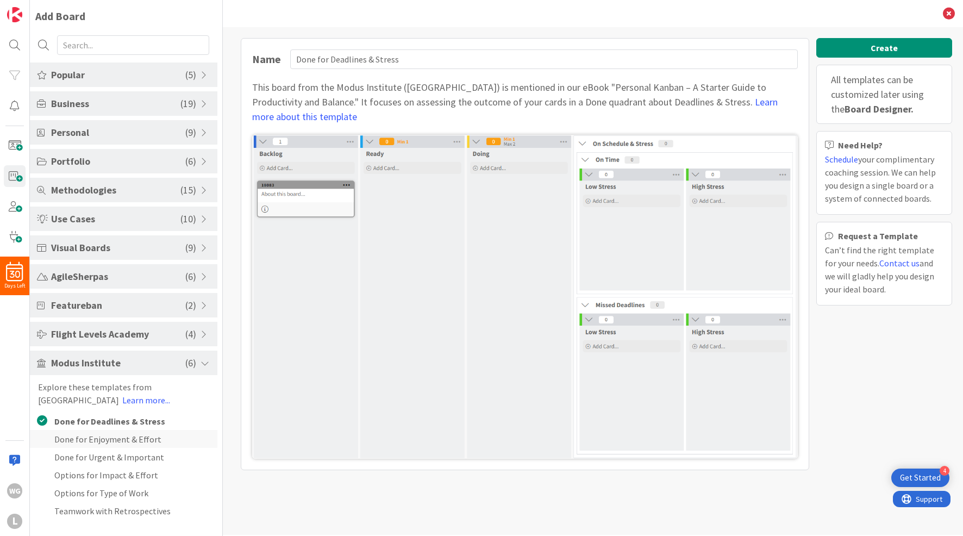
click at [104, 437] on li "Done for Enjoyment & Effort" at bounding box center [124, 439] width 188 height 18
click at [104, 456] on li "Done for Urgent & Important" at bounding box center [124, 457] width 188 height 18
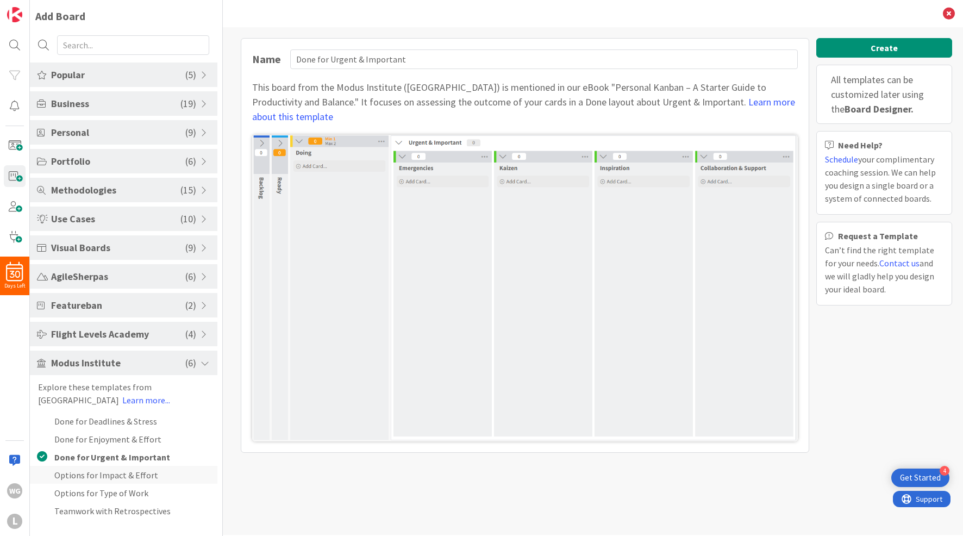
click at [109, 471] on li "Options for Impact & Effort" at bounding box center [124, 475] width 188 height 18
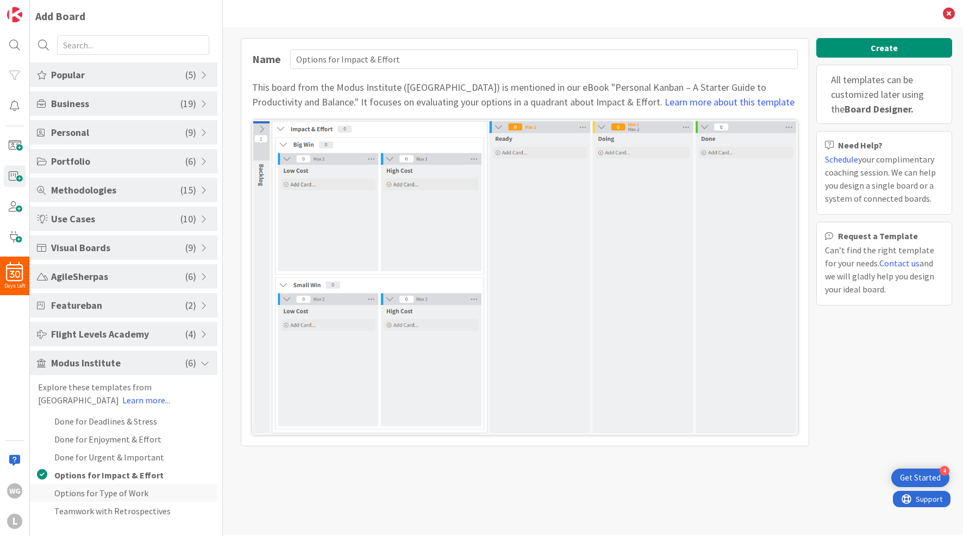
click at [114, 495] on li "Options for Type of Work" at bounding box center [124, 493] width 188 height 18
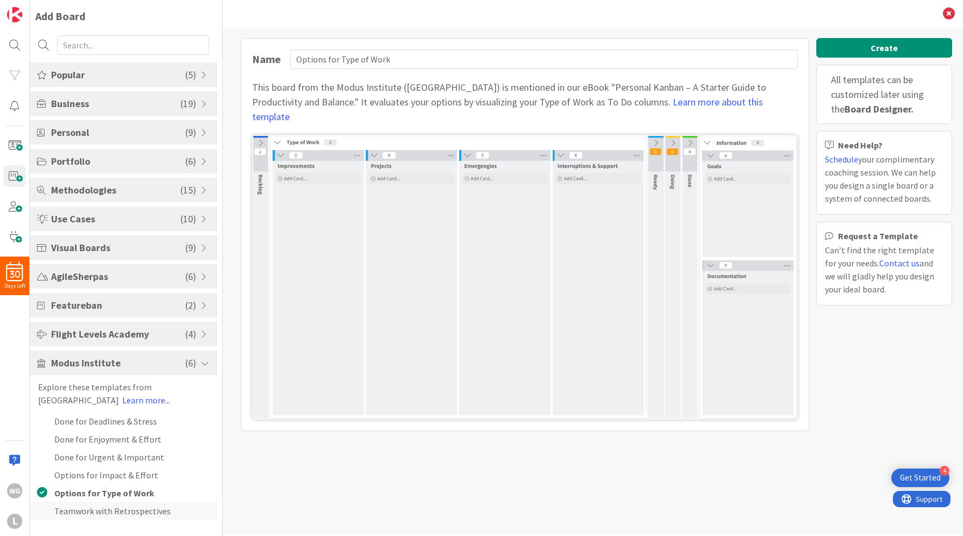
click at [115, 509] on li "Teamwork with Retrospectives" at bounding box center [124, 511] width 188 height 18
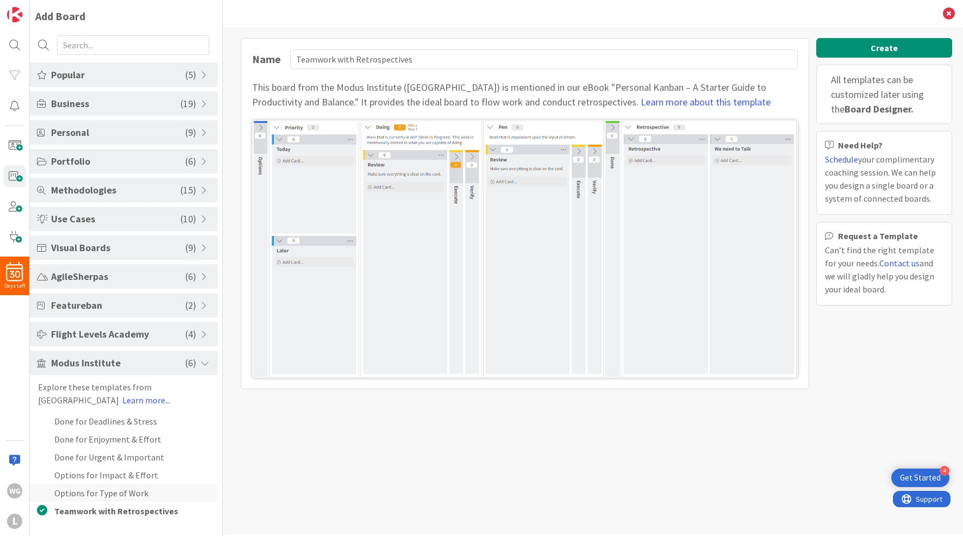
click at [112, 500] on li "Options for Type of Work" at bounding box center [124, 493] width 188 height 18
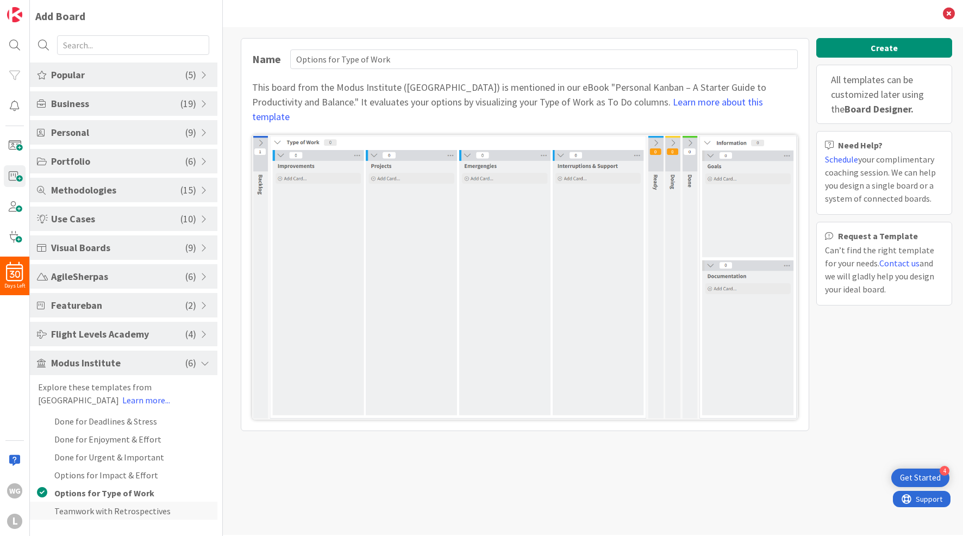
click at [110, 510] on li "Teamwork with Retrospectives" at bounding box center [124, 511] width 188 height 18
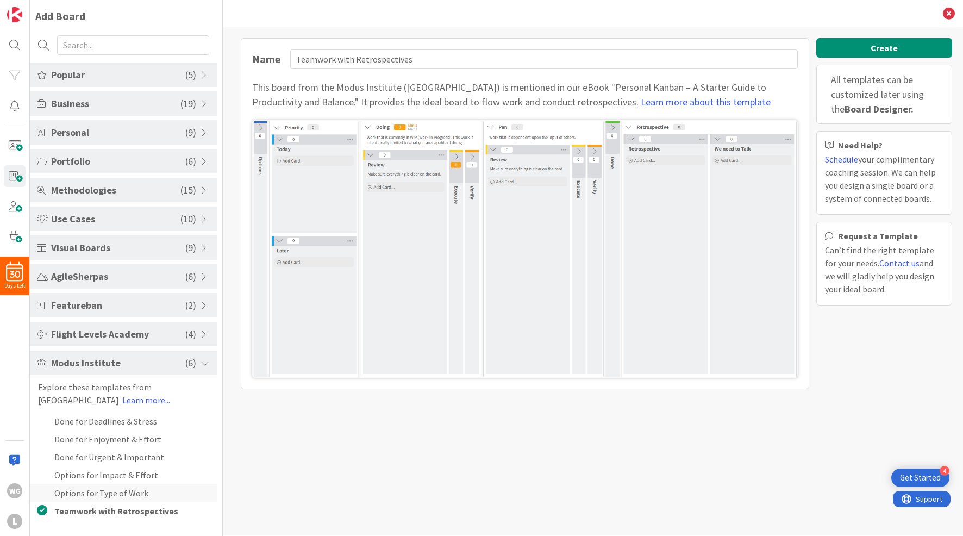
click at [115, 496] on li "Options for Type of Work" at bounding box center [124, 493] width 188 height 18
type input "Options for Type of Work"
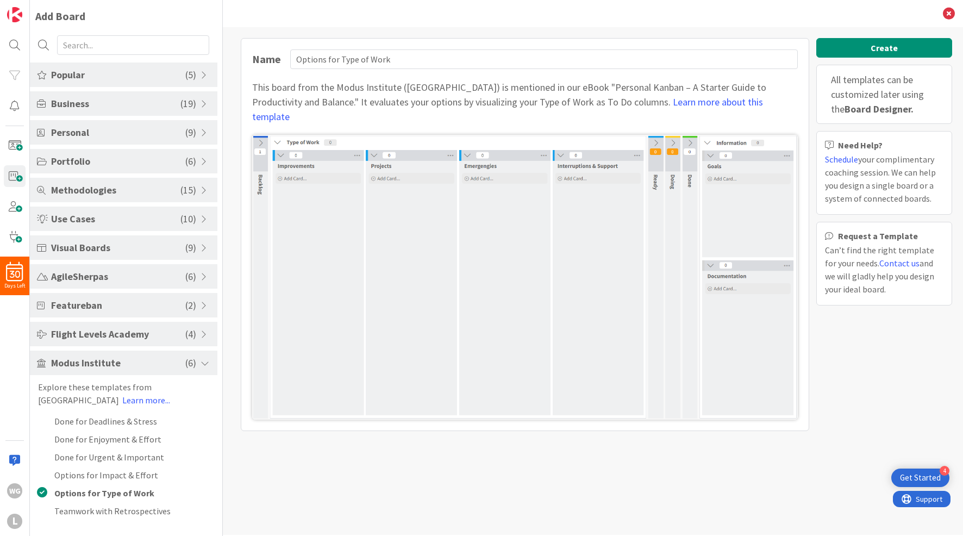
click at [601, 221] on img at bounding box center [525, 277] width 546 height 285
click at [602, 221] on img at bounding box center [525, 277] width 546 height 285
click at [46, 275] on span at bounding box center [42, 276] width 10 height 9
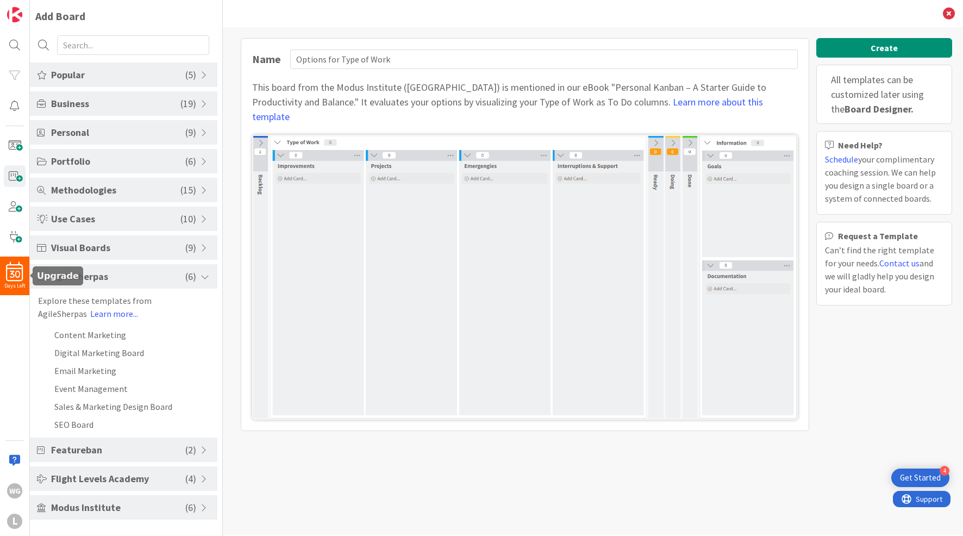
click at [22, 281] on div "30" at bounding box center [14, 272] width 29 height 20
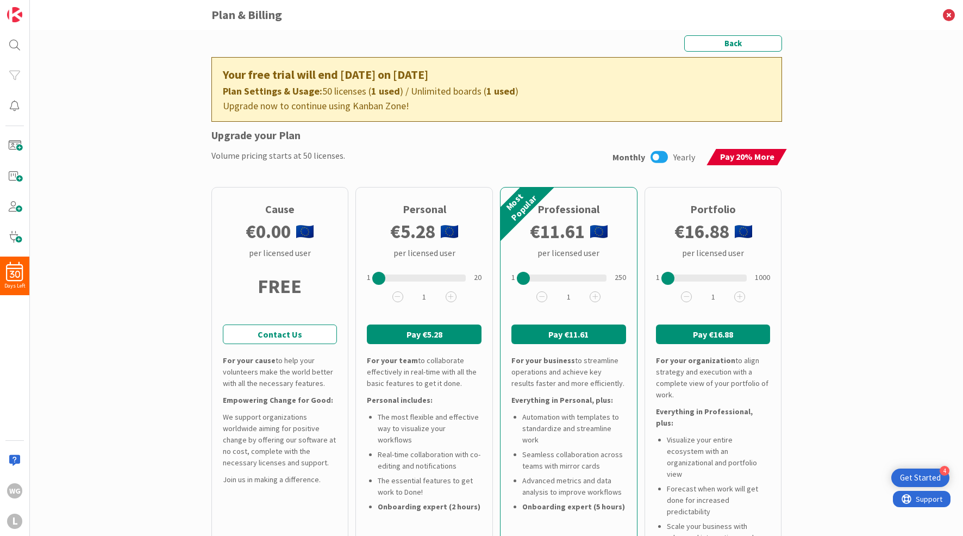
click at [862, 285] on div "Back Your free trial will end [DATE] on [DATE] Plan Settings & Usage: 50 licens…" at bounding box center [496, 283] width 933 height 506
click at [15, 16] on img at bounding box center [14, 14] width 15 height 15
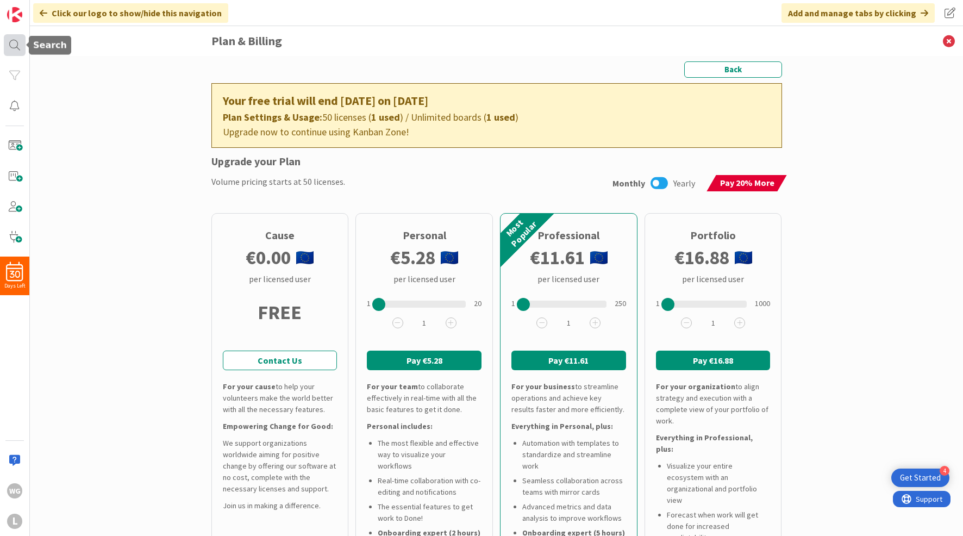
click at [12, 55] on div at bounding box center [15, 45] width 22 height 22
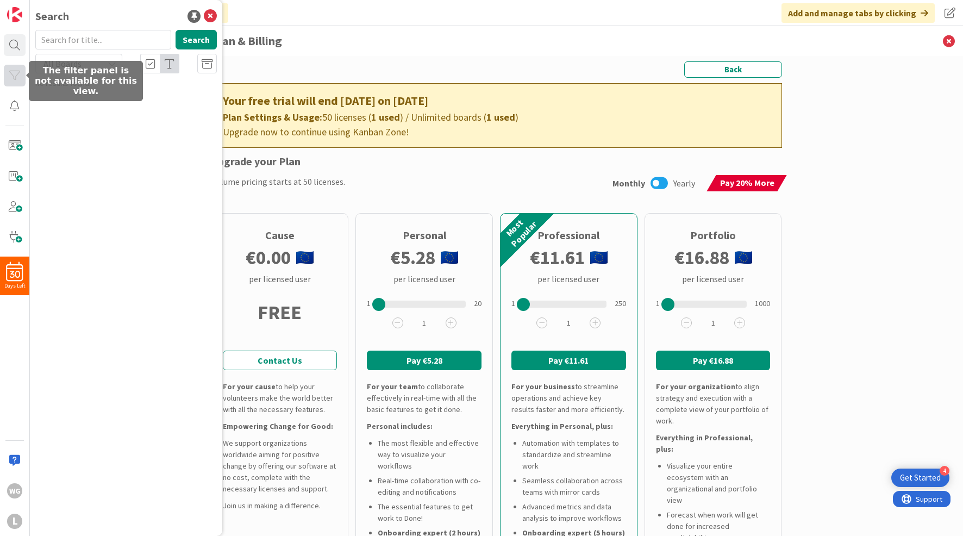
click at [14, 77] on div at bounding box center [15, 76] width 22 height 22
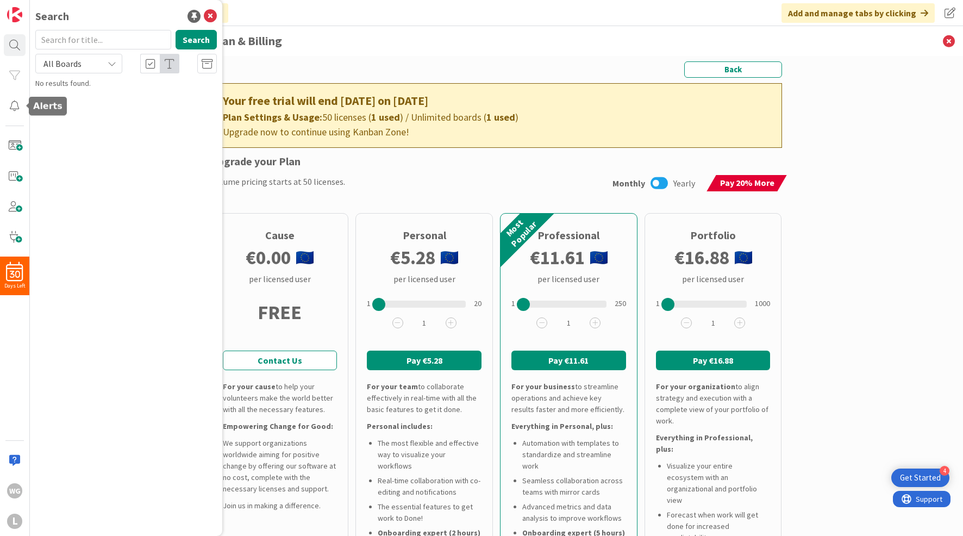
click at [17, 122] on div "30 Days Left WG L" at bounding box center [15, 268] width 30 height 536
click at [17, 107] on div at bounding box center [15, 106] width 22 height 22
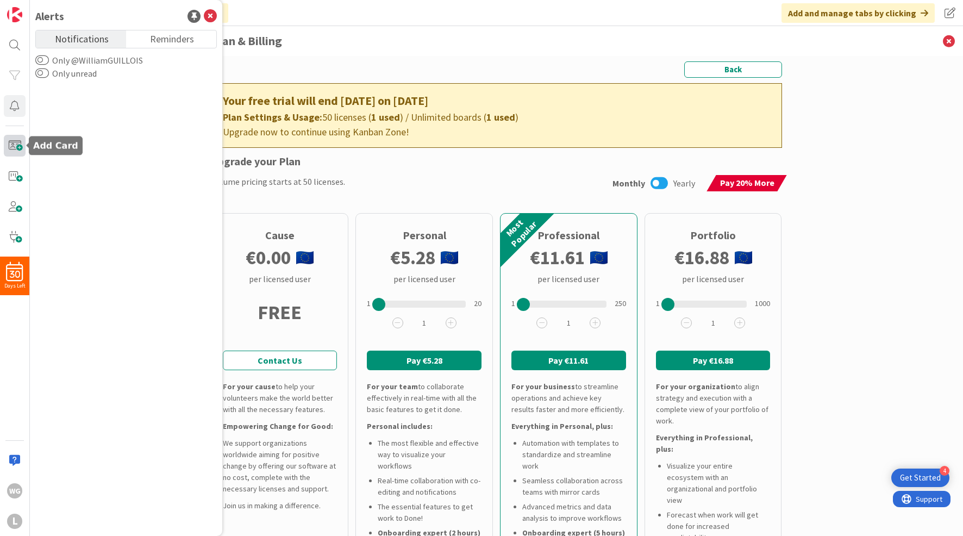
drag, startPoint x: 11, startPoint y: 136, endPoint x: 13, endPoint y: 142, distance: 6.2
click at [13, 138] on span at bounding box center [15, 146] width 22 height 22
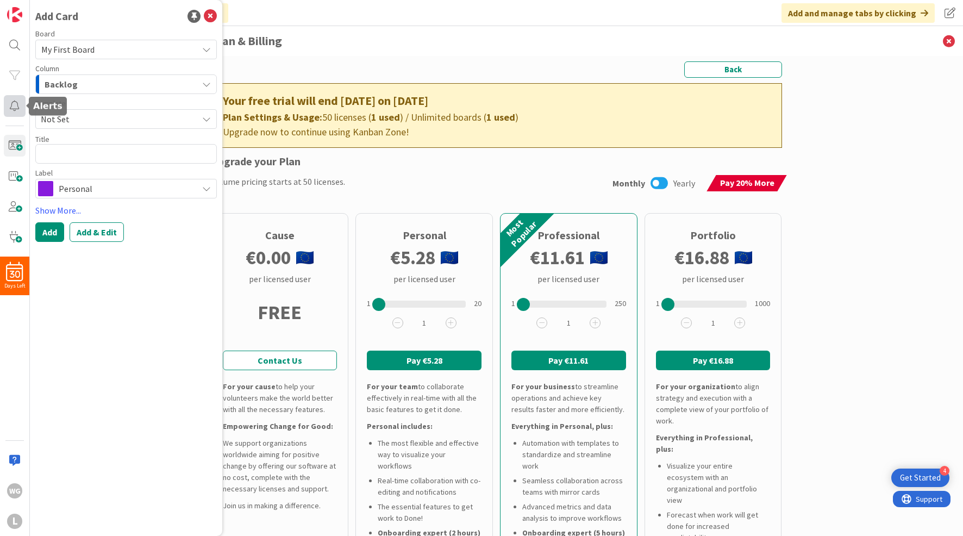
click at [13, 110] on div at bounding box center [15, 106] width 22 height 22
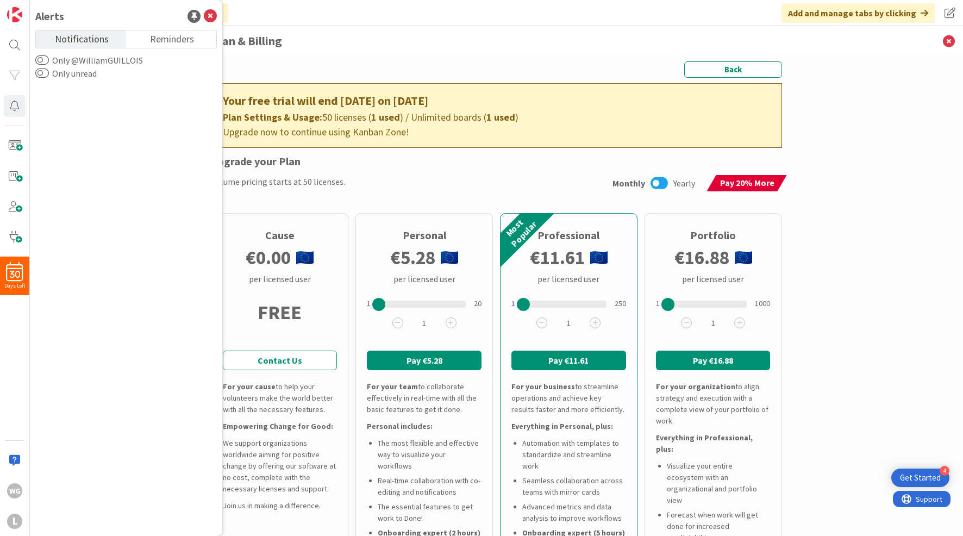
click at [57, 70] on label "Only unread" at bounding box center [65, 73] width 61 height 13
click at [49, 70] on button "Only unread" at bounding box center [42, 73] width 14 height 11
click at [77, 77] on label "Only unread" at bounding box center [67, 73] width 64 height 13
click at [49, 77] on button "Only unread" at bounding box center [42, 73] width 14 height 11
click at [83, 61] on label "Only @WilliamGUILLOIS" at bounding box center [89, 60] width 108 height 13
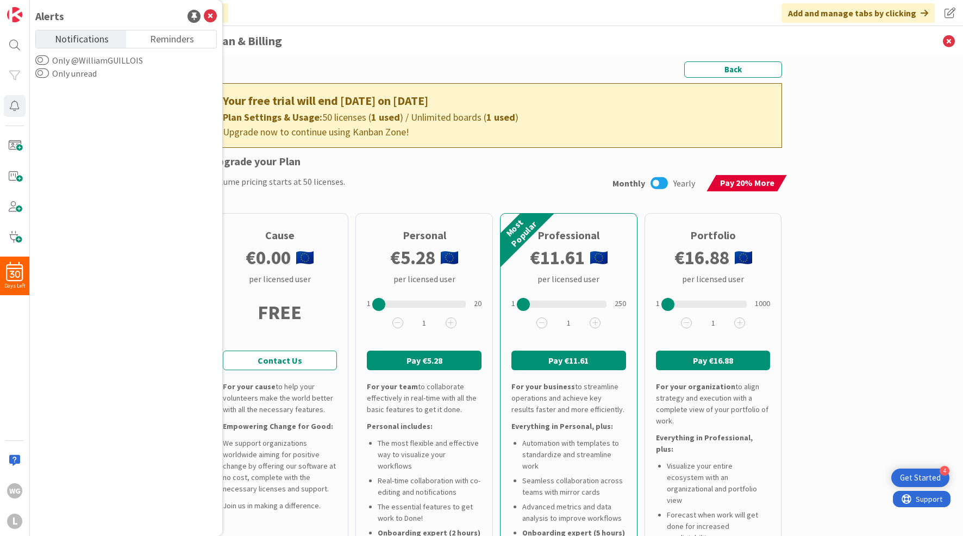
click at [49, 61] on button "Only @WilliamGUILLOIS" at bounding box center [42, 60] width 14 height 11
click at [85, 60] on label "Only @WilliamGUILLOIS" at bounding box center [90, 60] width 110 height 13
click at [49, 60] on button "Only @WilliamGUILLOIS" at bounding box center [42, 60] width 14 height 11
click at [16, 140] on span at bounding box center [15, 146] width 22 height 22
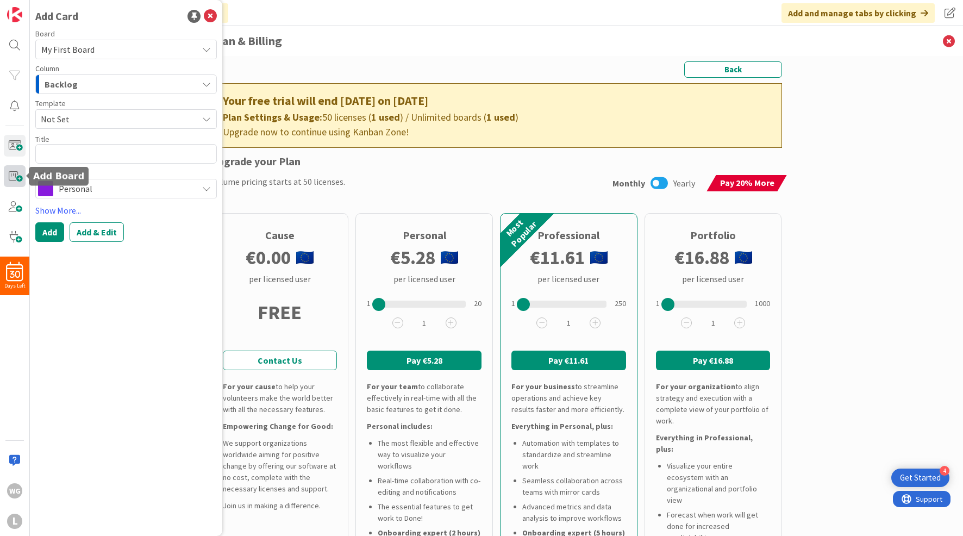
click at [14, 178] on span at bounding box center [15, 176] width 22 height 22
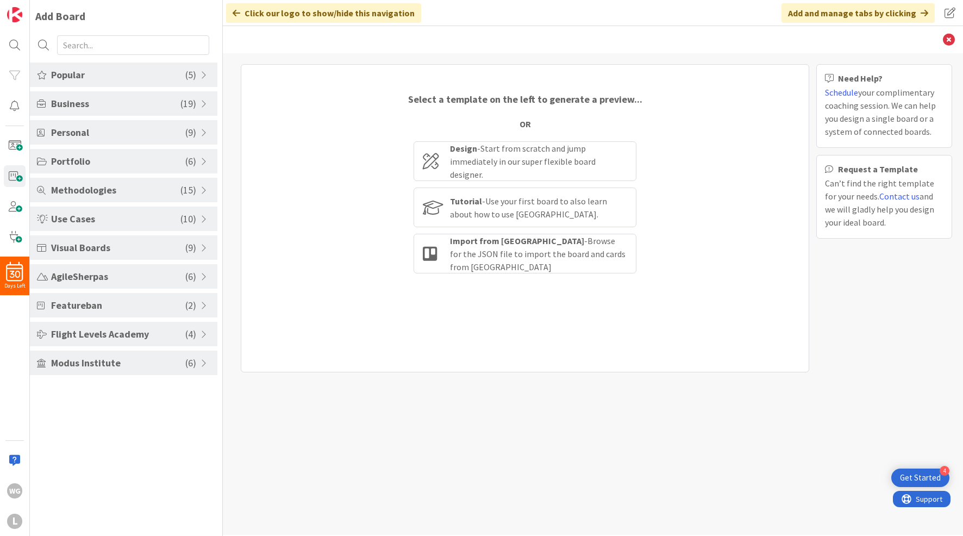
click at [94, 368] on span "Modus Institute" at bounding box center [118, 363] width 134 height 15
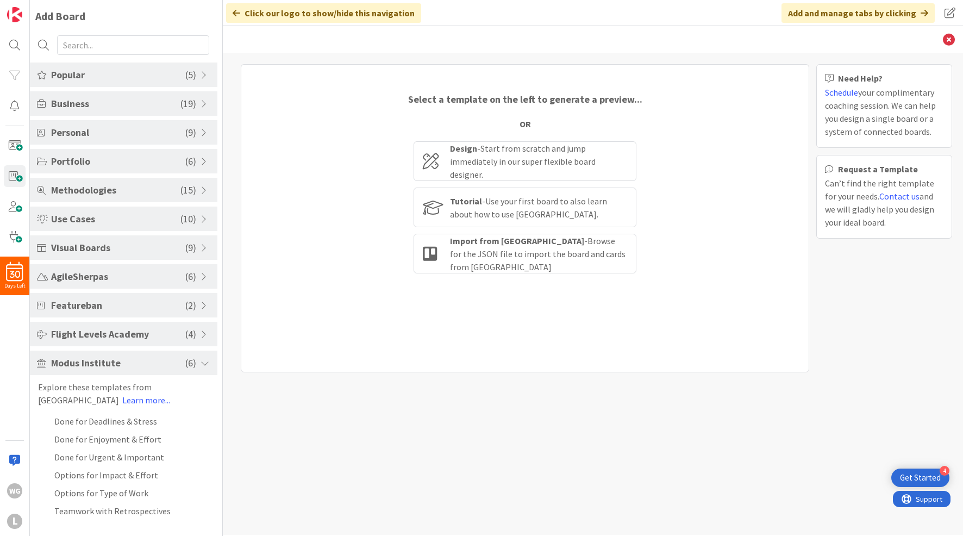
click at [95, 365] on span "Modus Institute" at bounding box center [118, 363] width 134 height 15
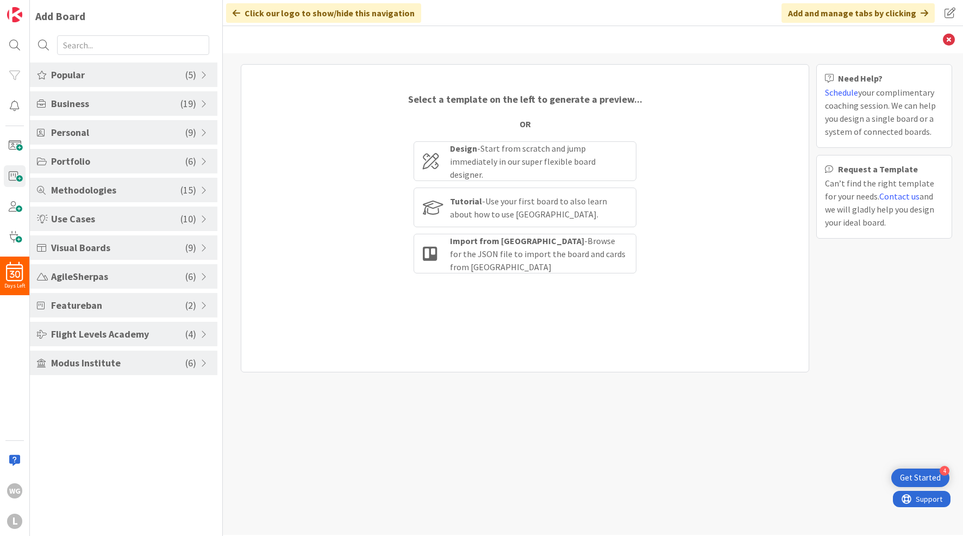
click at [97, 332] on span "Flight Levels Academy" at bounding box center [118, 334] width 134 height 15
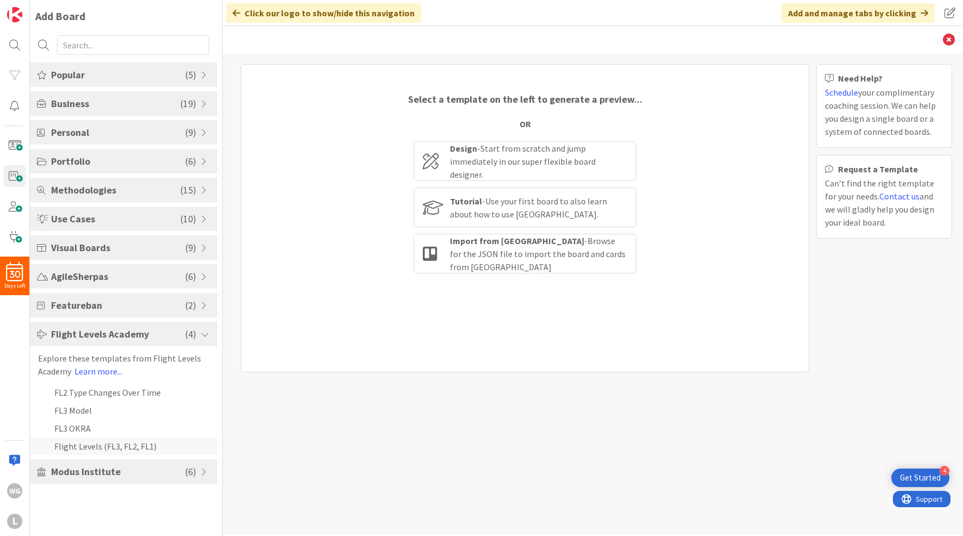
click at [85, 440] on li "Flight Levels (FL3, FL2, FL1)" at bounding box center [124, 446] width 188 height 18
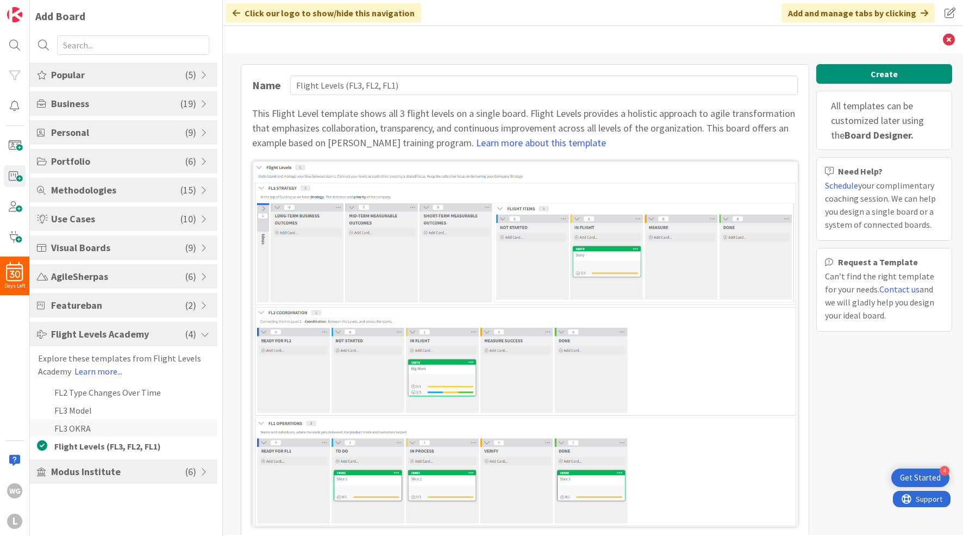
click at [83, 433] on li "FL3 OKRA" at bounding box center [124, 428] width 188 height 18
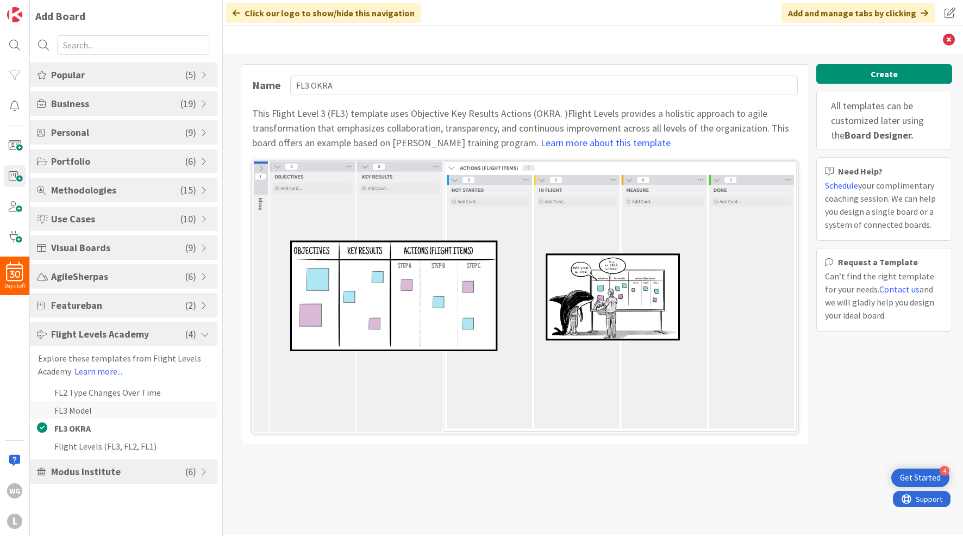
click at [78, 414] on li "FL3 Model" at bounding box center [124, 410] width 188 height 18
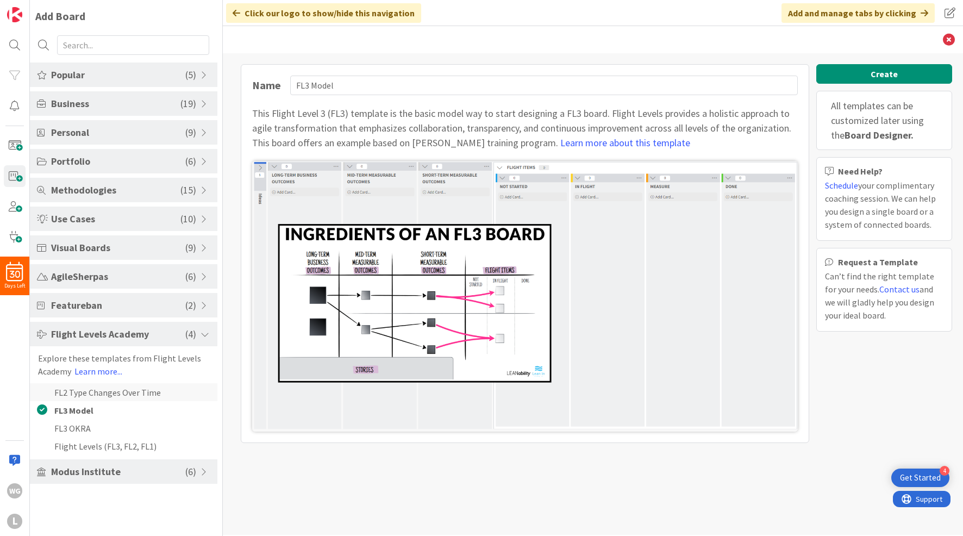
click at [88, 398] on li "FL2 Type Changes Over Time" at bounding box center [124, 392] width 188 height 18
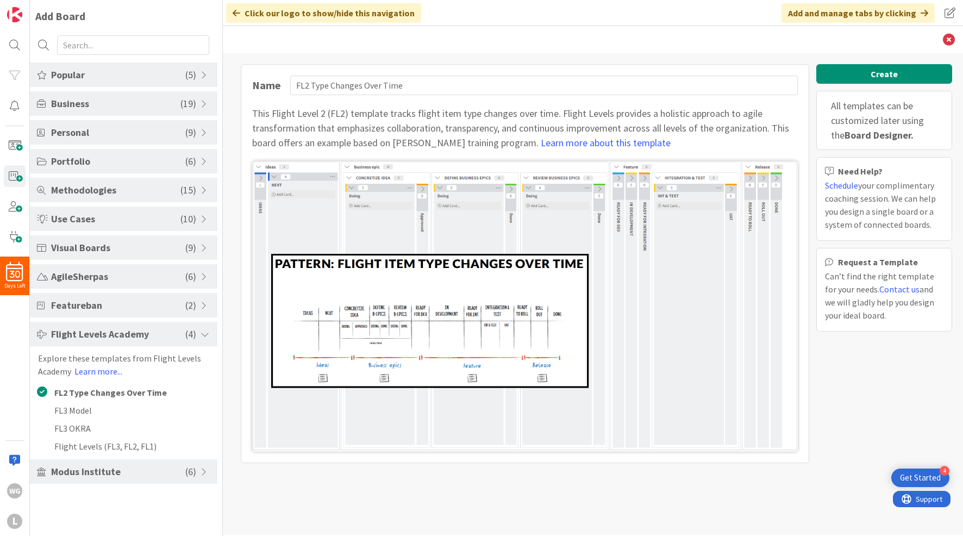
click at [62, 161] on span "Portfolio" at bounding box center [118, 161] width 134 height 15
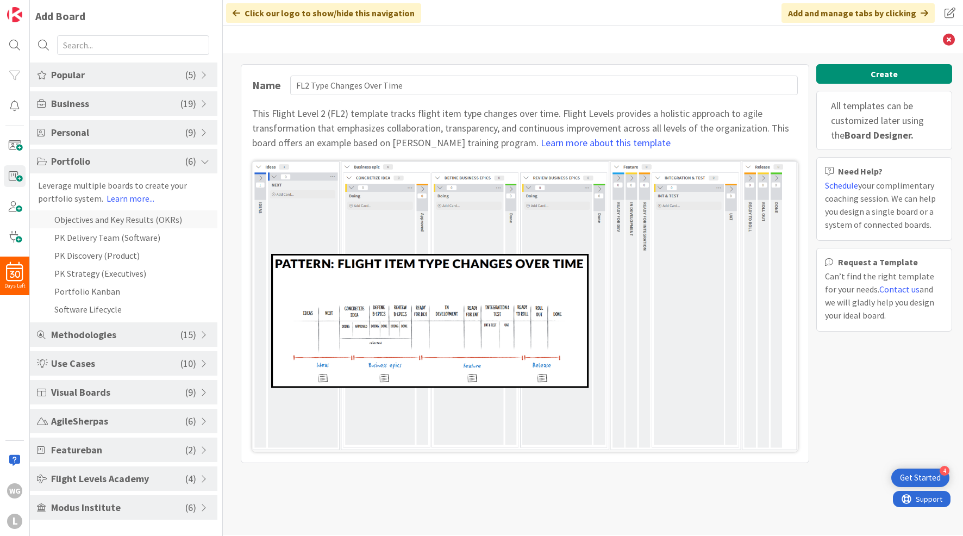
click at [95, 221] on li "Objectives and Key Results (OKRs)" at bounding box center [124, 219] width 188 height 18
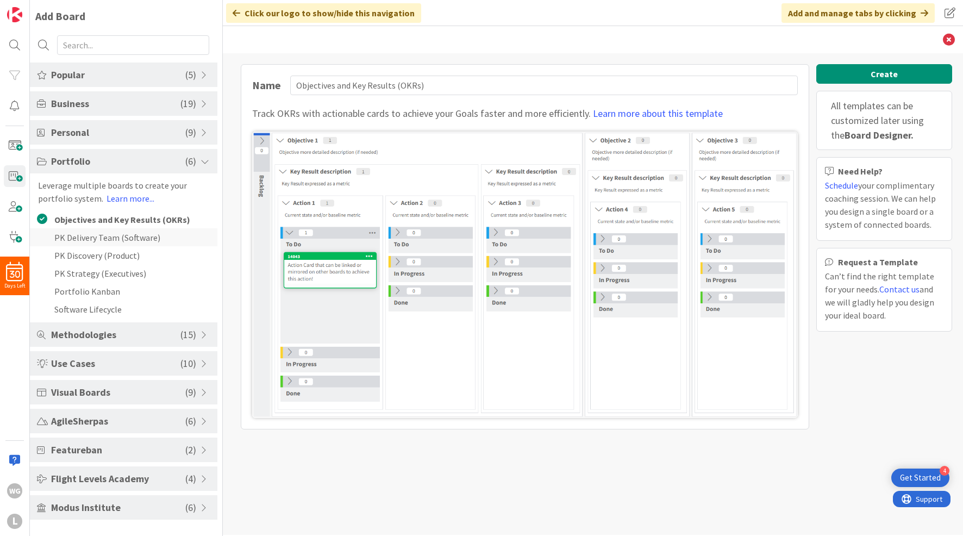
click at [98, 240] on li "PK Delivery Team (Software)" at bounding box center [124, 237] width 188 height 18
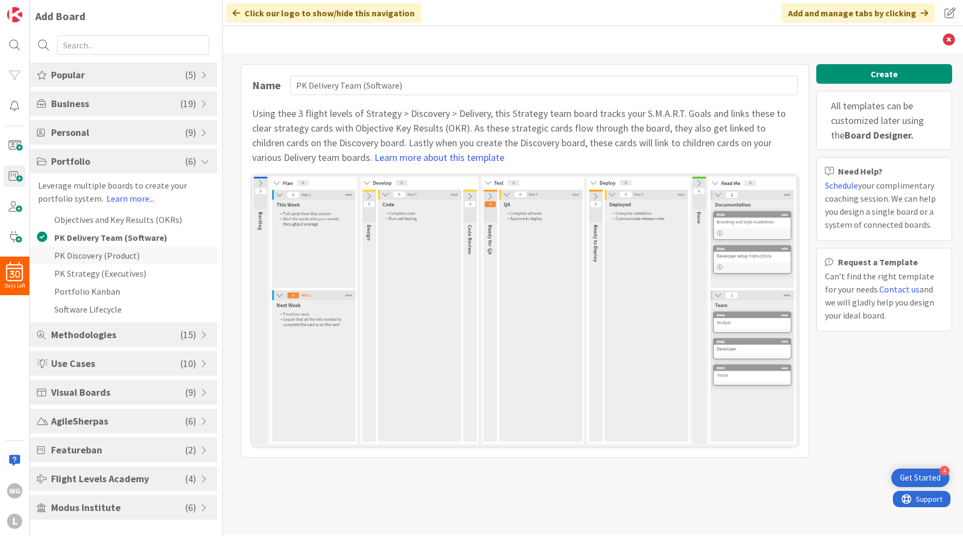
click at [97, 255] on li "PK Discovery (Product)" at bounding box center [124, 255] width 188 height 18
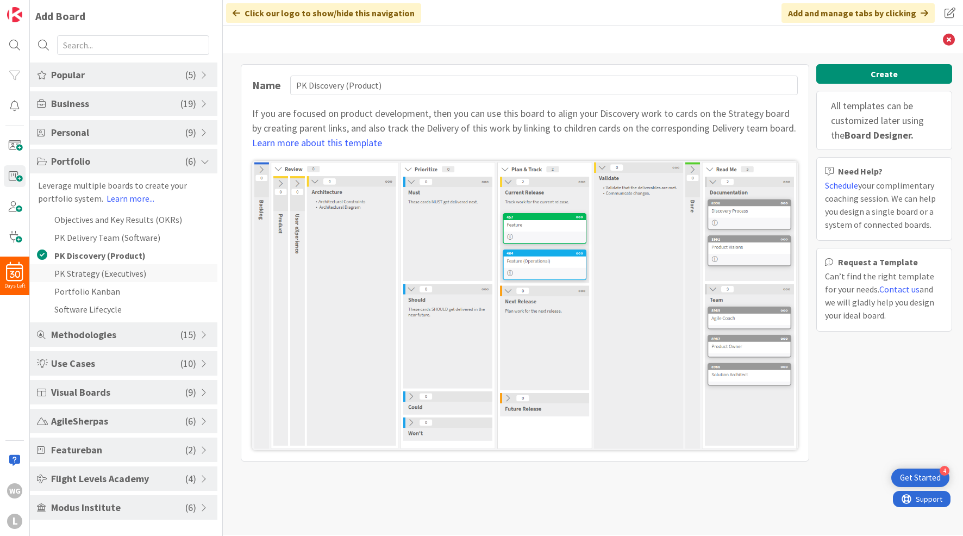
click at [94, 272] on li "PK Strategy (Executives)" at bounding box center [124, 273] width 188 height 18
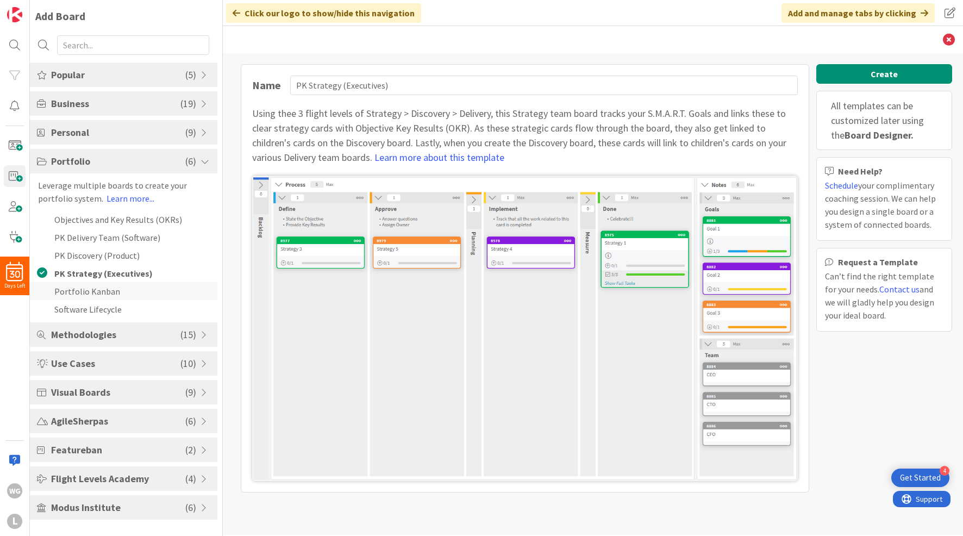
click at [91, 289] on li "Portfolio Kanban" at bounding box center [124, 291] width 188 height 18
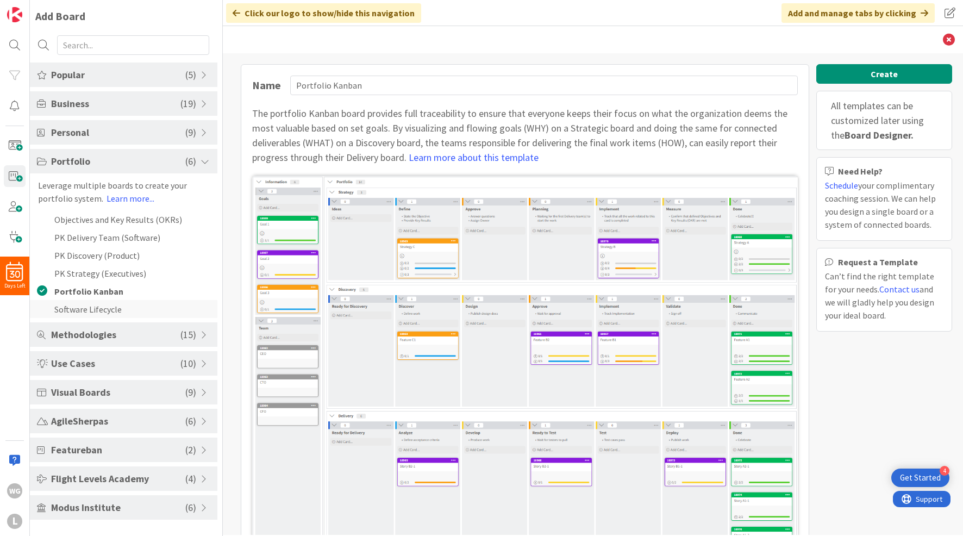
click at [87, 310] on li "Software Lifecycle" at bounding box center [124, 309] width 188 height 18
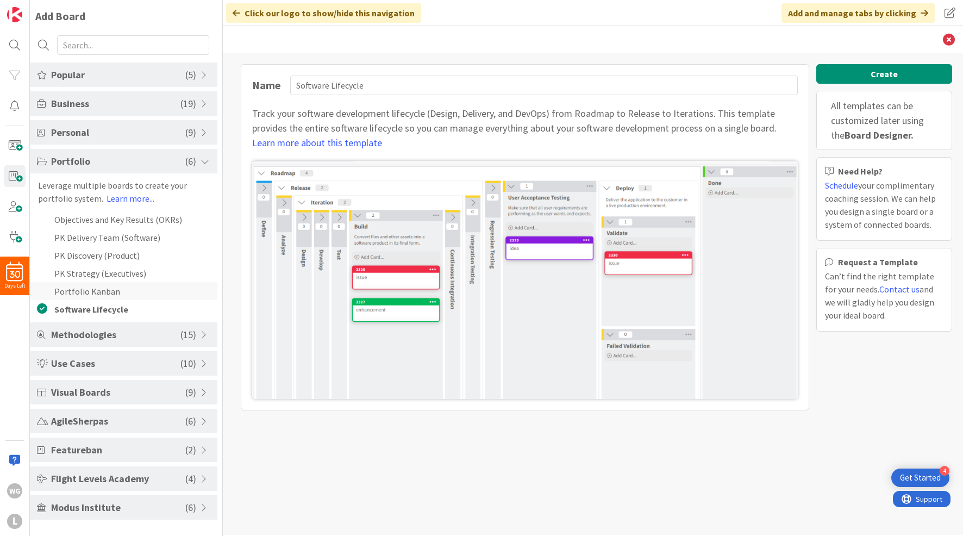
click at [89, 294] on li "Portfolio Kanban" at bounding box center [124, 291] width 188 height 18
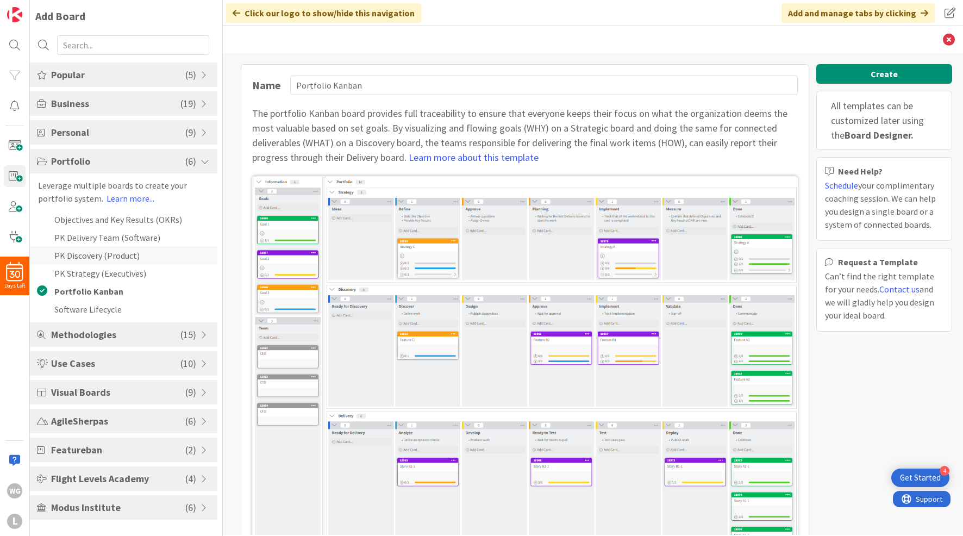
click at [84, 254] on li "PK Discovery (Product)" at bounding box center [124, 255] width 188 height 18
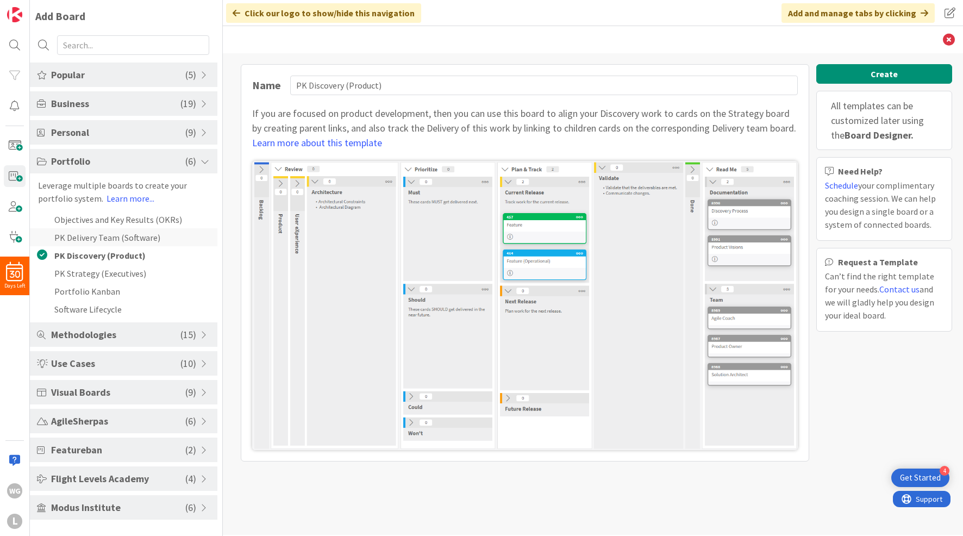
click at [87, 233] on li "PK Delivery Team (Software)" at bounding box center [124, 237] width 188 height 18
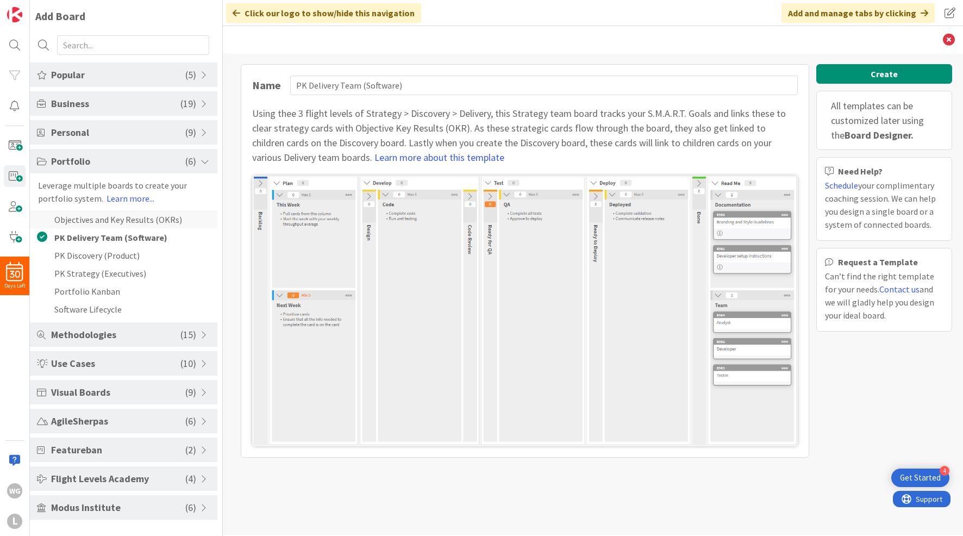
click at [82, 225] on li "Objectives and Key Results (OKRs)" at bounding box center [124, 219] width 188 height 18
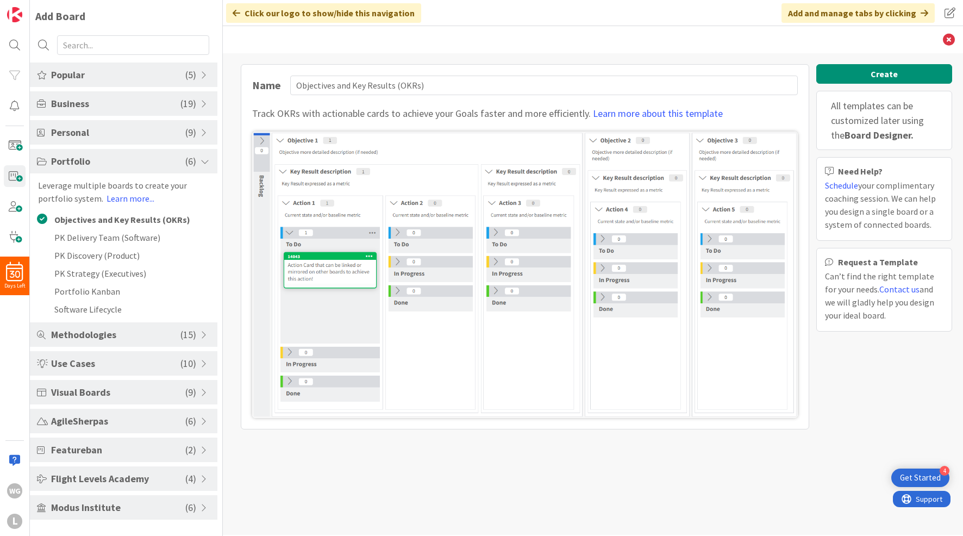
click at [69, 159] on span "Portfolio" at bounding box center [118, 161] width 134 height 15
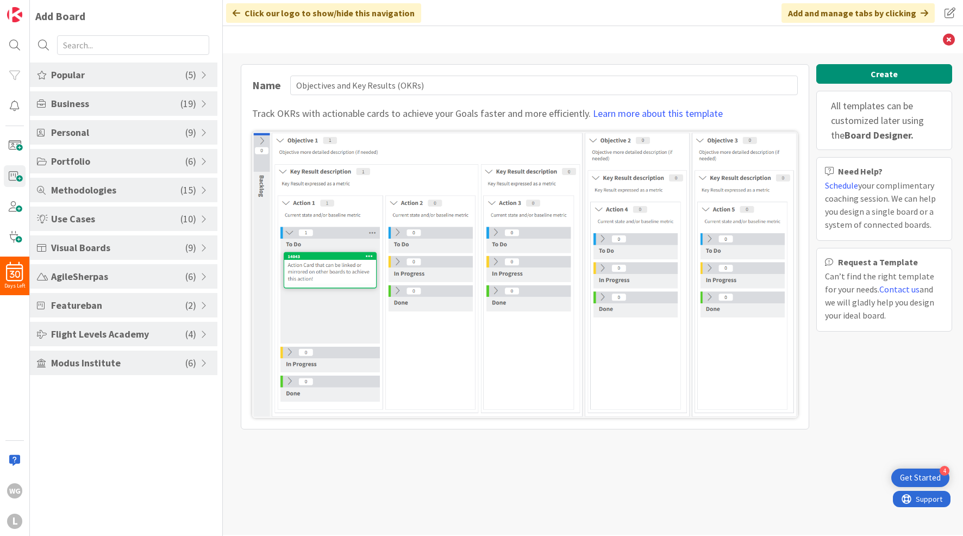
click at [70, 159] on span "Portfolio" at bounding box center [118, 161] width 134 height 15
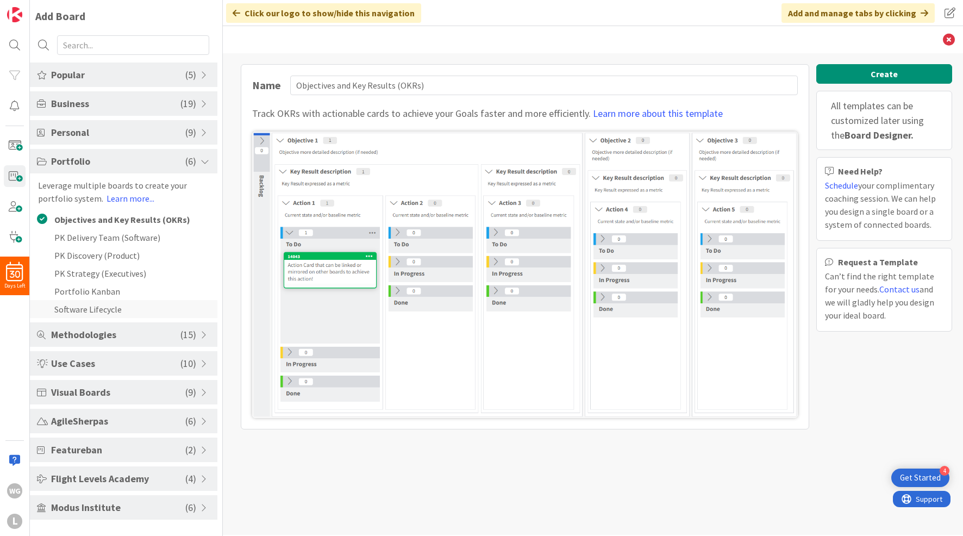
click at [69, 315] on li "Software Lifecycle" at bounding box center [124, 309] width 188 height 18
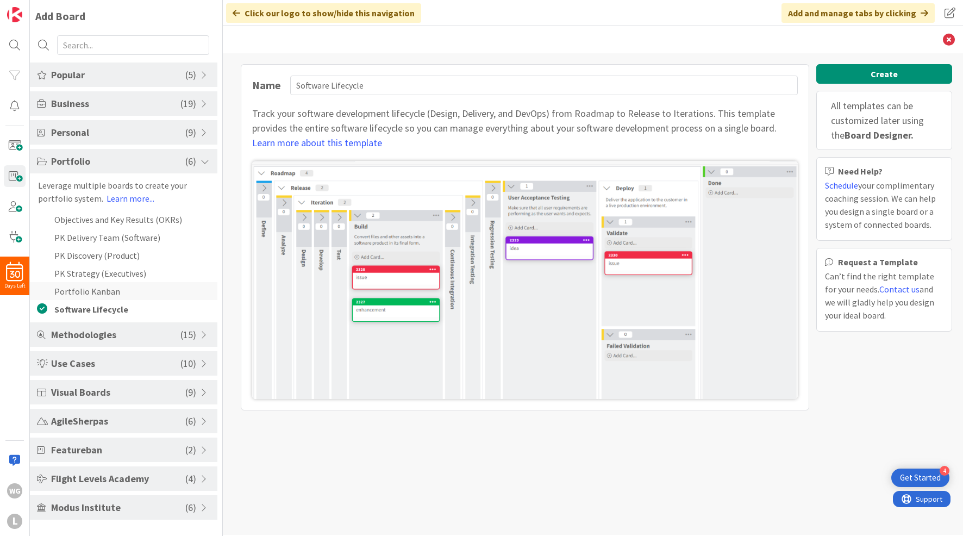
click at [75, 292] on li "Portfolio Kanban" at bounding box center [124, 291] width 188 height 18
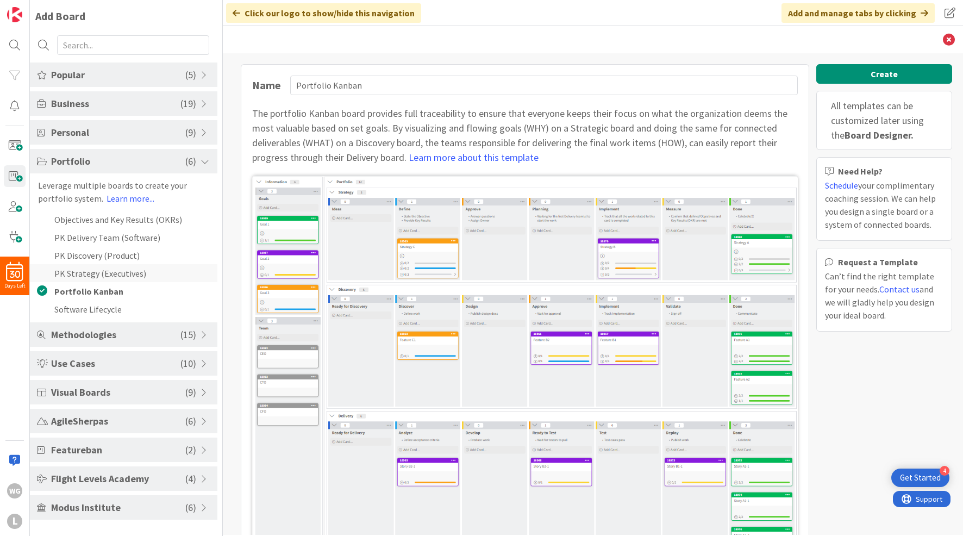
click at [82, 273] on li "PK Strategy (Executives)" at bounding box center [124, 273] width 188 height 18
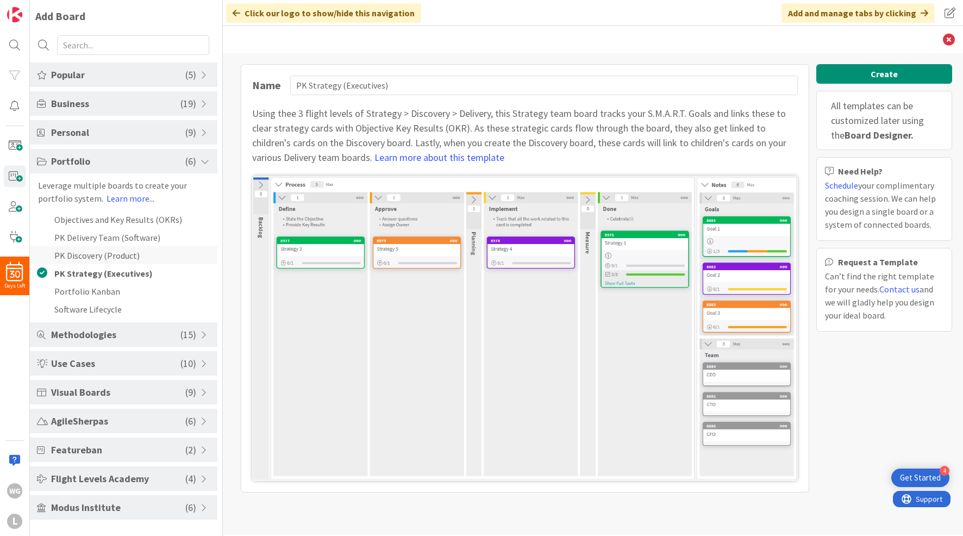
click at [78, 256] on li "PK Discovery (Product)" at bounding box center [124, 255] width 188 height 18
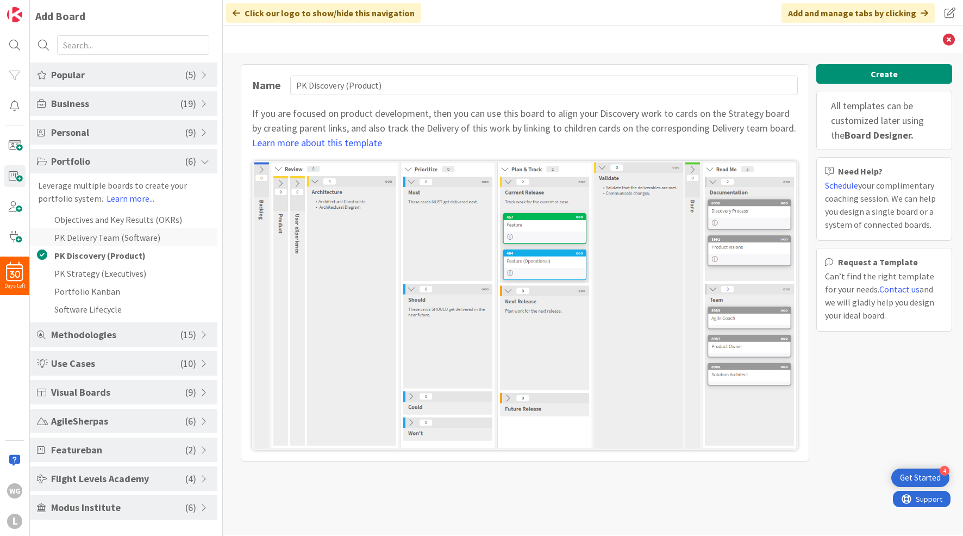
click at [80, 239] on li "PK Delivery Team (Software)" at bounding box center [124, 237] width 188 height 18
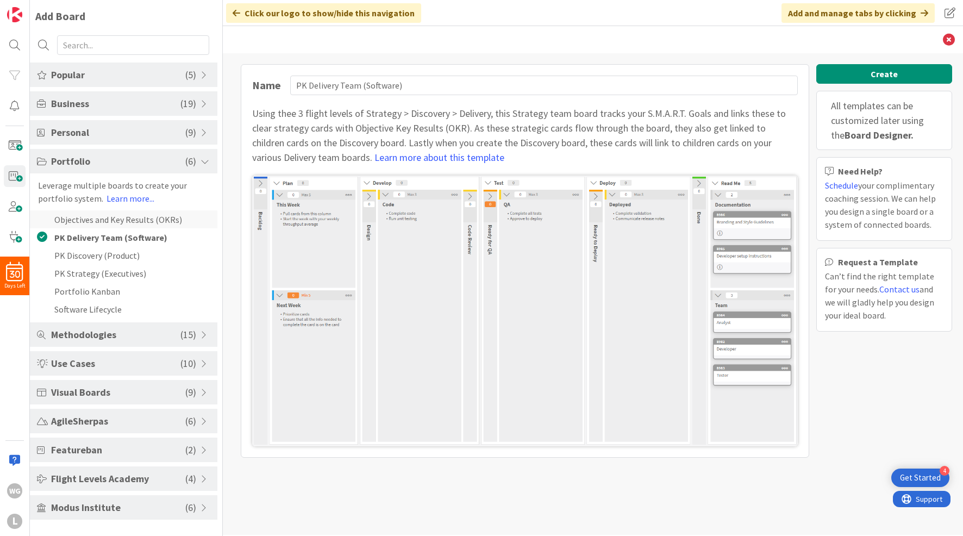
click at [82, 225] on li "Objectives and Key Results (OKRs)" at bounding box center [124, 219] width 188 height 18
type input "Objectives and Key Results (OKRs)"
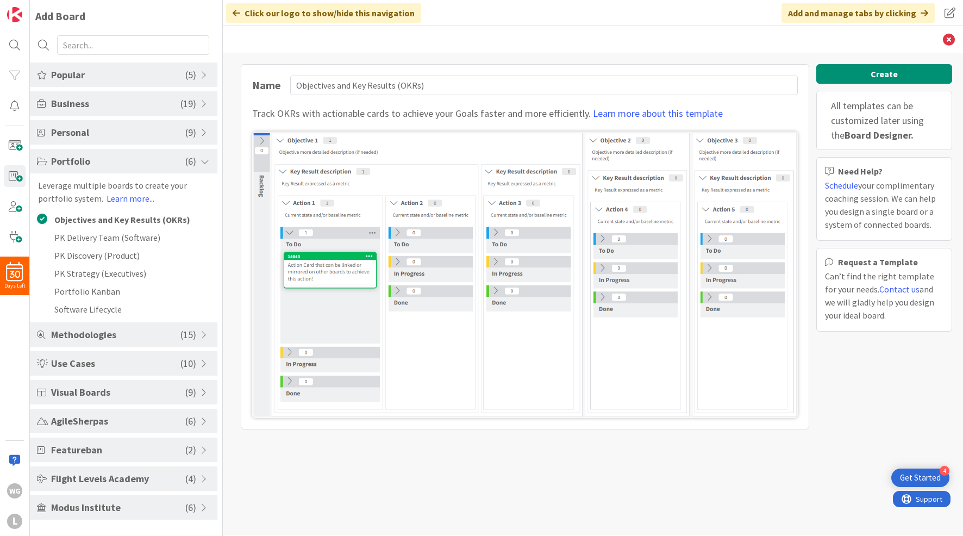
click at [69, 168] on span "Portfolio" at bounding box center [118, 161] width 134 height 15
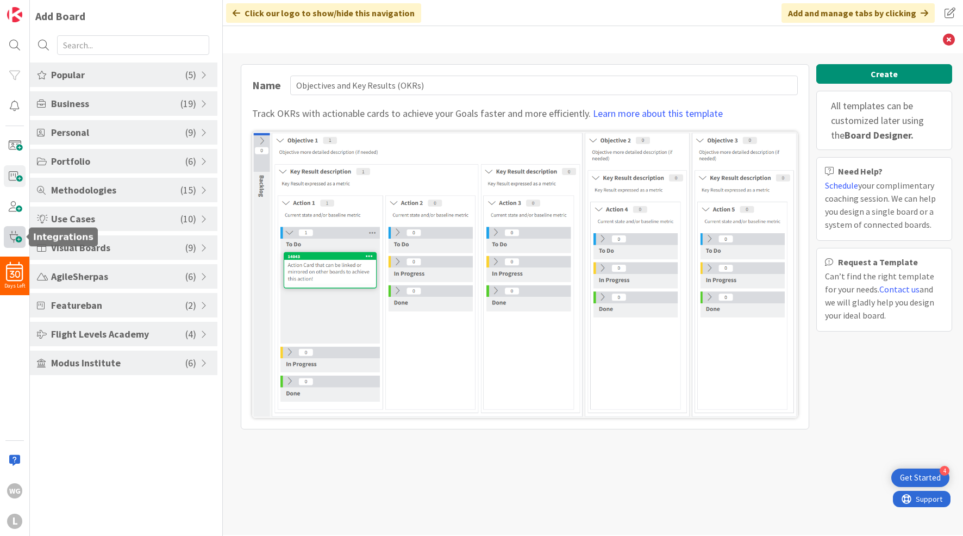
click at [6, 246] on span at bounding box center [15, 237] width 22 height 22
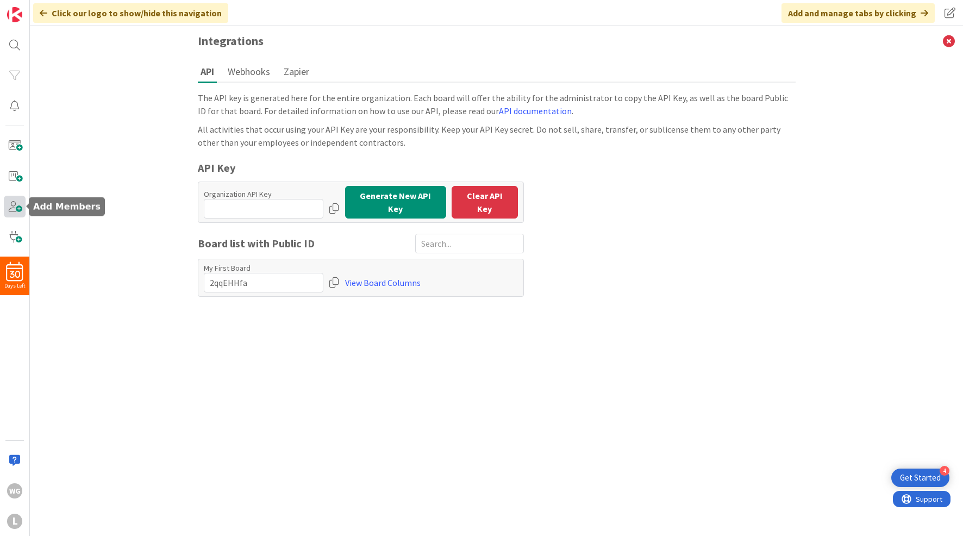
click at [20, 207] on span at bounding box center [15, 207] width 22 height 22
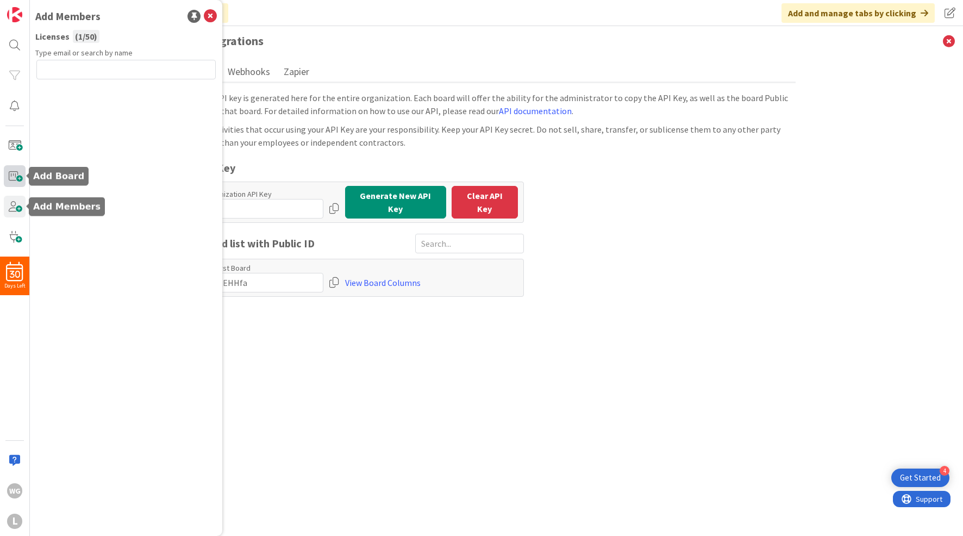
click at [18, 182] on span at bounding box center [15, 176] width 22 height 22
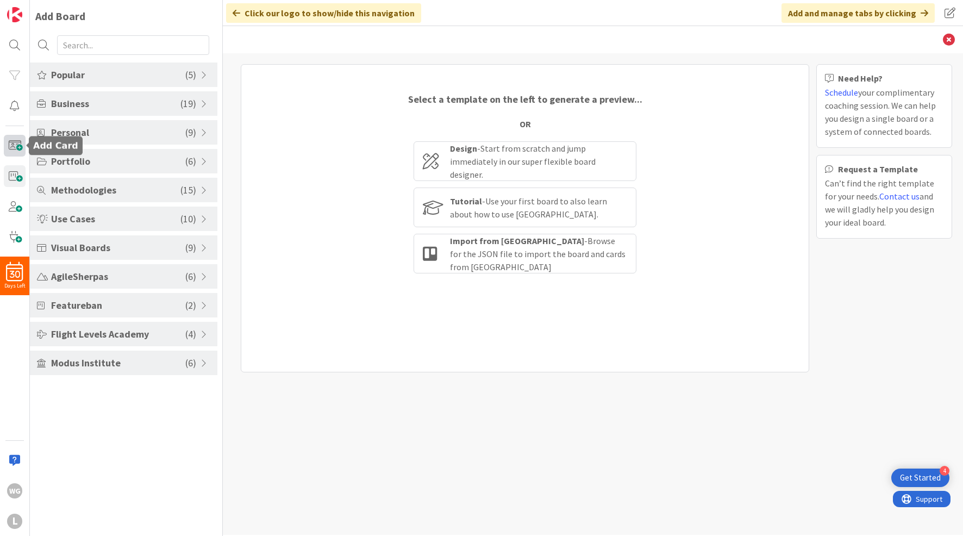
click at [7, 156] on span at bounding box center [15, 146] width 22 height 22
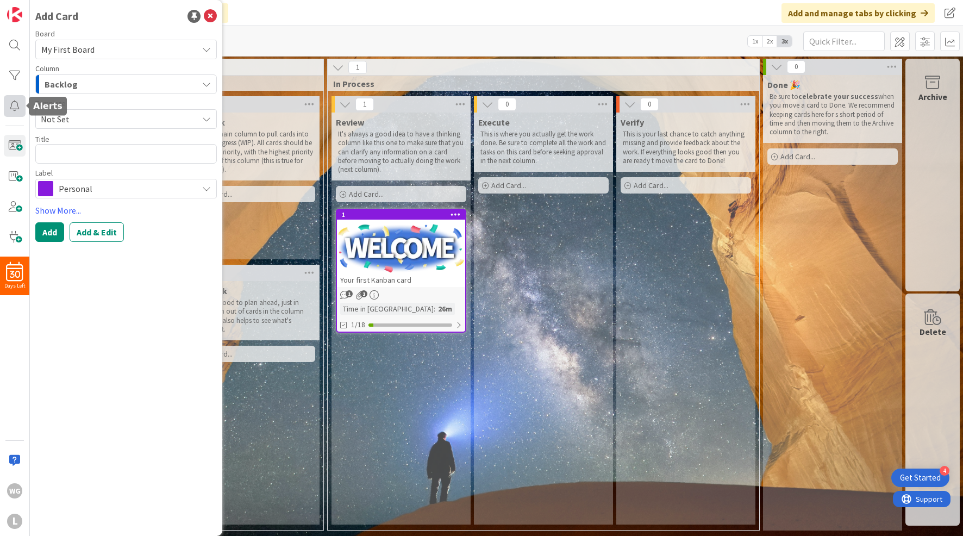
click at [13, 115] on div at bounding box center [15, 106] width 22 height 22
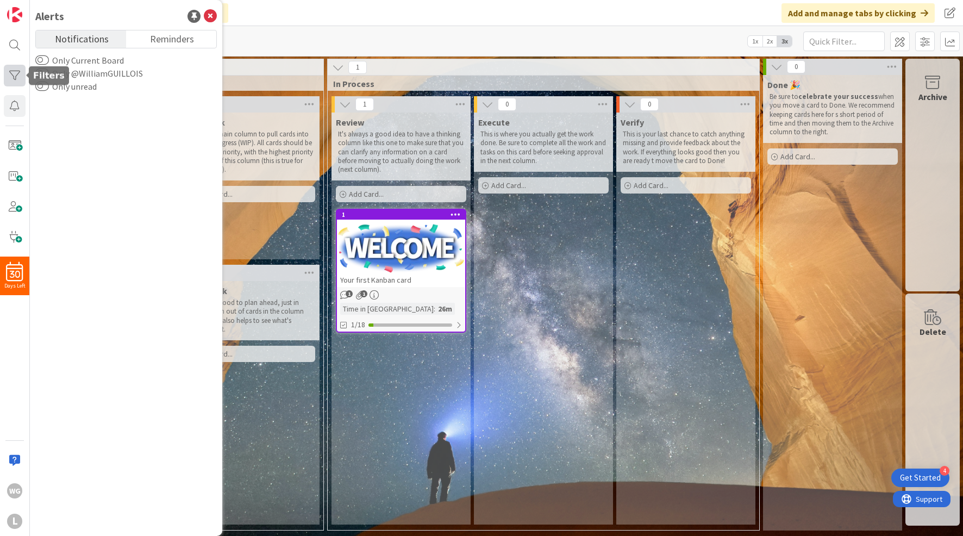
click at [14, 78] on div at bounding box center [15, 76] width 22 height 22
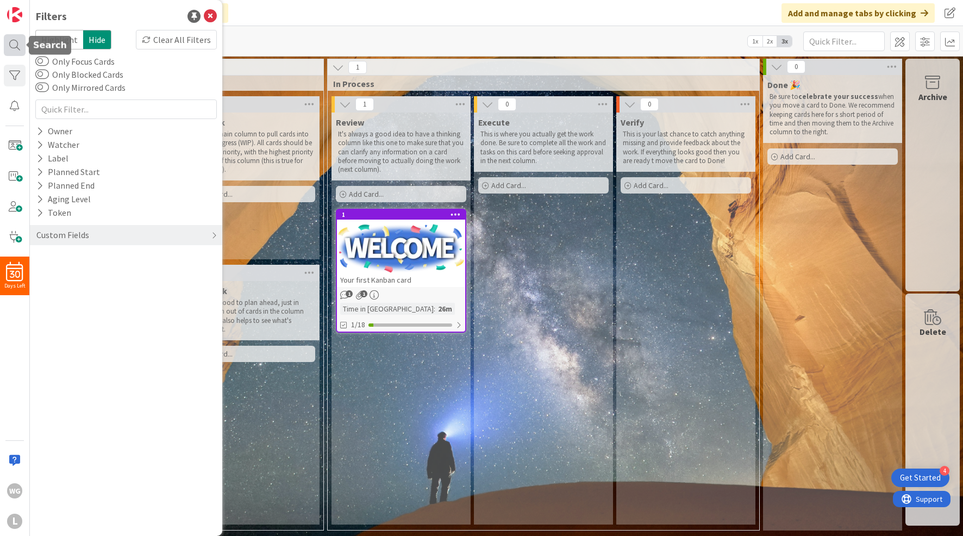
click at [15, 54] on div at bounding box center [15, 45] width 22 height 22
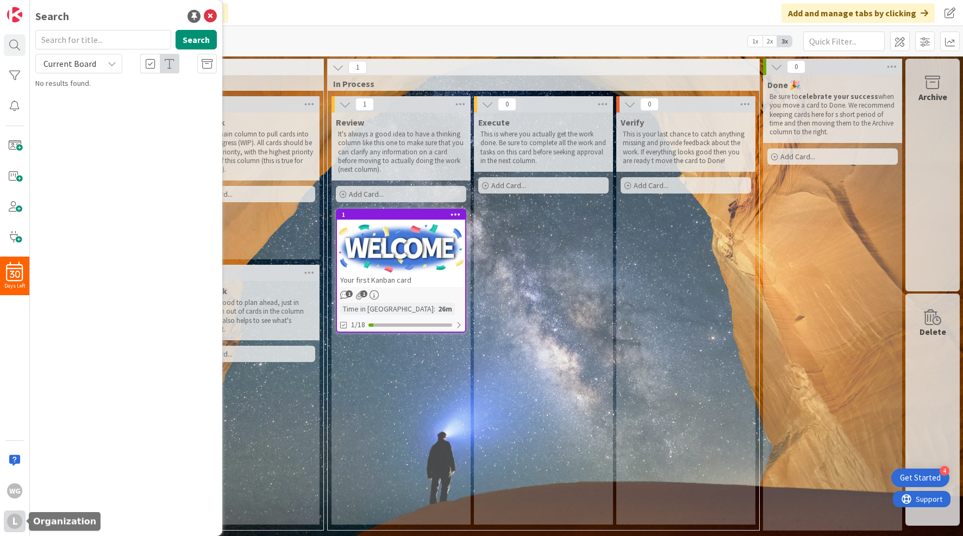
click at [14, 520] on div "L" at bounding box center [14, 521] width 15 height 15
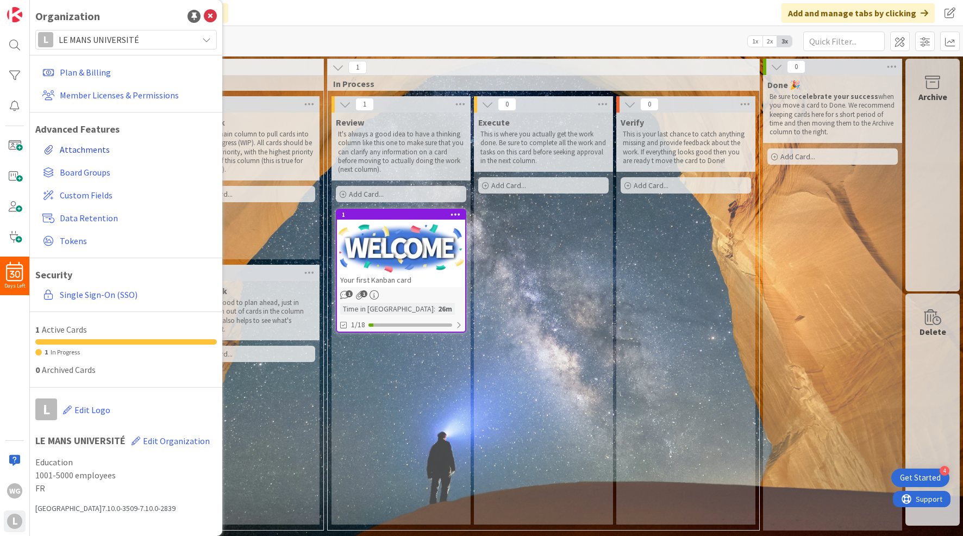
click at [80, 151] on link "Attachments" at bounding box center [127, 150] width 179 height 20
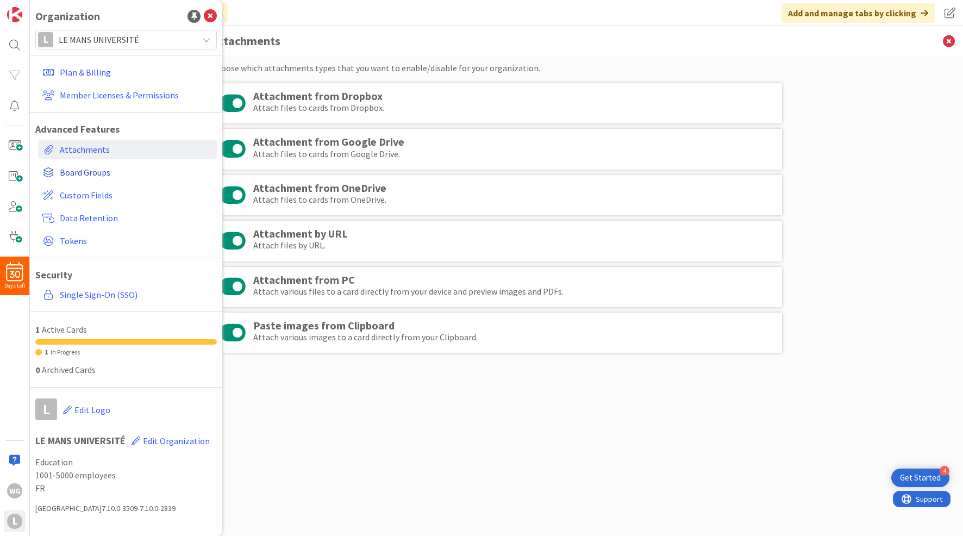
click at [79, 174] on span "Board Groups" at bounding box center [136, 172] width 153 height 13
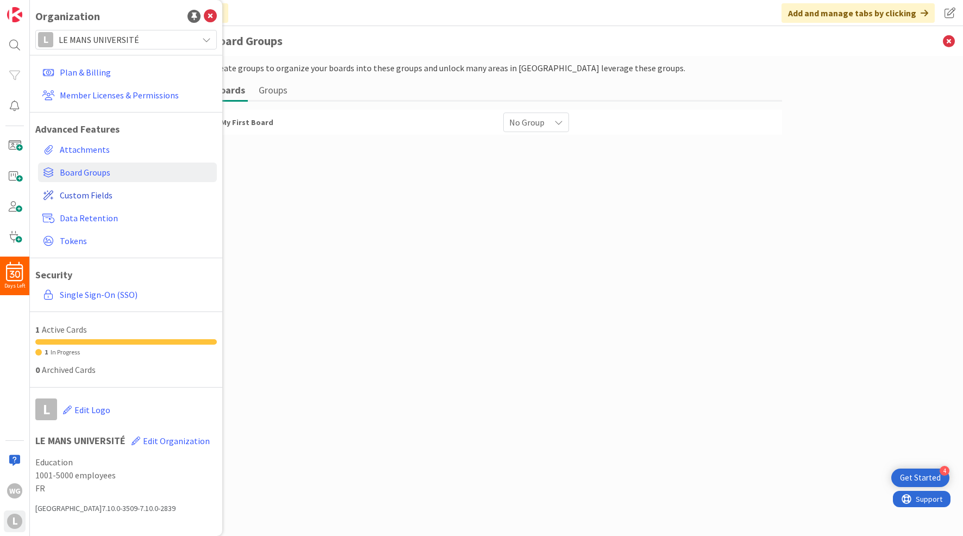
drag, startPoint x: 86, startPoint y: 192, endPoint x: 92, endPoint y: 195, distance: 6.4
click at [86, 192] on span "Custom Fields" at bounding box center [136, 195] width 153 height 13
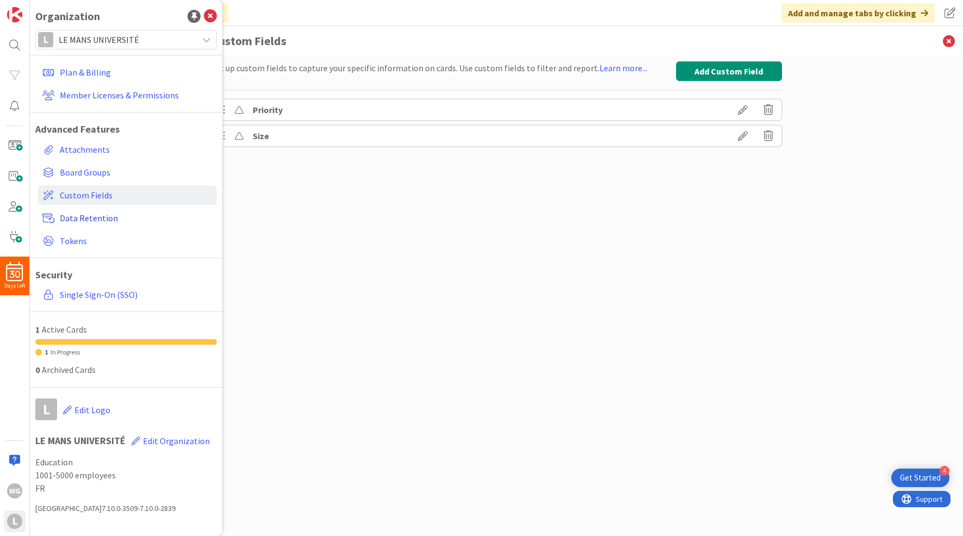
click at [89, 223] on span "Data Retention" at bounding box center [136, 217] width 153 height 13
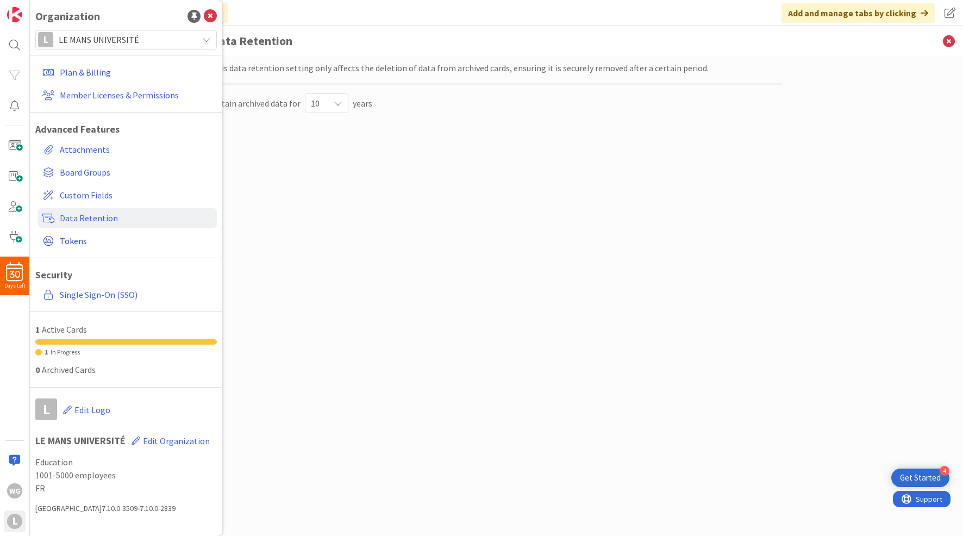
click at [86, 240] on span "Tokens" at bounding box center [136, 240] width 153 height 13
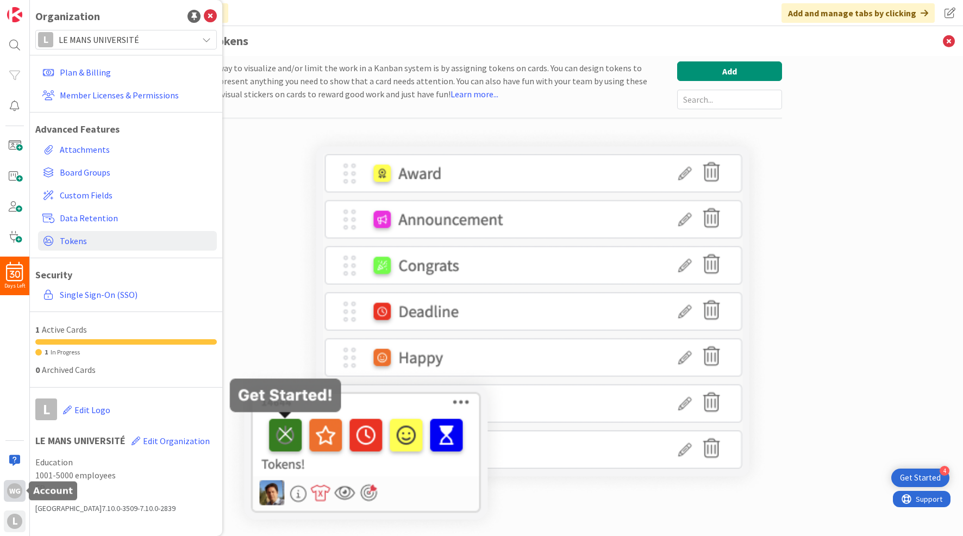
click at [14, 490] on div "WG" at bounding box center [14, 490] width 15 height 15
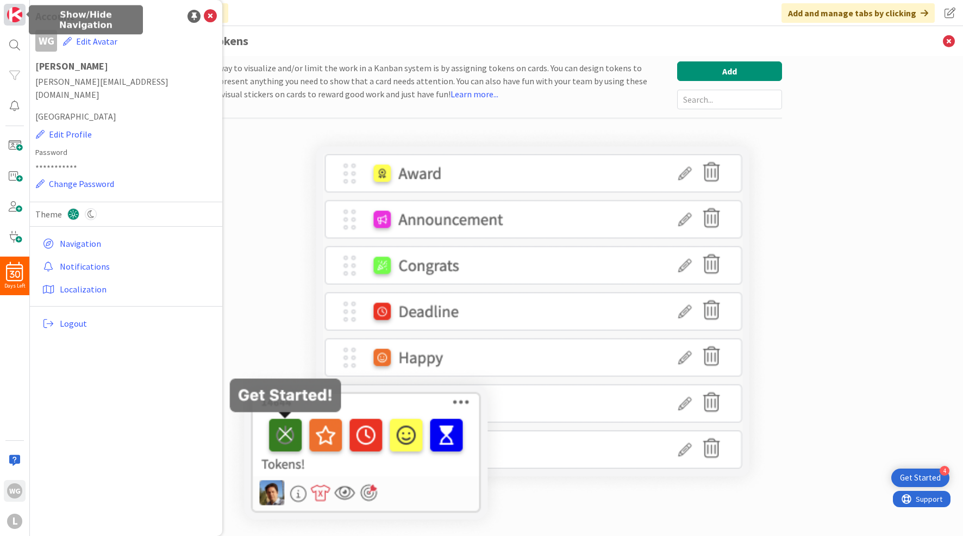
click at [11, 15] on img at bounding box center [14, 14] width 15 height 15
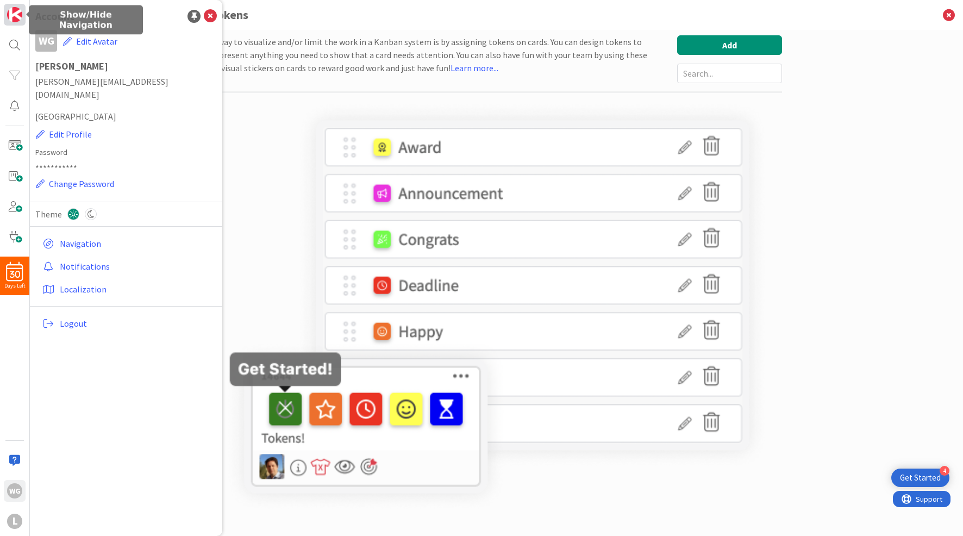
click at [11, 14] on img at bounding box center [14, 14] width 15 height 15
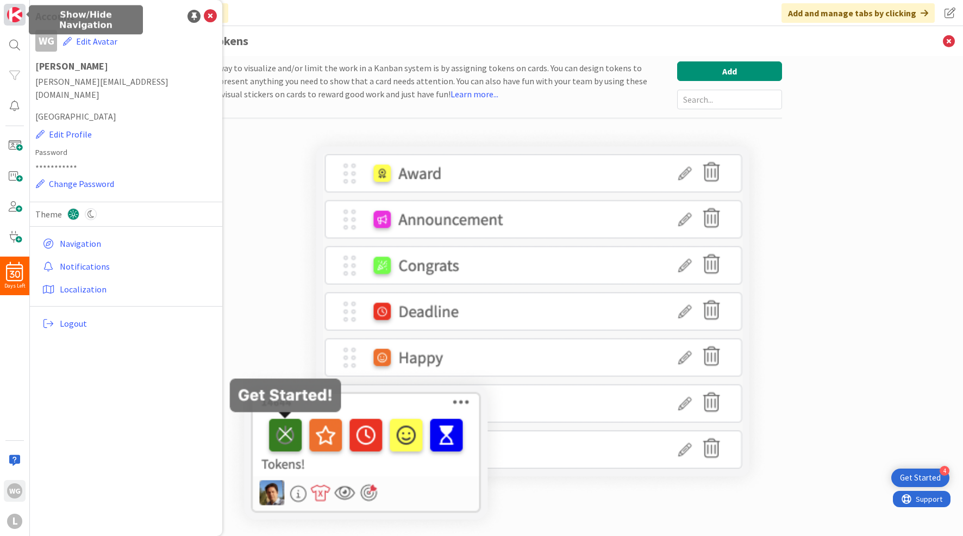
click at [12, 14] on img at bounding box center [14, 14] width 15 height 15
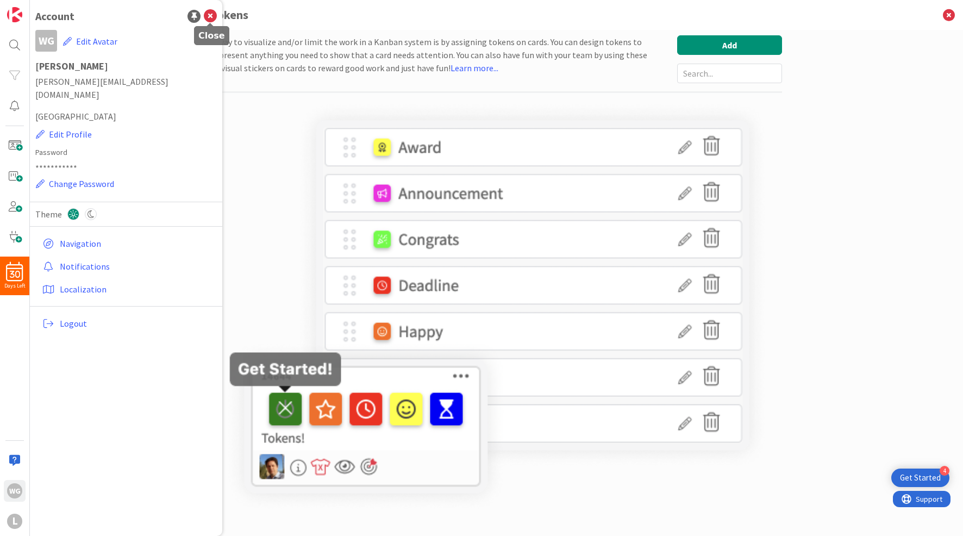
click at [210, 16] on icon at bounding box center [210, 16] width 13 height 13
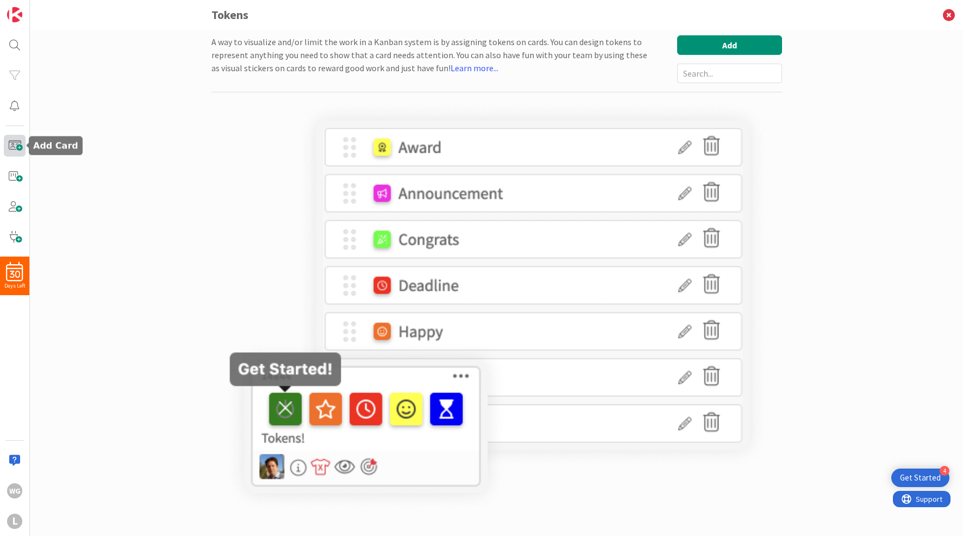
click at [14, 149] on span at bounding box center [15, 146] width 22 height 22
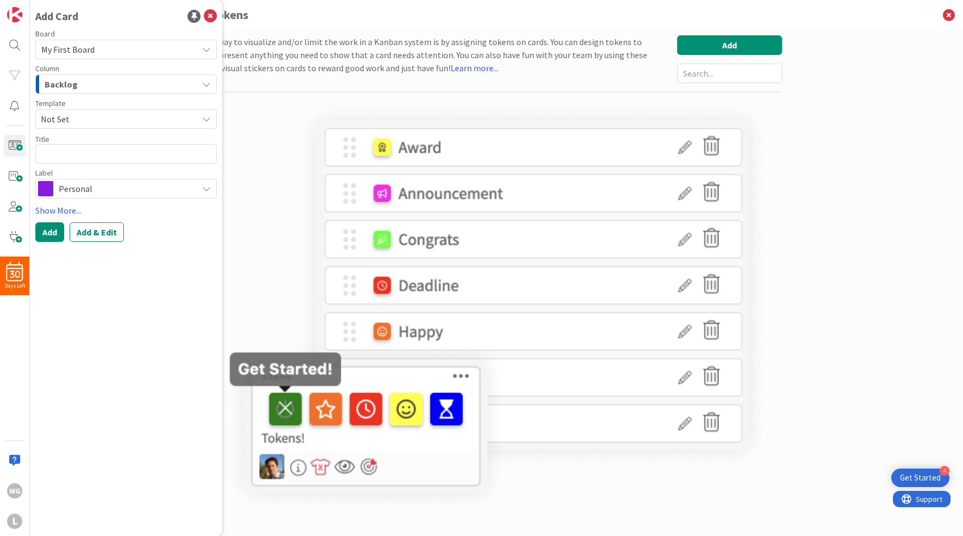
click at [207, 48] on icon at bounding box center [206, 49] width 9 height 9
click at [207, 47] on icon at bounding box center [206, 49] width 9 height 9
click at [14, 173] on span at bounding box center [15, 176] width 22 height 22
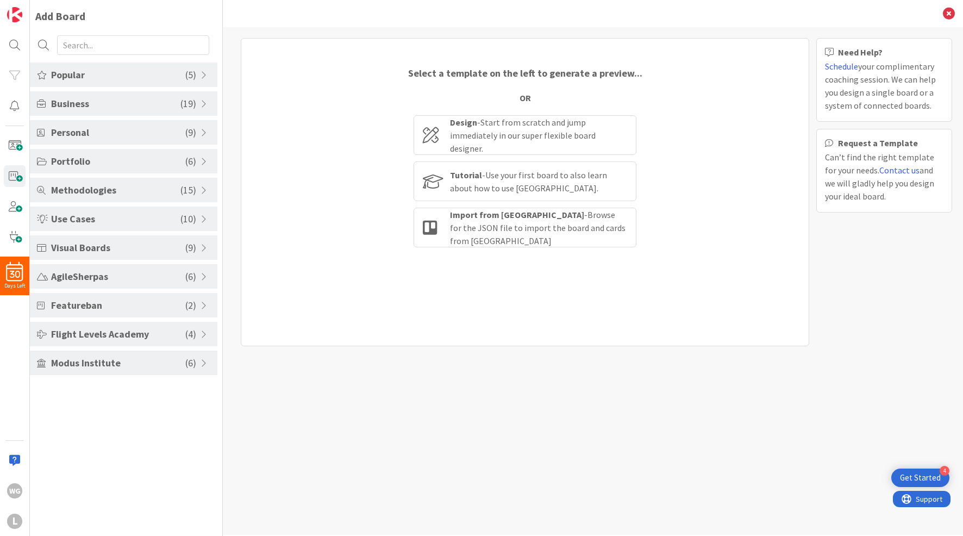
click at [95, 164] on span "Portfolio" at bounding box center [118, 161] width 134 height 15
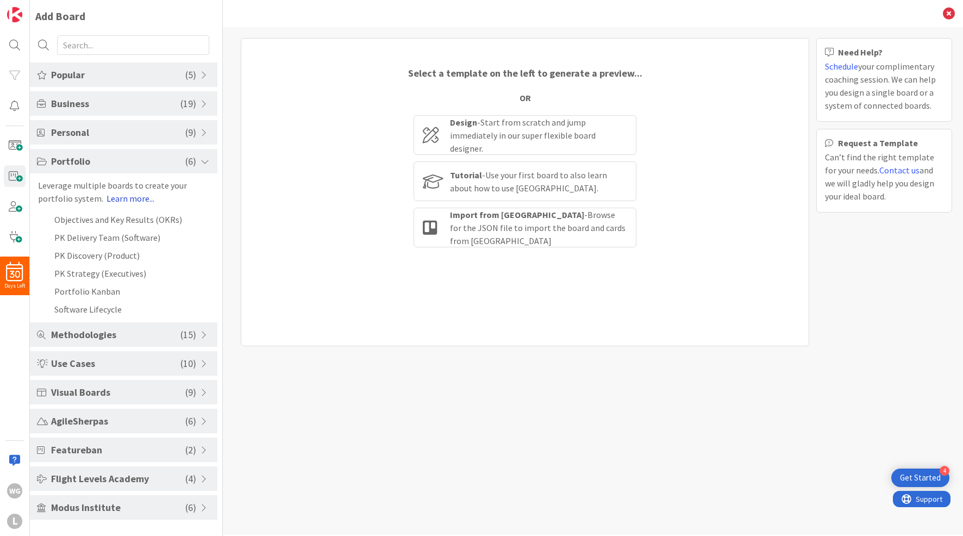
click at [132, 198] on link "Learn more..." at bounding box center [131, 198] width 48 height 11
click at [74, 162] on span "Portfolio" at bounding box center [118, 161] width 134 height 15
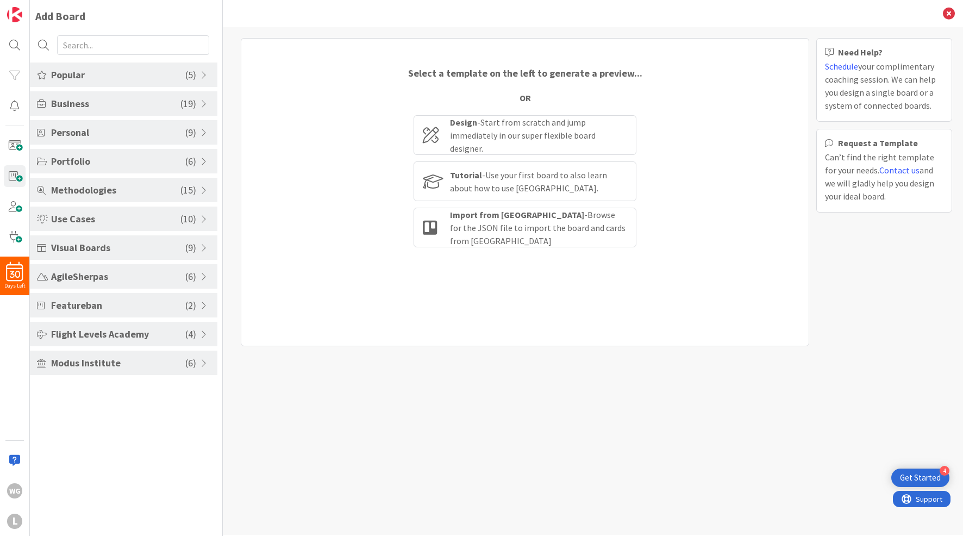
click at [85, 134] on span "Personal" at bounding box center [118, 132] width 134 height 15
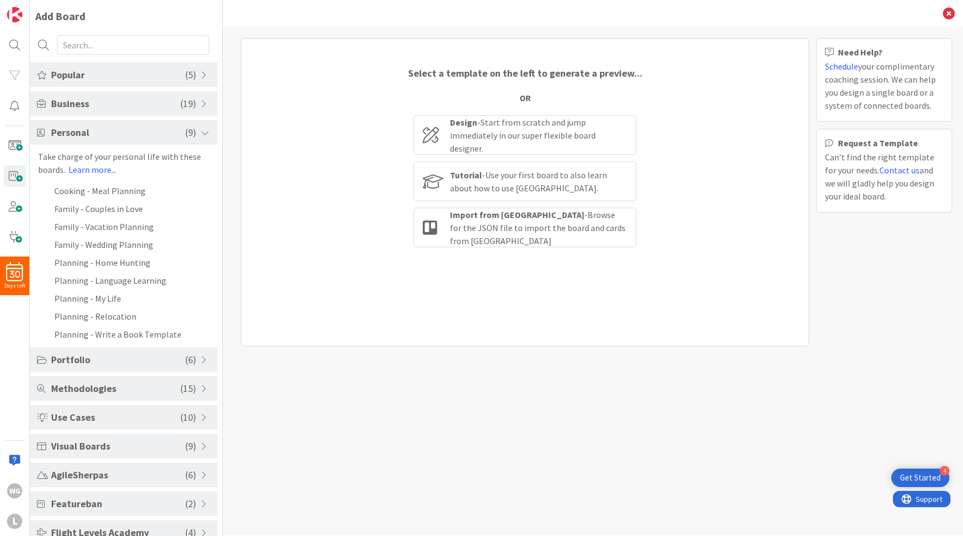
click at [86, 135] on span "Personal" at bounding box center [118, 132] width 134 height 15
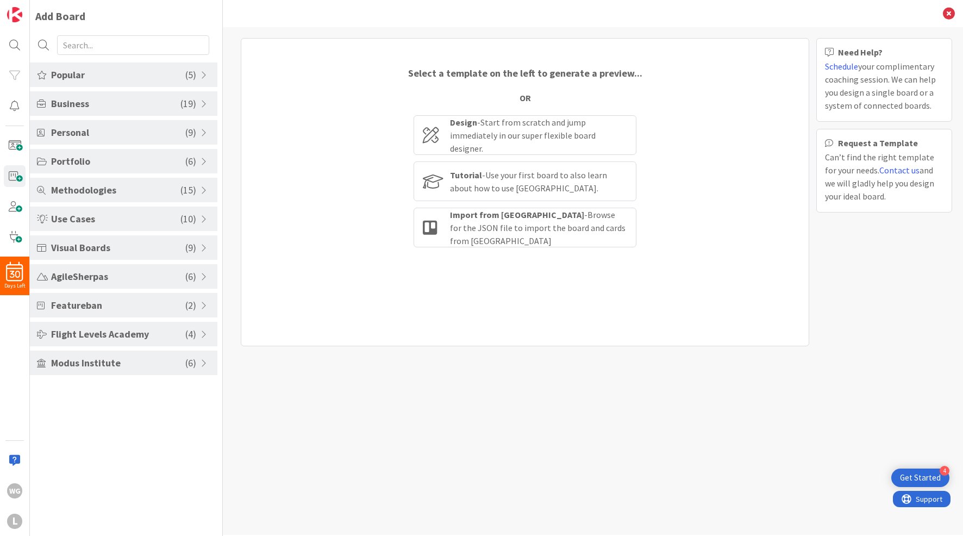
click at [82, 104] on span "Business" at bounding box center [115, 103] width 129 height 15
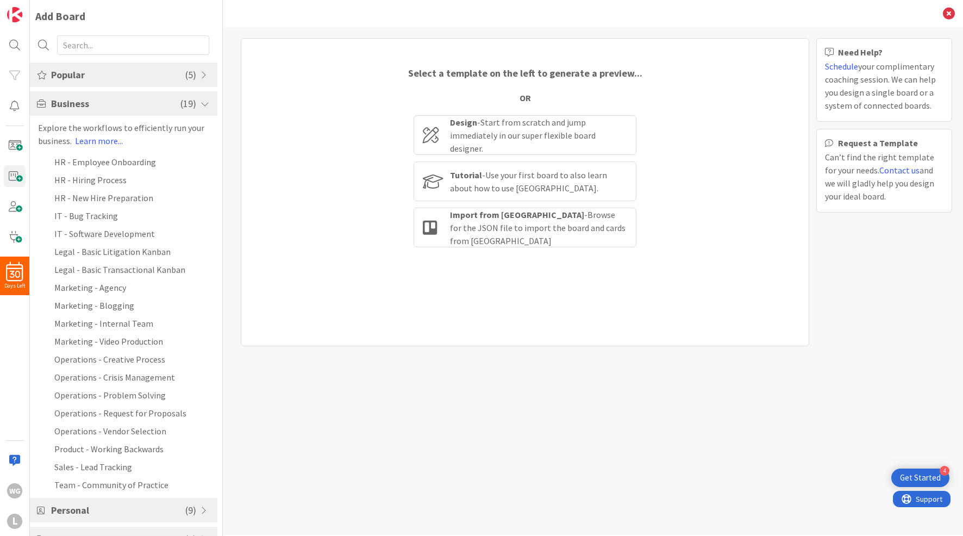
click at [70, 103] on span "Business" at bounding box center [115, 103] width 129 height 15
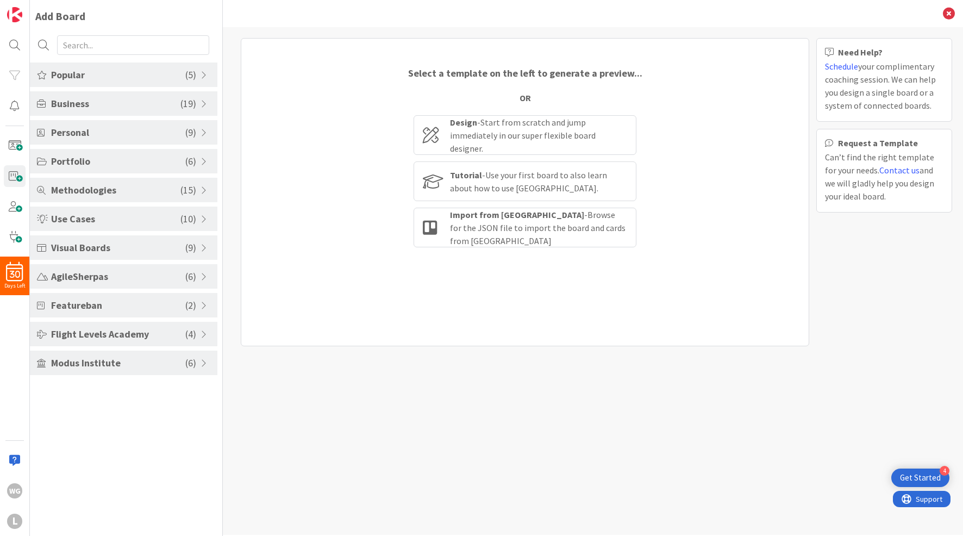
click at [76, 74] on span "Popular" at bounding box center [118, 74] width 134 height 15
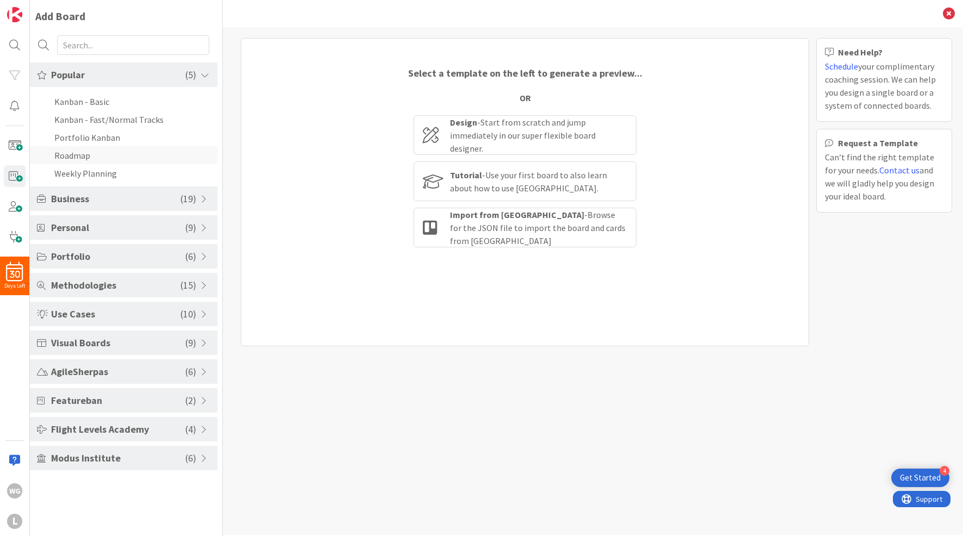
click at [80, 153] on li "Roadmap" at bounding box center [124, 155] width 188 height 18
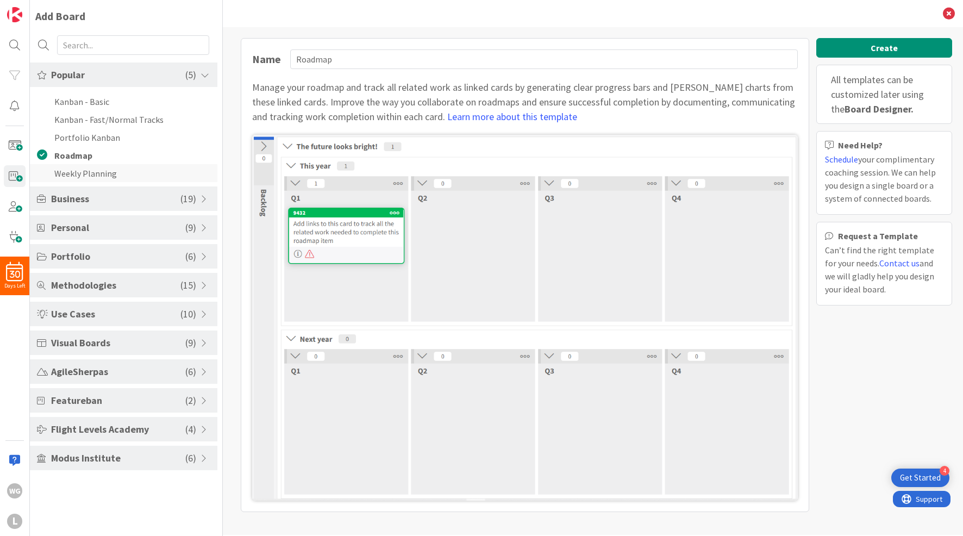
click at [90, 177] on li "Weekly Planning" at bounding box center [124, 173] width 188 height 18
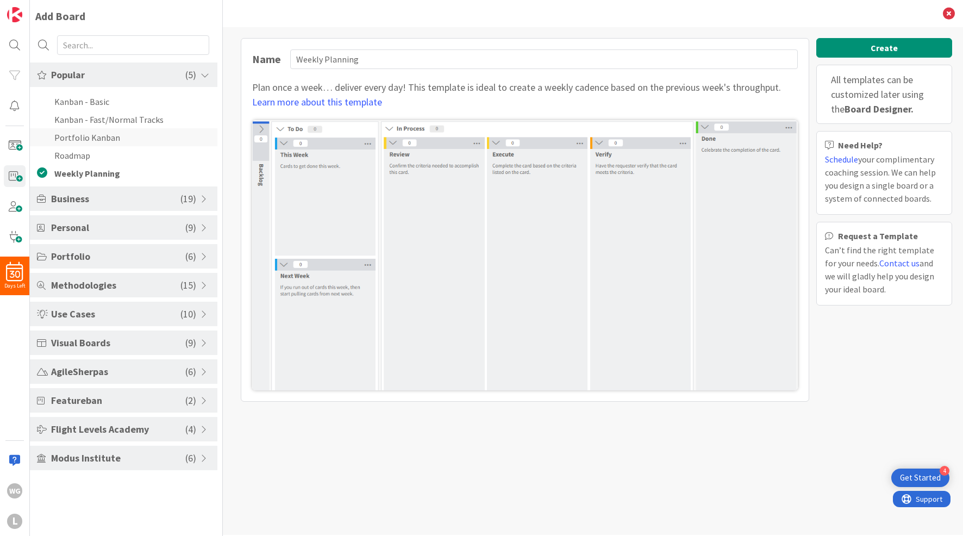
click at [86, 135] on li "Portfolio Kanban" at bounding box center [124, 137] width 188 height 18
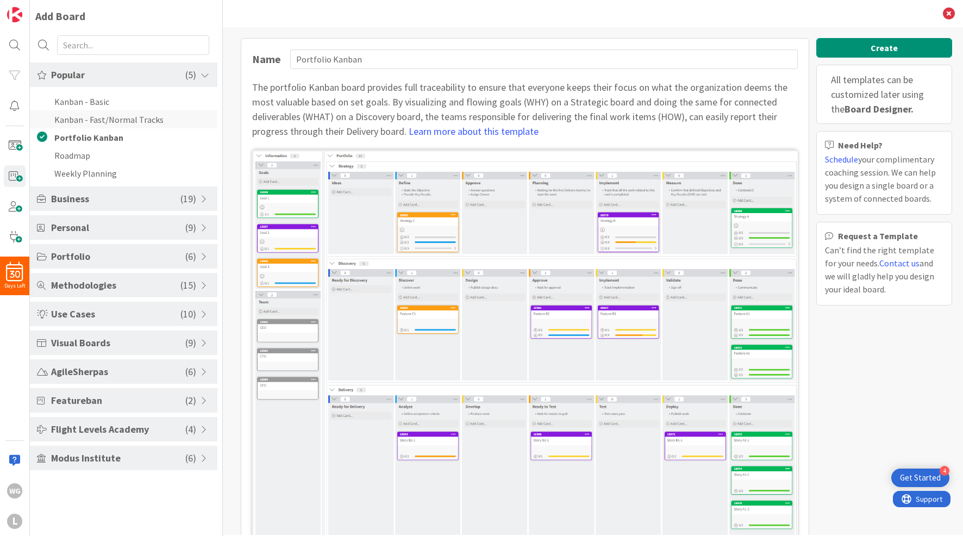
click at [89, 122] on li "Kanban - Fast/Normal Tracks" at bounding box center [124, 119] width 188 height 18
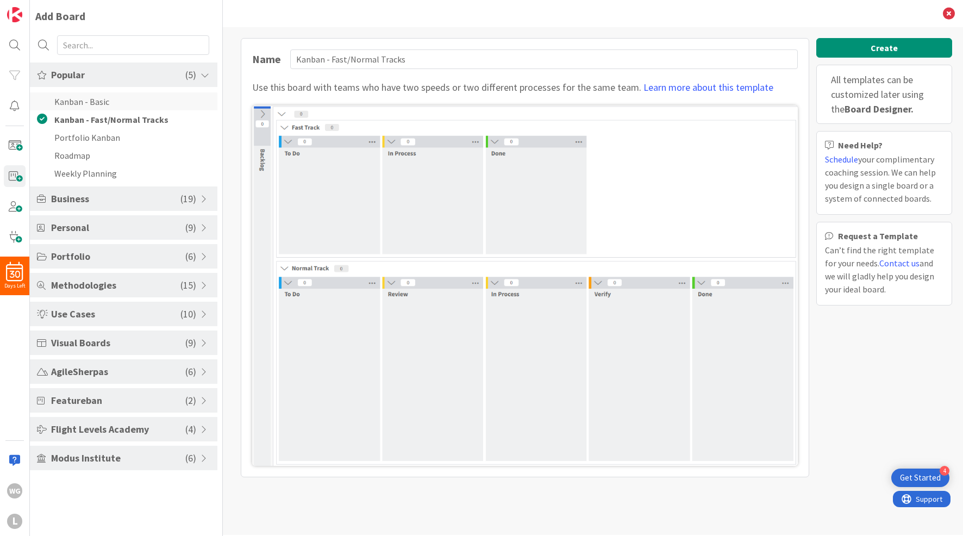
click at [87, 103] on li "Kanban - Basic" at bounding box center [124, 101] width 188 height 18
type input "Kanban - Basic"
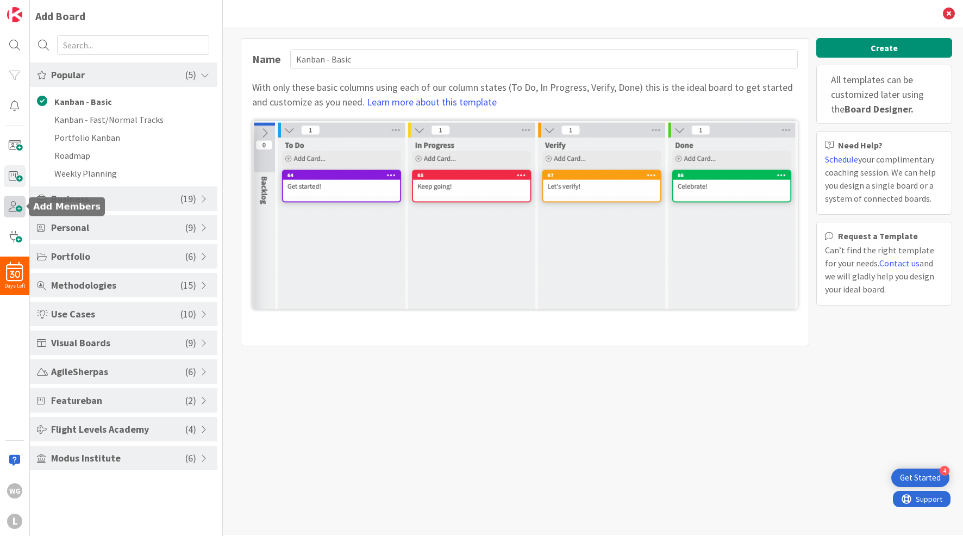
click at [15, 204] on span at bounding box center [15, 207] width 22 height 22
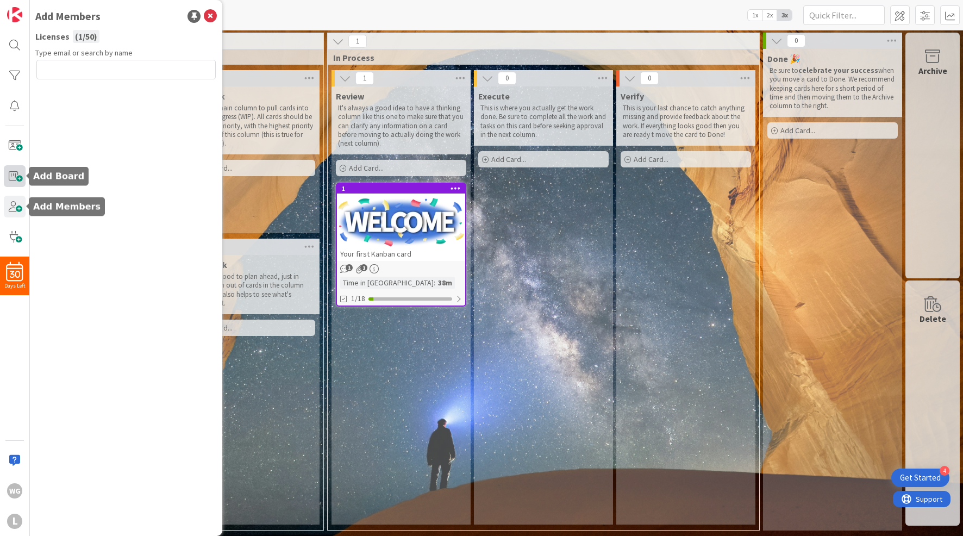
click at [15, 179] on span at bounding box center [15, 176] width 22 height 22
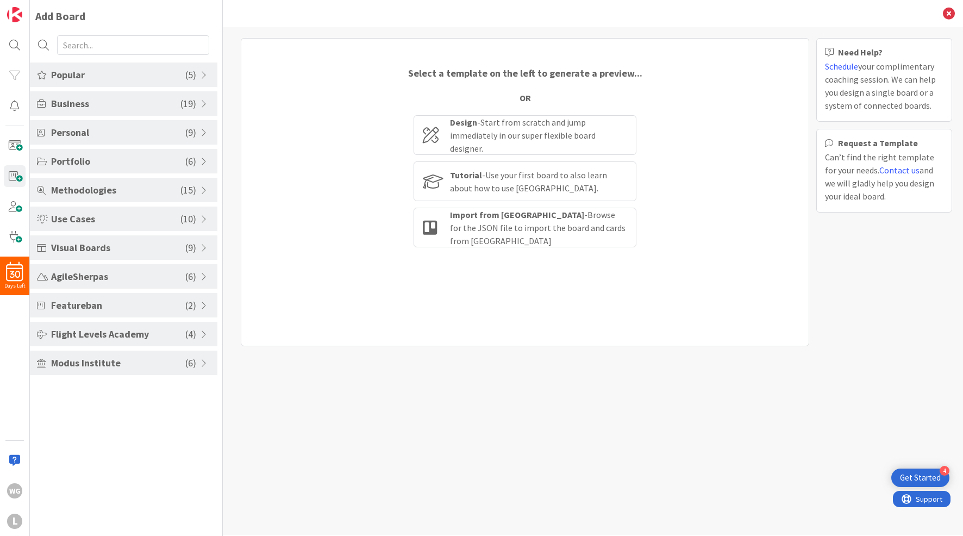
click at [68, 367] on span "Modus Institute" at bounding box center [118, 363] width 134 height 15
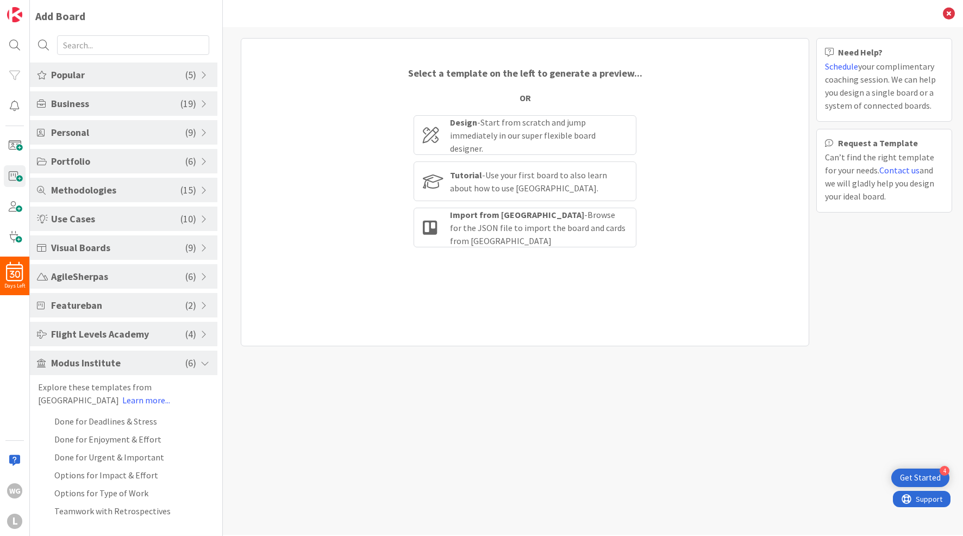
click at [68, 365] on span "Modus Institute" at bounding box center [118, 363] width 134 height 15
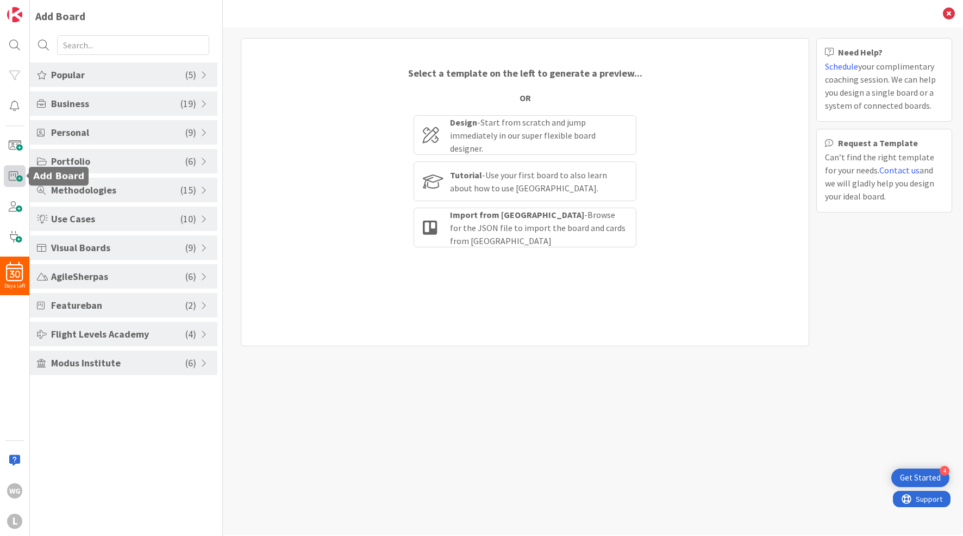
click at [18, 175] on span at bounding box center [15, 176] width 22 height 22
click at [48, 173] on div "Popular ( 5 ) Kanban - Basic Kanban - Fast/Normal Tracks Portfolio Kanban Roadm…" at bounding box center [124, 219] width 188 height 313
click at [13, 180] on span at bounding box center [15, 176] width 22 height 22
click at [13, 179] on span at bounding box center [15, 176] width 22 height 22
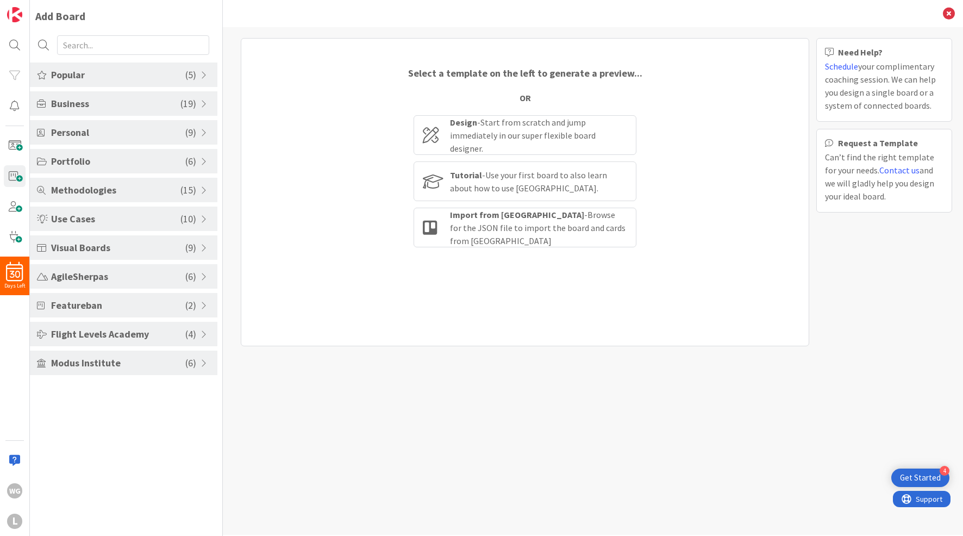
click at [72, 19] on div "Add Board" at bounding box center [60, 16] width 50 height 16
click at [13, 21] on img at bounding box center [14, 14] width 15 height 15
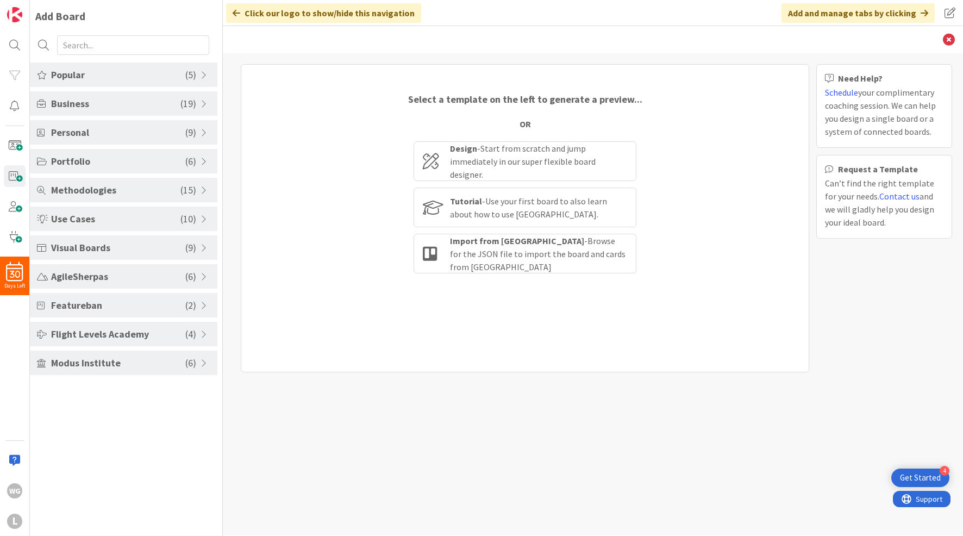
click at [285, 12] on div "Click our logo to show/hide this navigation" at bounding box center [323, 13] width 195 height 20
click at [15, 48] on div at bounding box center [15, 45] width 22 height 22
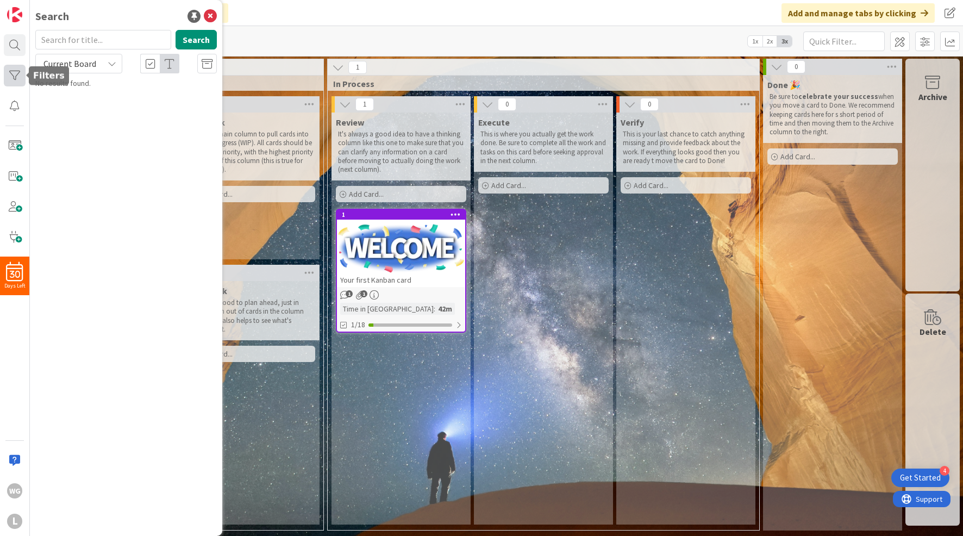
click at [14, 71] on div at bounding box center [15, 76] width 22 height 22
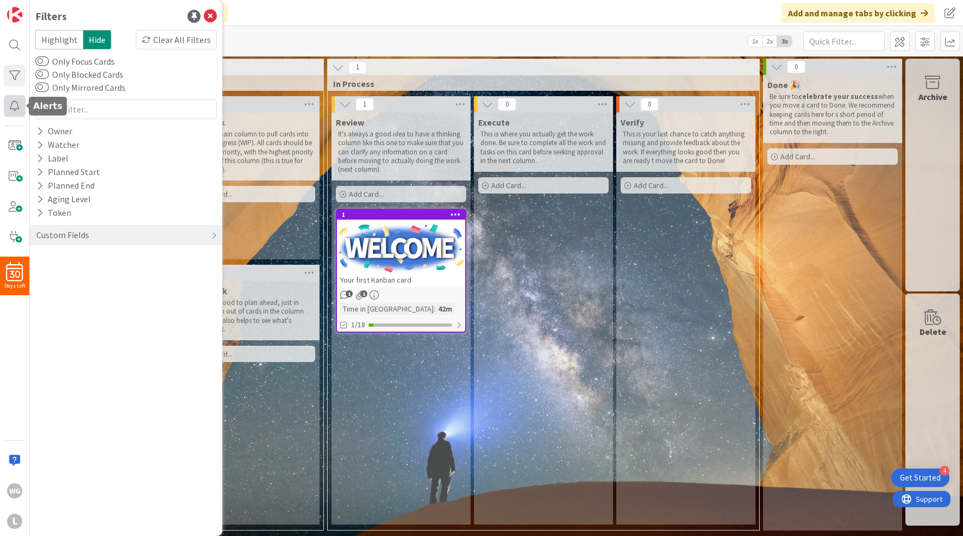
click at [15, 106] on div at bounding box center [15, 106] width 22 height 22
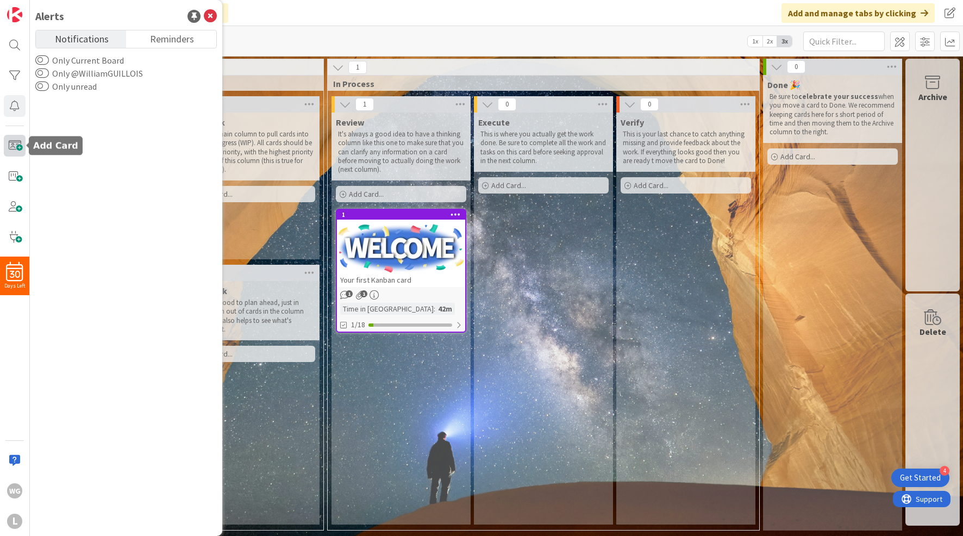
click at [9, 154] on span at bounding box center [15, 146] width 22 height 22
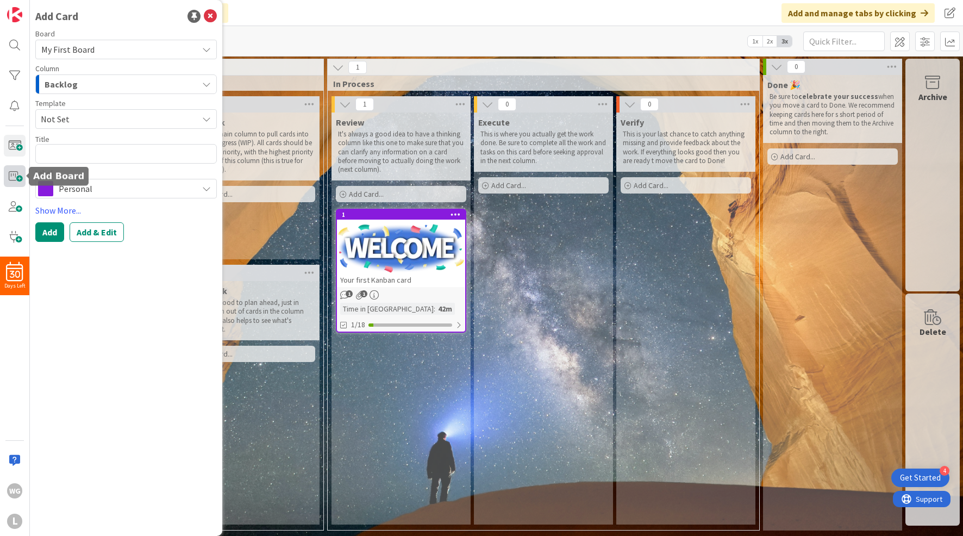
click at [15, 184] on span at bounding box center [15, 176] width 22 height 22
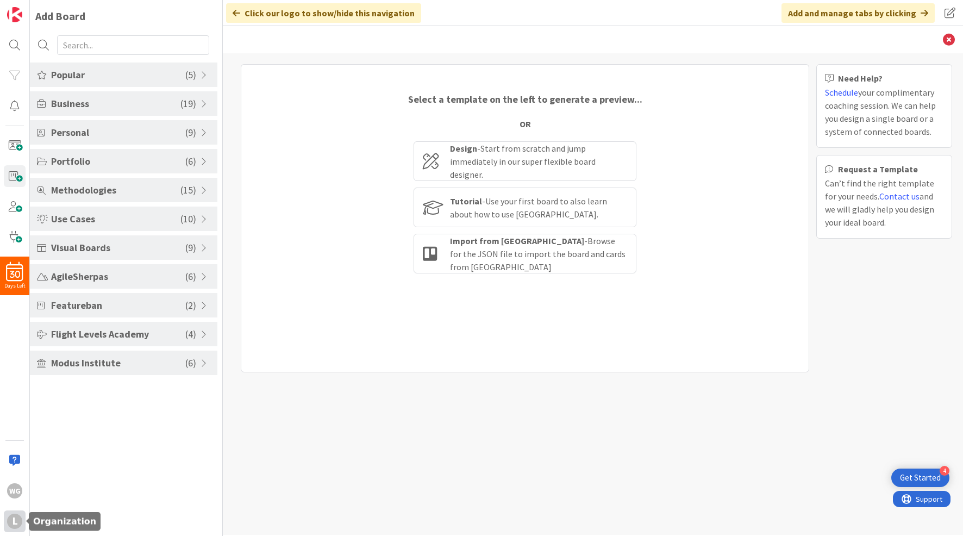
click at [15, 522] on div "L" at bounding box center [14, 521] width 15 height 15
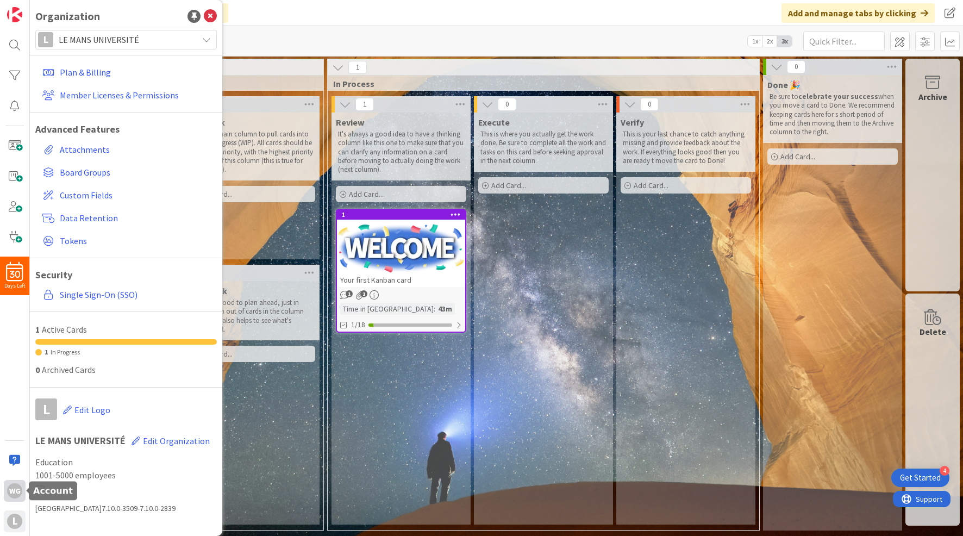
click at [9, 498] on div "WG" at bounding box center [15, 491] width 22 height 22
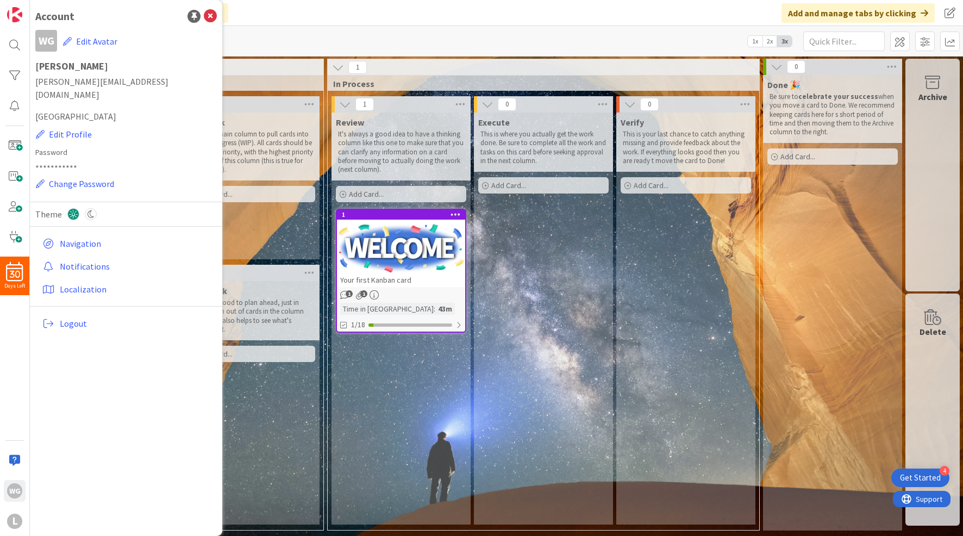
click at [912, 13] on div "Add and manage tabs by clicking" at bounding box center [858, 13] width 153 height 20
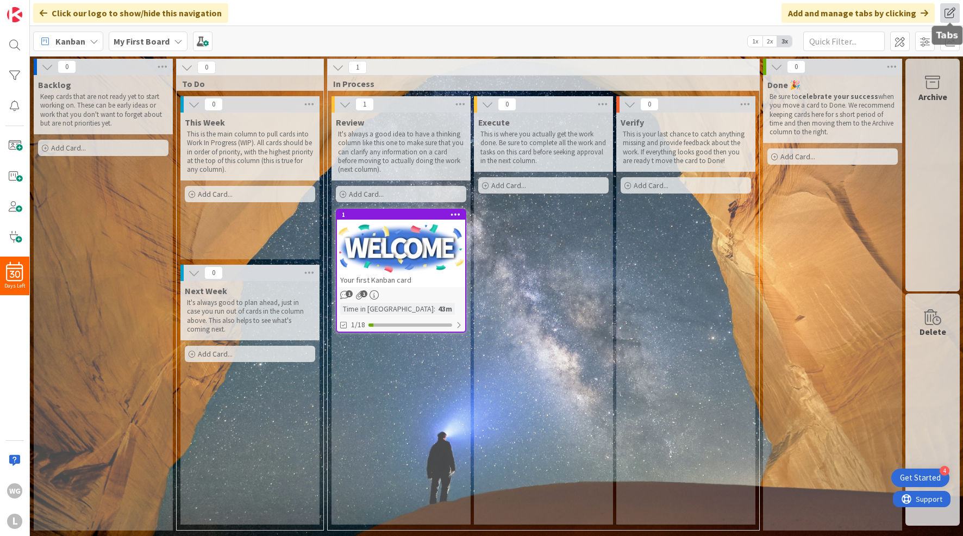
click at [943, 14] on span at bounding box center [951, 13] width 20 height 20
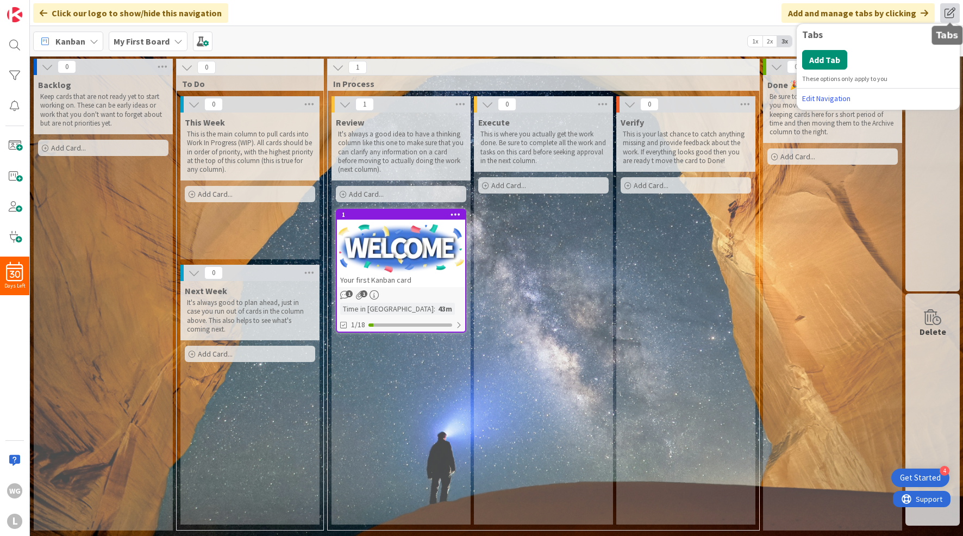
click at [945, 14] on span at bounding box center [951, 13] width 20 height 20
